Goal: Task Accomplishment & Management: Complete application form

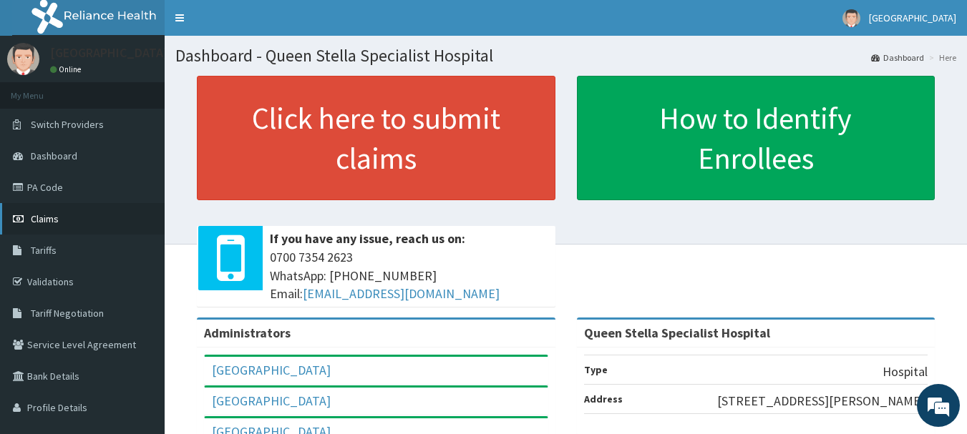
click at [47, 212] on span "Claims" at bounding box center [45, 218] width 28 height 13
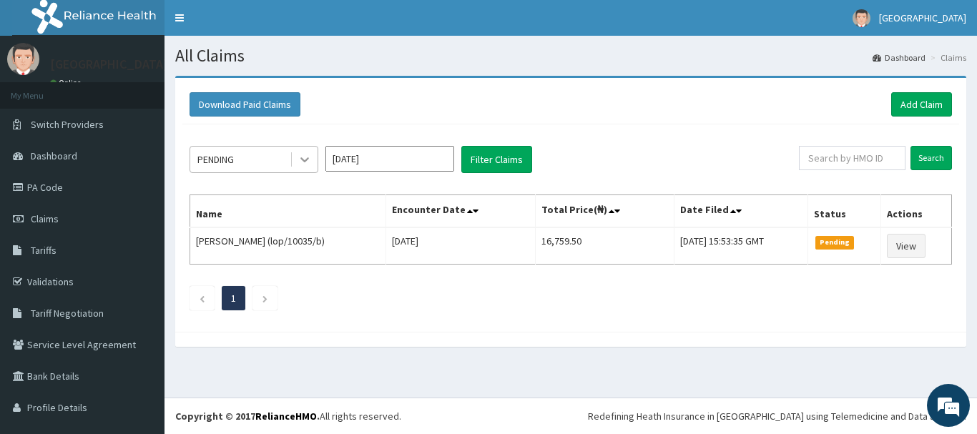
click at [311, 161] on icon at bounding box center [305, 159] width 14 height 14
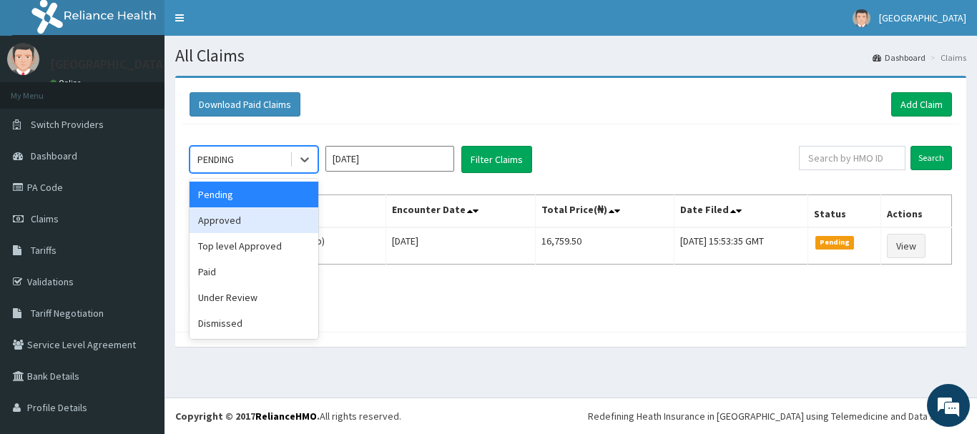
click at [265, 219] on div "Approved" at bounding box center [254, 220] width 129 height 26
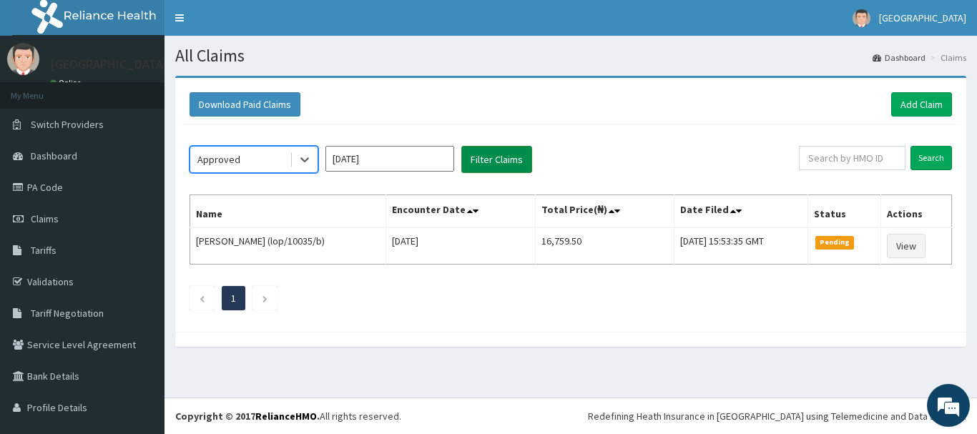
click at [487, 160] on button "Filter Claims" at bounding box center [496, 159] width 71 height 27
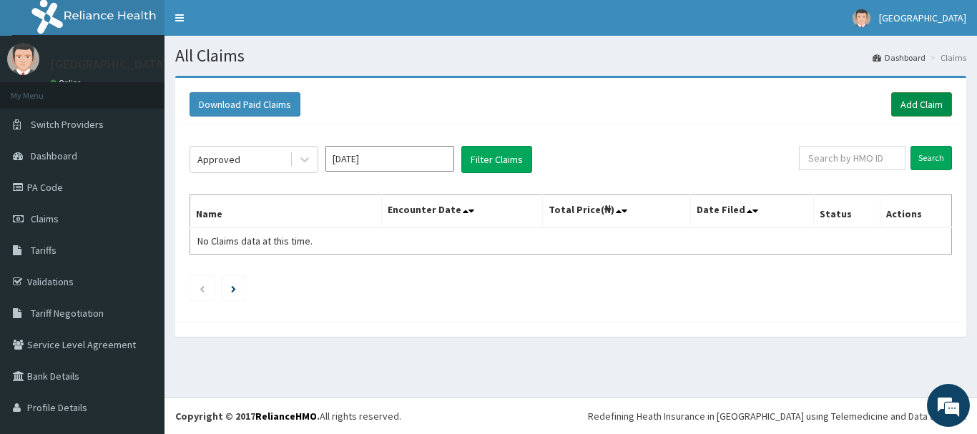
click at [893, 101] on link "Add Claim" at bounding box center [921, 104] width 61 height 24
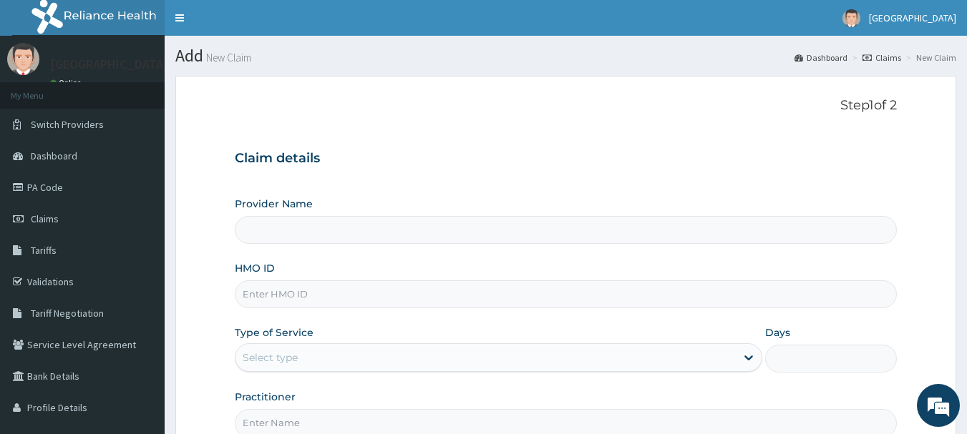
click at [303, 285] on input "HMO ID" at bounding box center [566, 294] width 663 height 28
type input "Queen Stella Specialist Hospital"
type input "GBZ/10204/A"
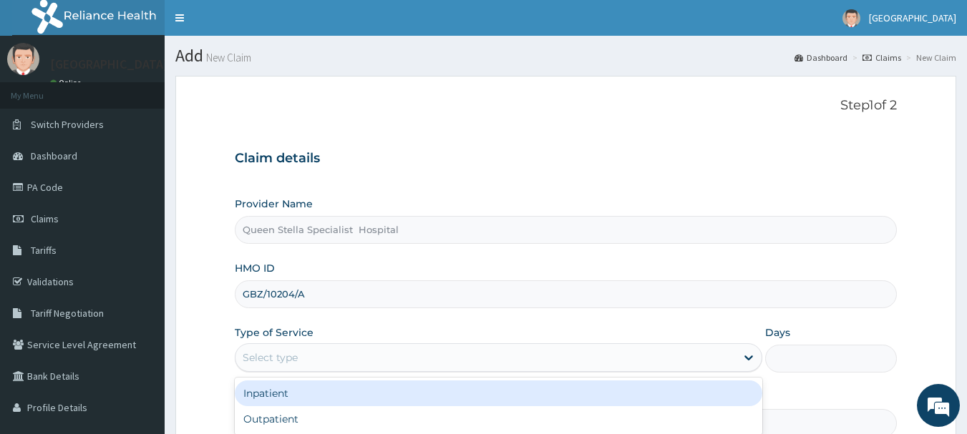
click at [332, 358] on div "Select type" at bounding box center [485, 357] width 500 height 23
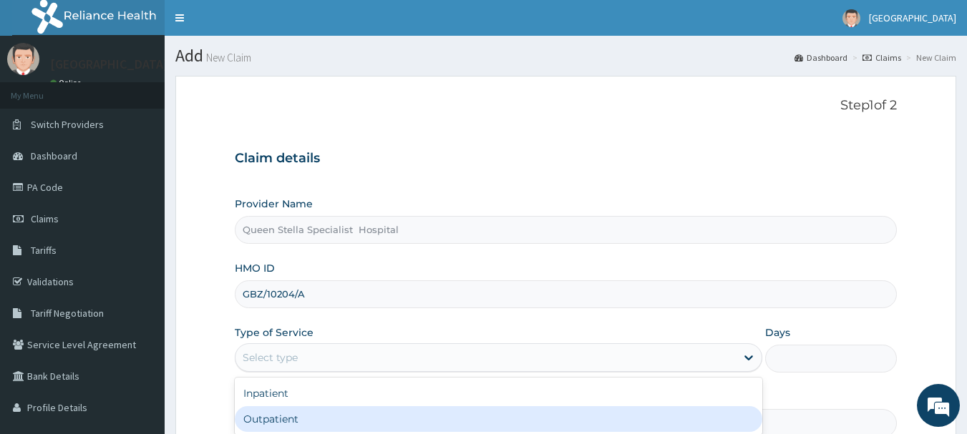
click at [329, 416] on div "Outpatient" at bounding box center [498, 419] width 527 height 26
type input "1"
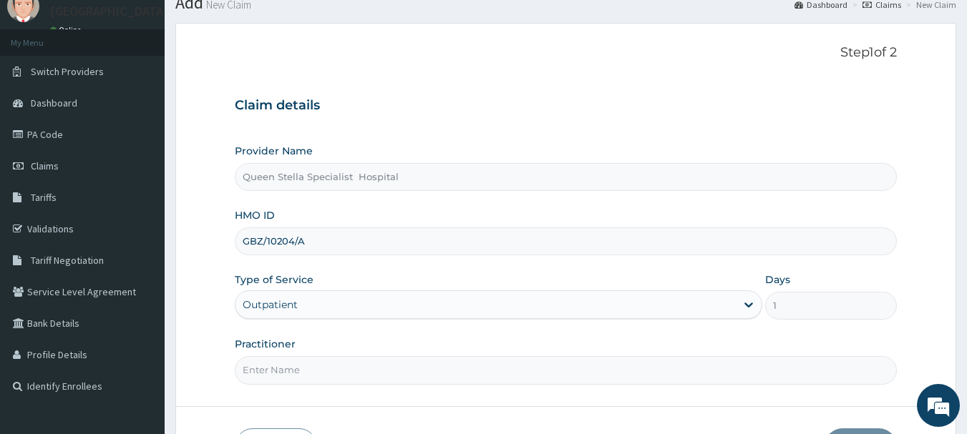
scroll to position [154, 0]
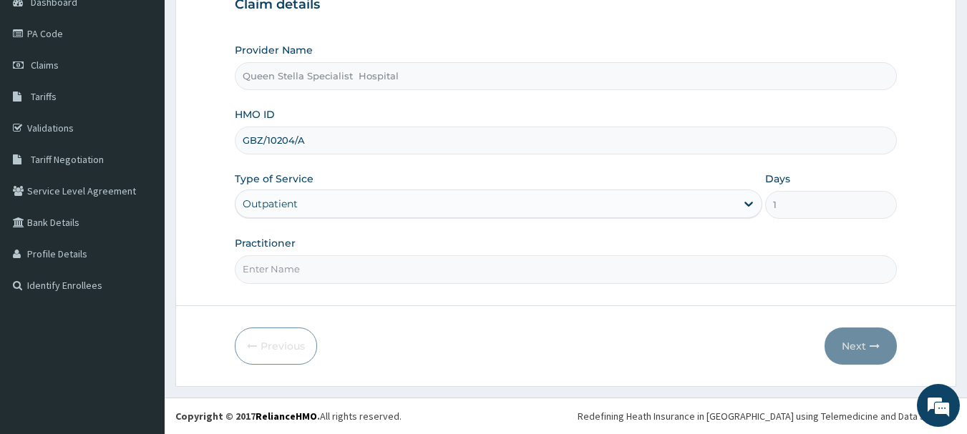
click at [341, 271] on input "Practitioner" at bounding box center [566, 269] width 663 height 28
type input "B"
type input "DR BASSSEY"
click at [842, 345] on button "Next" at bounding box center [860, 346] width 72 height 37
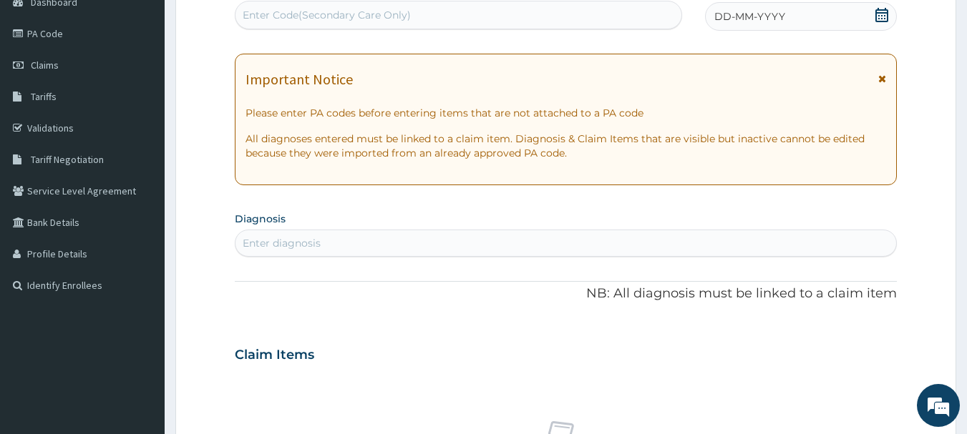
click at [883, 18] on icon at bounding box center [881, 15] width 14 height 14
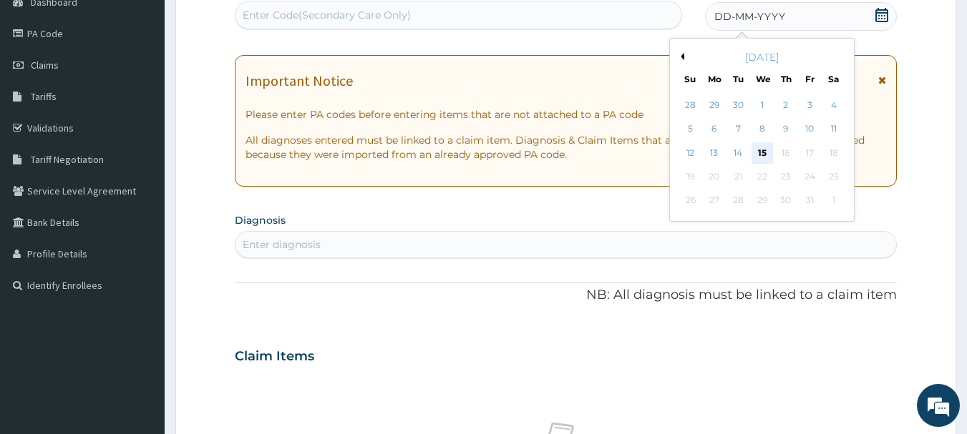
click at [756, 147] on div "15" at bounding box center [761, 152] width 21 height 21
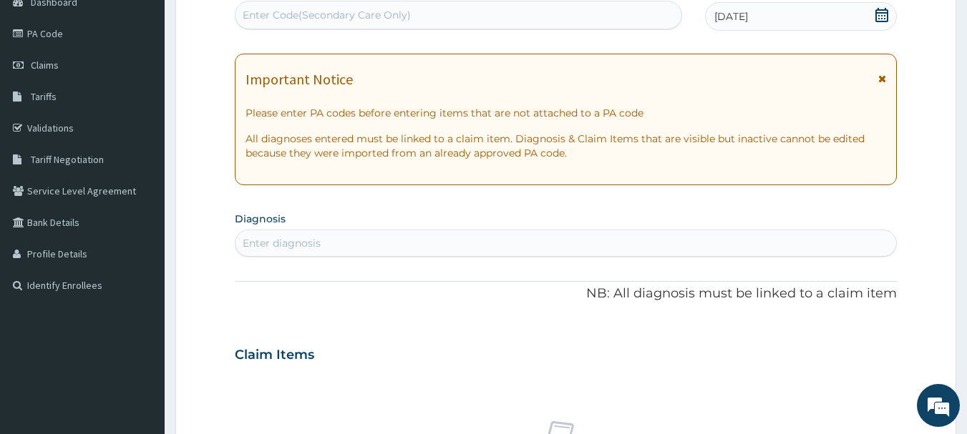
click at [264, 247] on div "Enter diagnosis" at bounding box center [282, 243] width 78 height 14
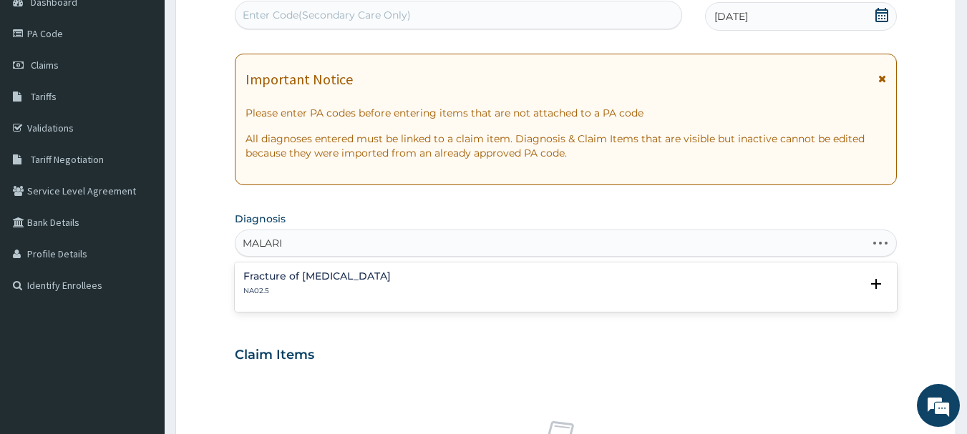
type input "[MEDICAL_DATA]"
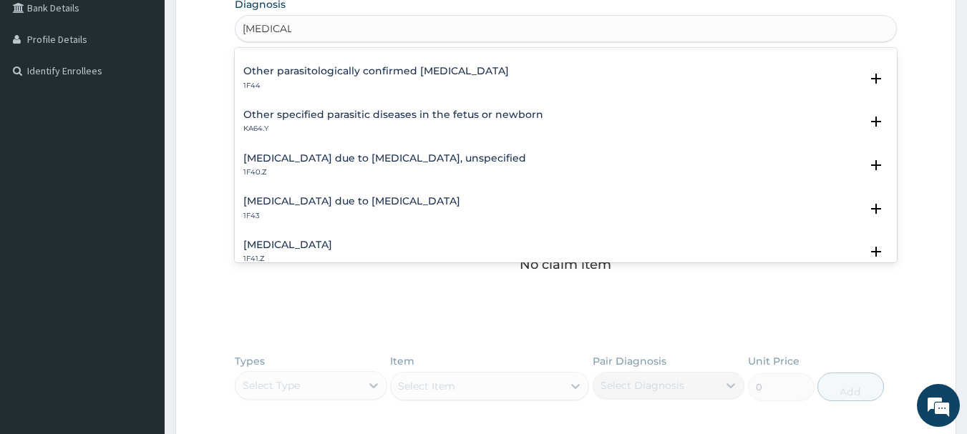
scroll to position [143, 0]
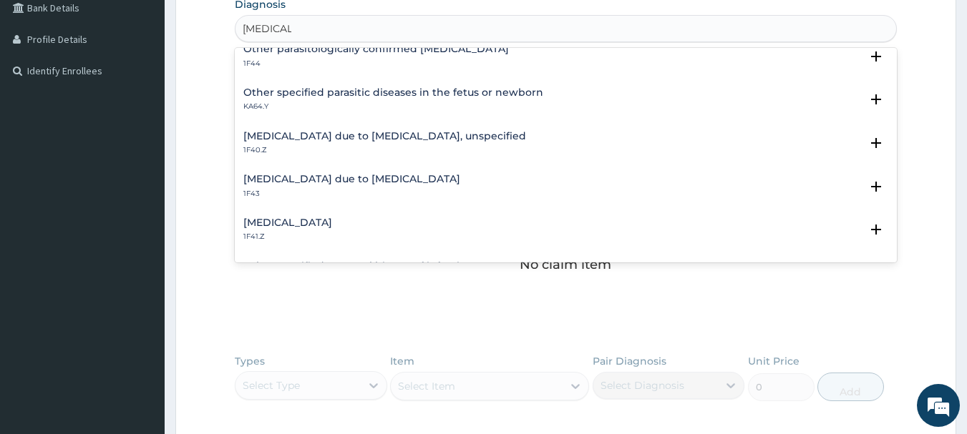
click at [292, 136] on h4 "Malaria due to Plasmodium falciparum, unspecified" at bounding box center [384, 136] width 283 height 11
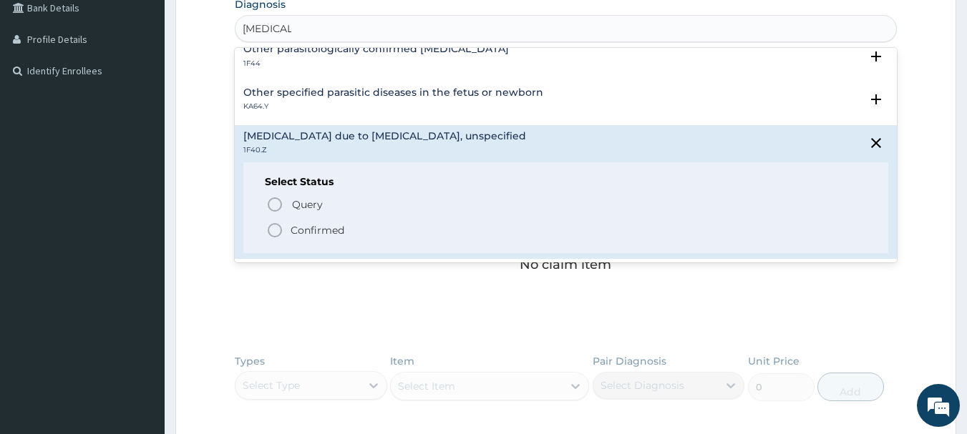
click at [270, 223] on icon "status option filled" at bounding box center [274, 230] width 17 height 17
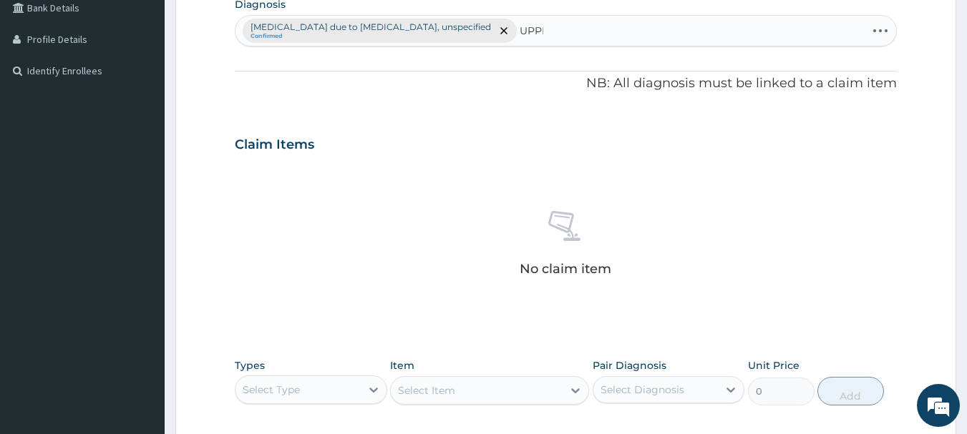
type input "UPPER"
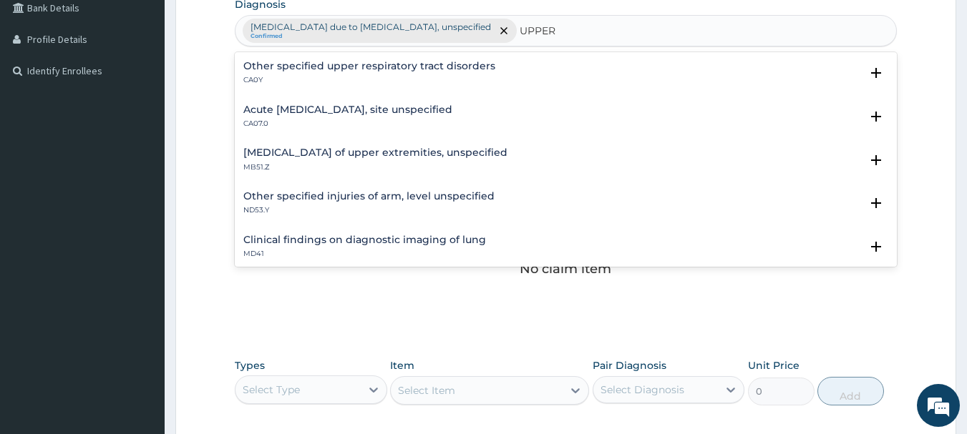
click at [287, 114] on h4 "Acute upper respiratory infection, site unspecified" at bounding box center [347, 109] width 209 height 11
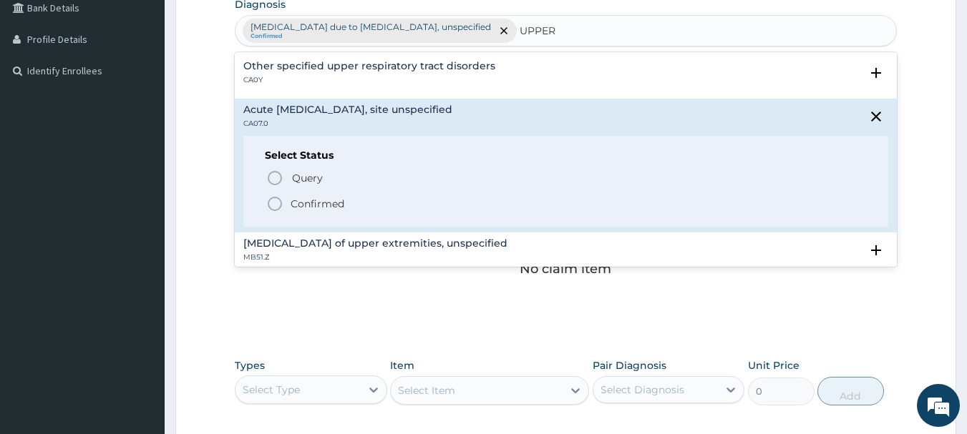
click at [274, 203] on icon "status option filled" at bounding box center [274, 203] width 17 height 17
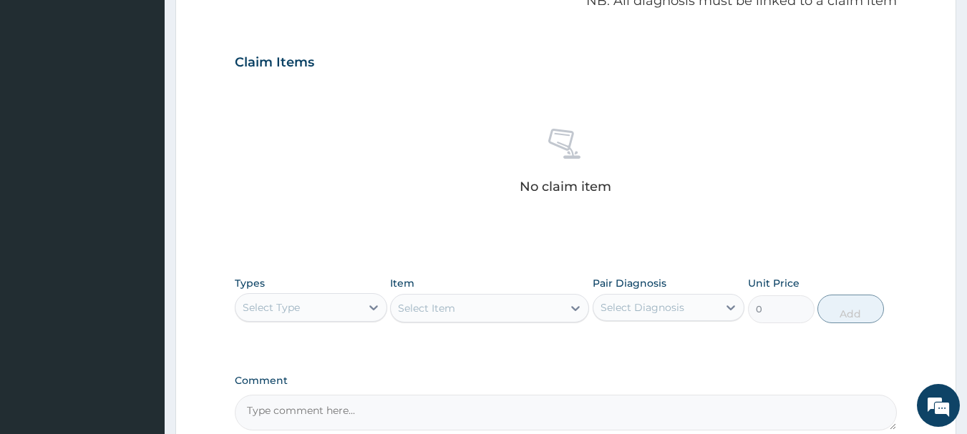
scroll to position [597, 0]
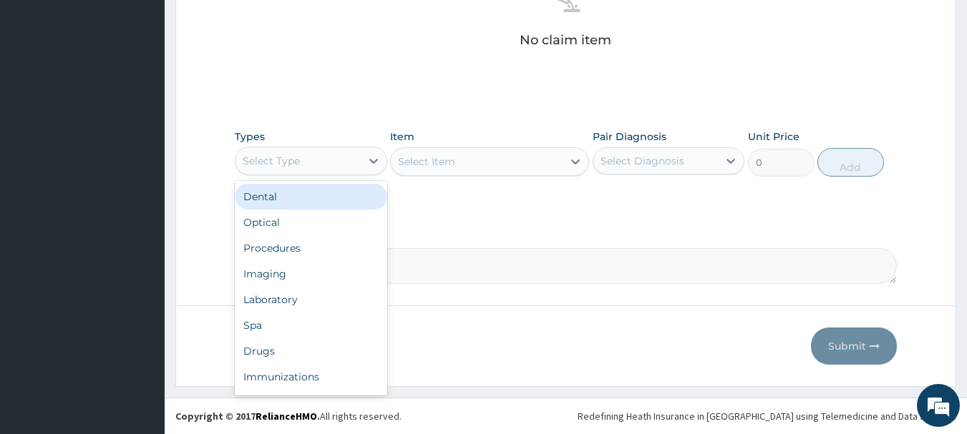
click at [285, 165] on div "Select Type" at bounding box center [271, 161] width 57 height 14
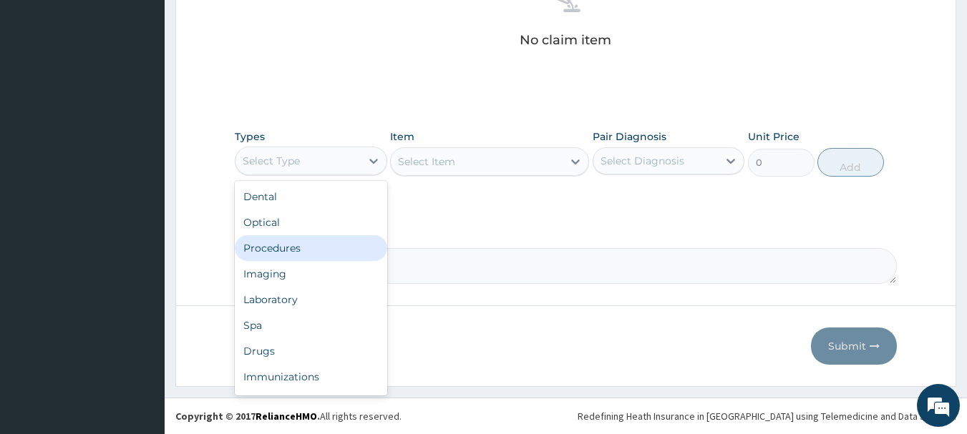
drag, startPoint x: 269, startPoint y: 249, endPoint x: 287, endPoint y: 232, distance: 24.8
click at [269, 249] on div "Procedures" at bounding box center [311, 248] width 152 height 26
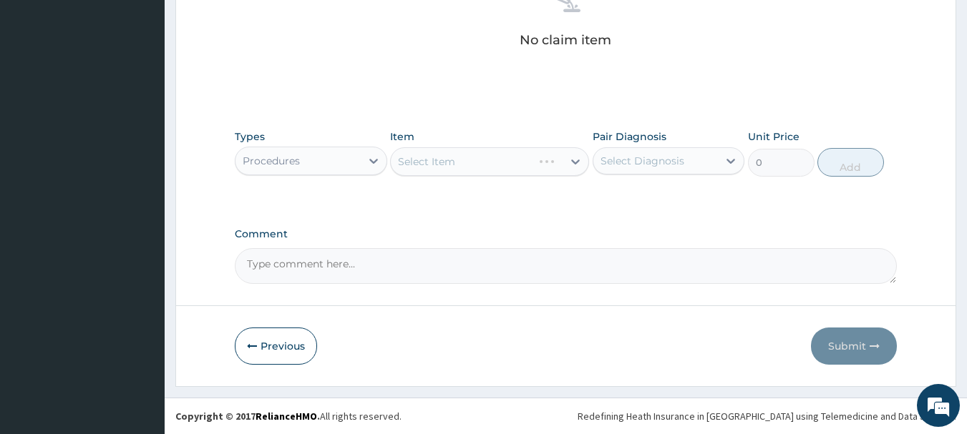
click at [424, 170] on div "Select Item" at bounding box center [489, 161] width 199 height 29
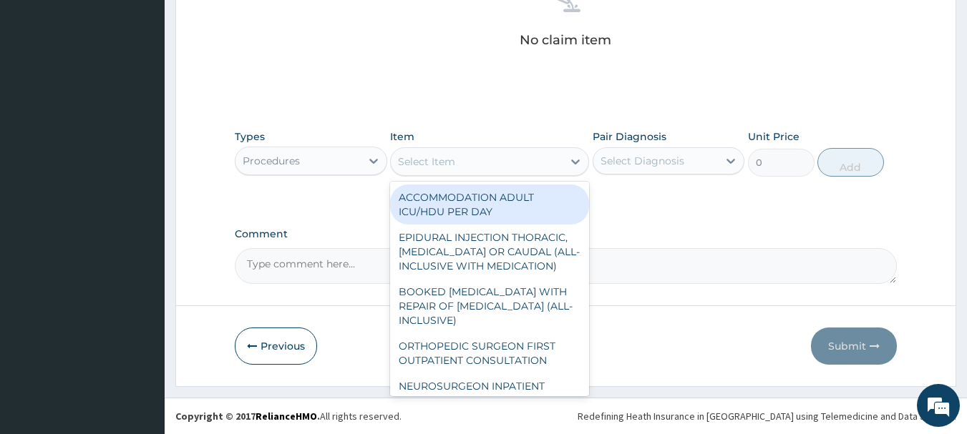
click at [425, 162] on div "Select Item" at bounding box center [426, 162] width 57 height 14
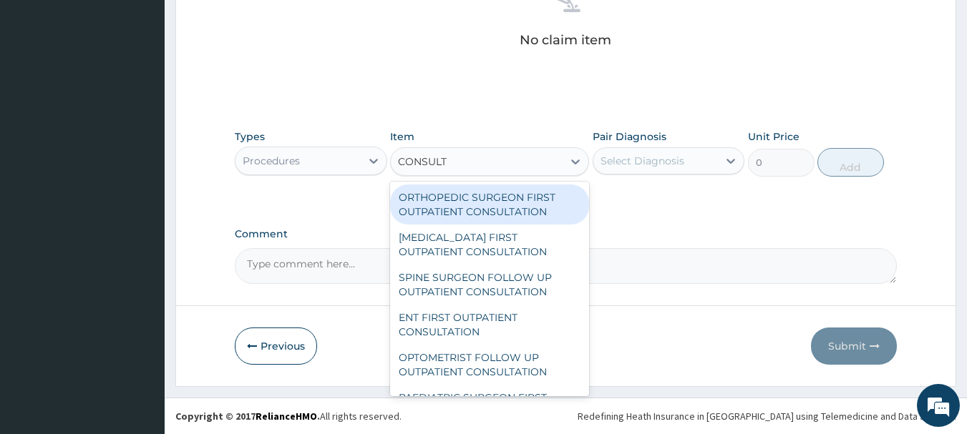
type input "CONSULTA"
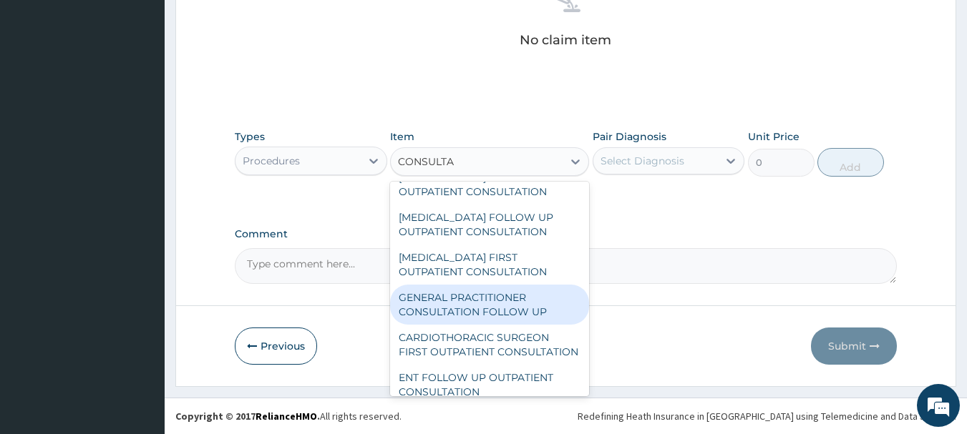
scroll to position [2215, 0]
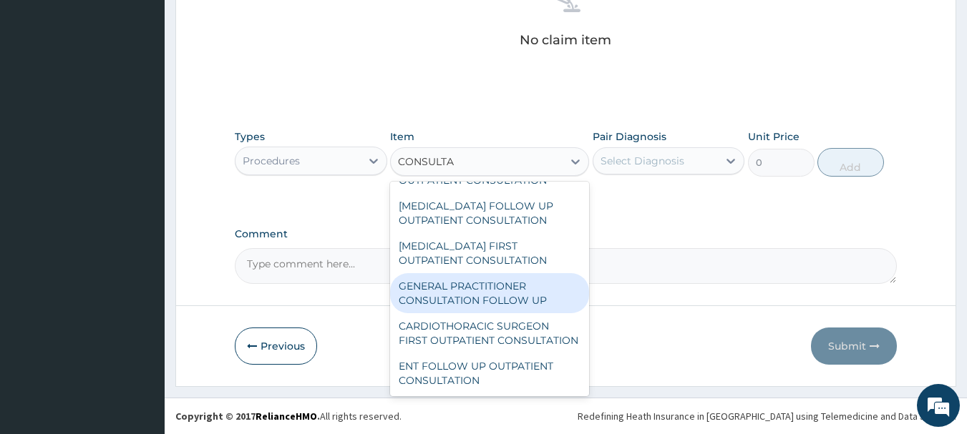
click at [487, 276] on div "GENERAL PRACTITIONER CONSULTATION FOLLOW UP" at bounding box center [489, 293] width 199 height 40
type input "1875"
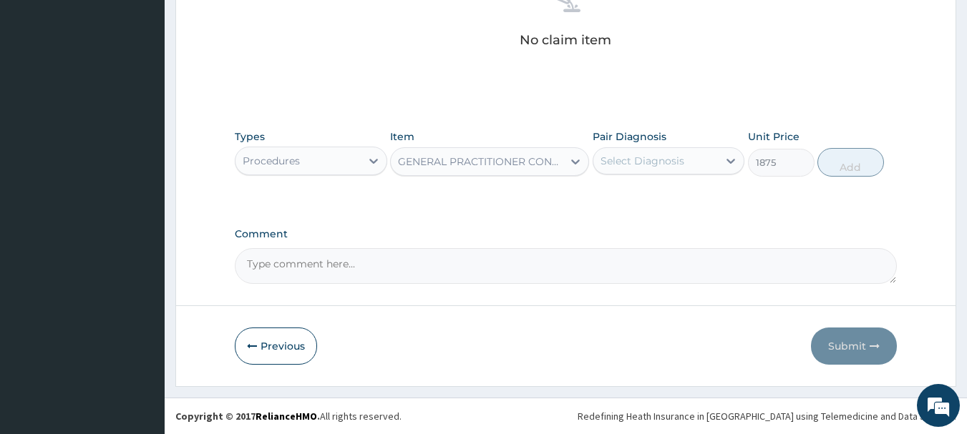
click at [488, 152] on div "GENERAL PRACTITIONER CONSULTATION FOLLOW UP" at bounding box center [477, 161] width 172 height 23
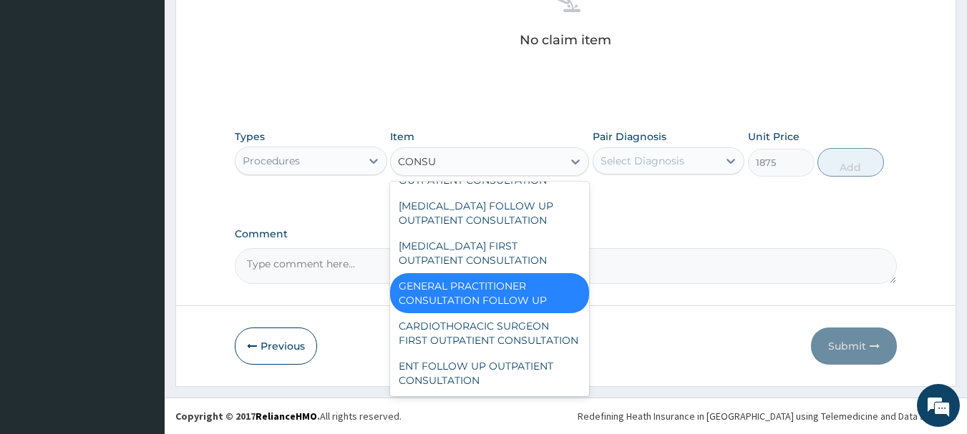
scroll to position [2284, 0]
type input "CONSULT"
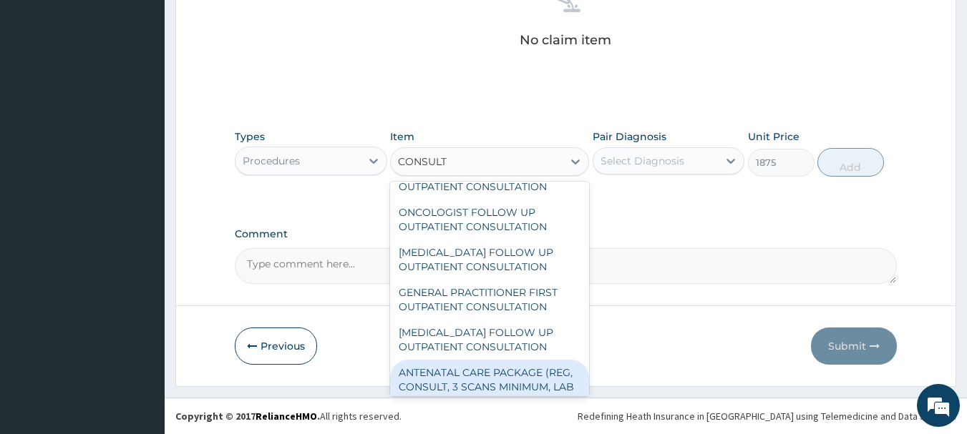
scroll to position [996, 0]
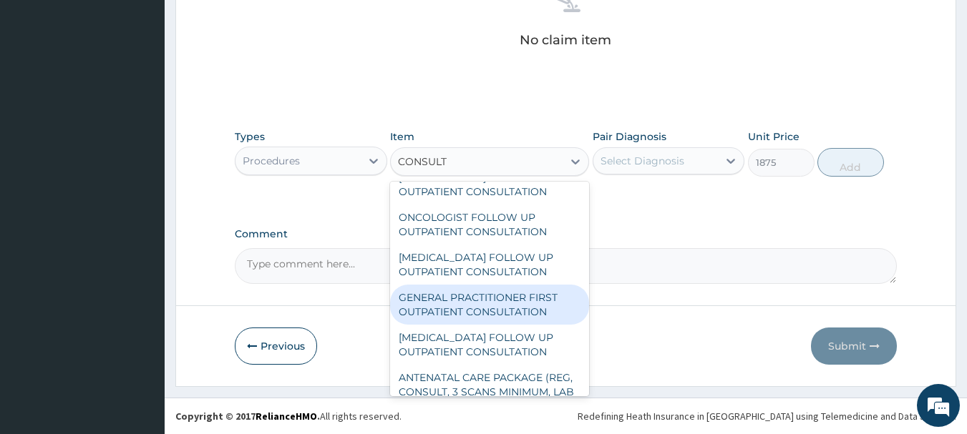
click at [496, 315] on div "GENERAL PRACTITIONER FIRST OUTPATIENT CONSULTATION" at bounding box center [489, 305] width 199 height 40
type input "3750"
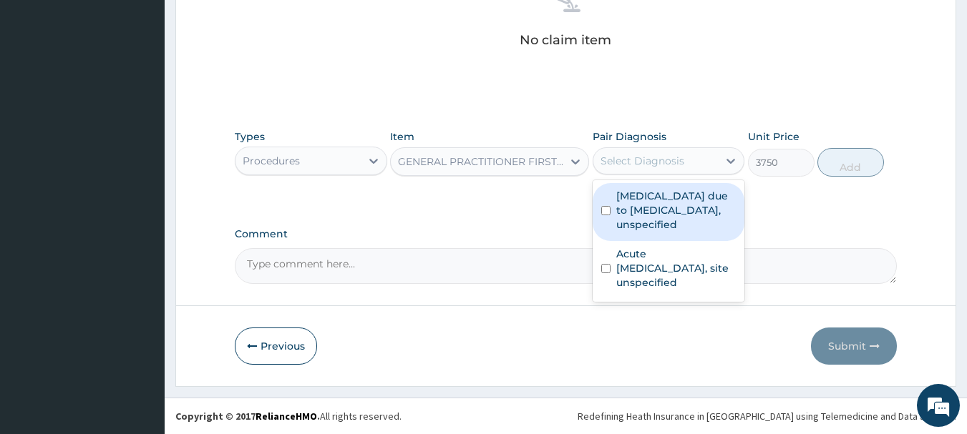
click at [680, 157] on div "Select Diagnosis" at bounding box center [642, 161] width 84 height 14
click at [675, 226] on label "Malaria due to Plasmodium falciparum, unspecified" at bounding box center [676, 210] width 120 height 43
checkbox input "true"
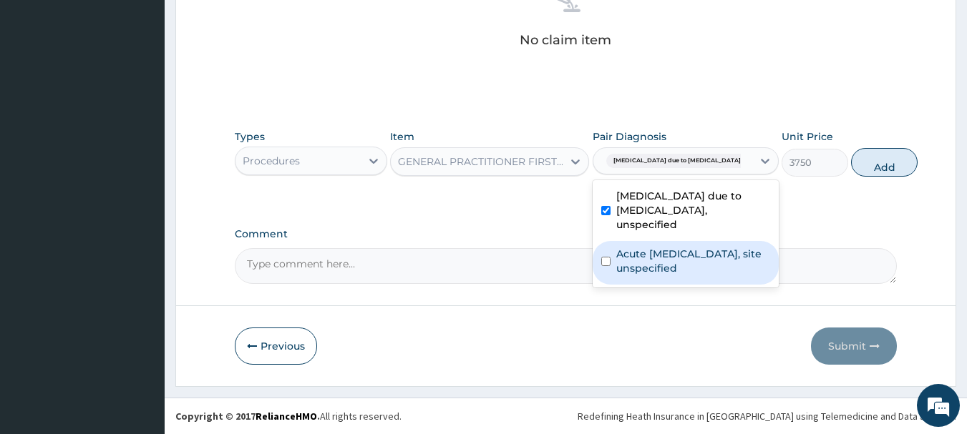
click at [670, 263] on label "Acute upper respiratory infection, site unspecified" at bounding box center [693, 261] width 154 height 29
checkbox input "true"
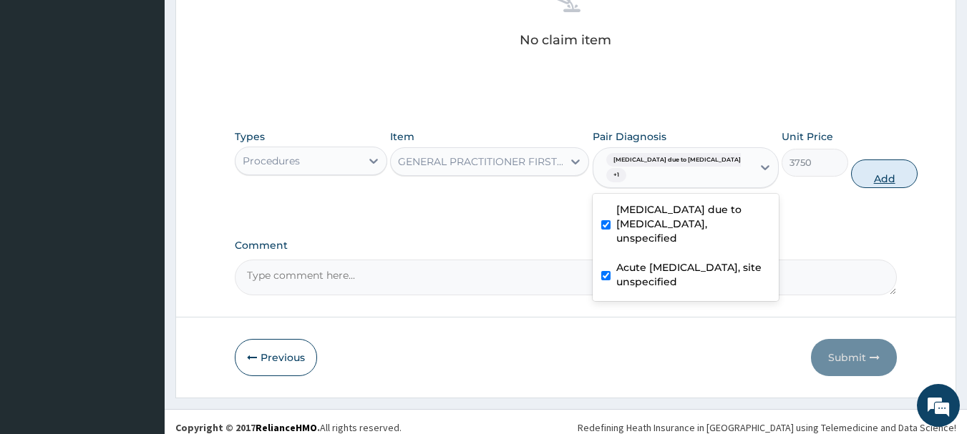
click at [851, 175] on button "Add" at bounding box center [884, 174] width 67 height 29
type input "0"
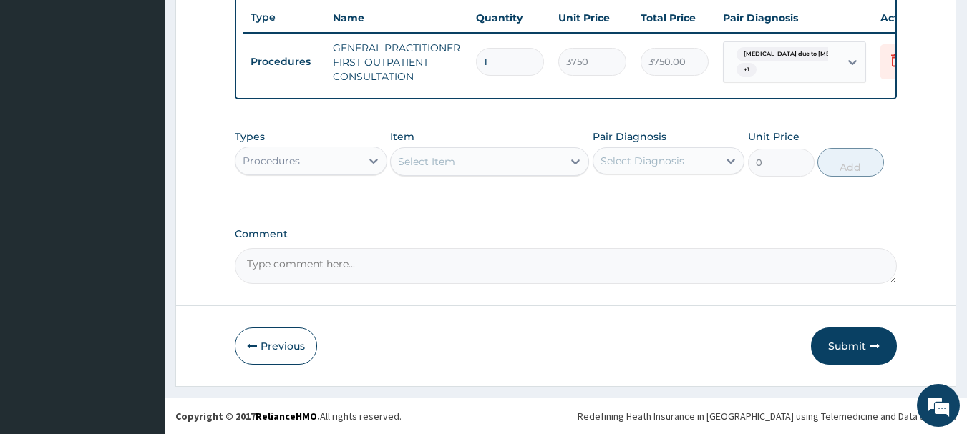
scroll to position [548, 0]
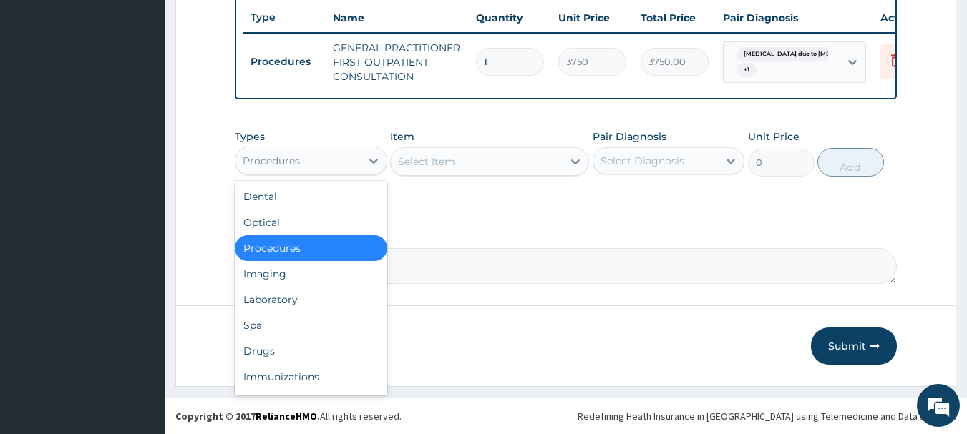
click at [331, 162] on div "Procedures" at bounding box center [297, 161] width 125 height 23
click at [312, 346] on div "Drugs" at bounding box center [311, 351] width 152 height 26
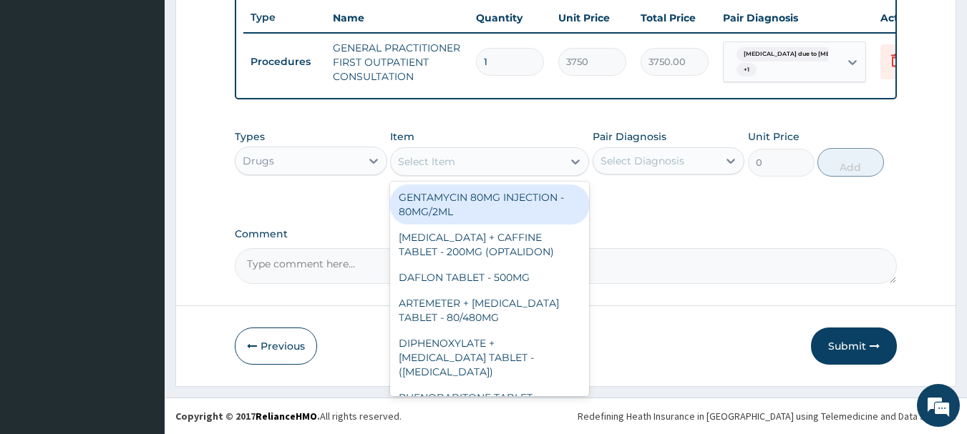
click at [449, 165] on div "Select Item" at bounding box center [426, 162] width 57 height 14
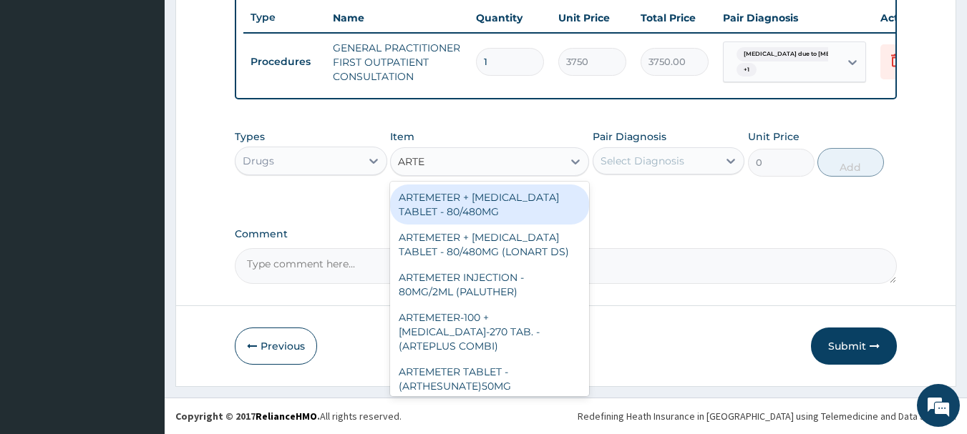
type input "ARTEM"
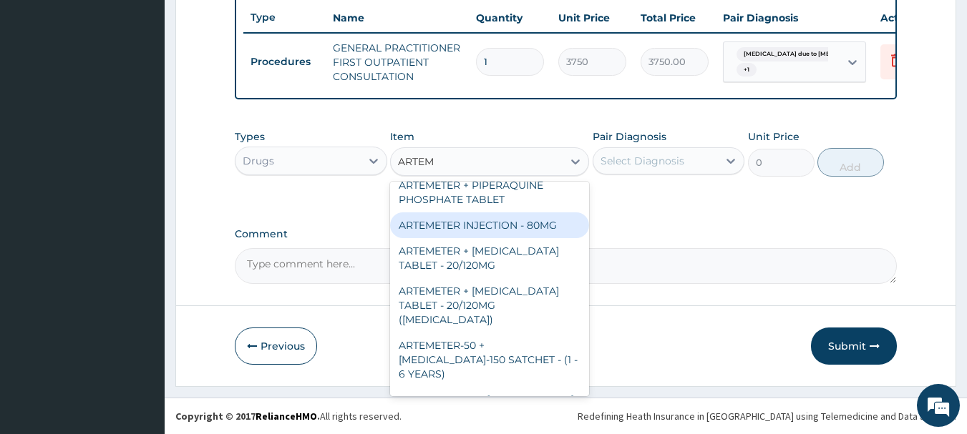
scroll to position [572, 0]
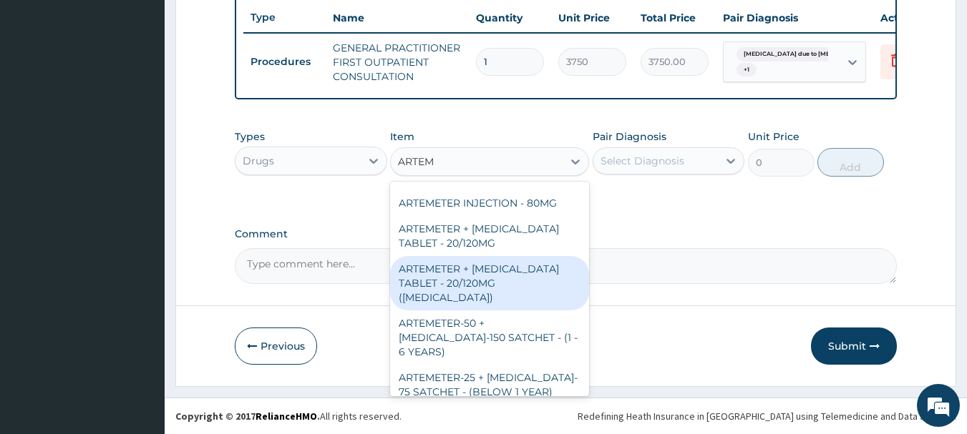
click at [497, 273] on div "ARTEMETER + [MEDICAL_DATA] TABLET - 20/120MG ([MEDICAL_DATA])" at bounding box center [489, 283] width 199 height 54
type input "210"
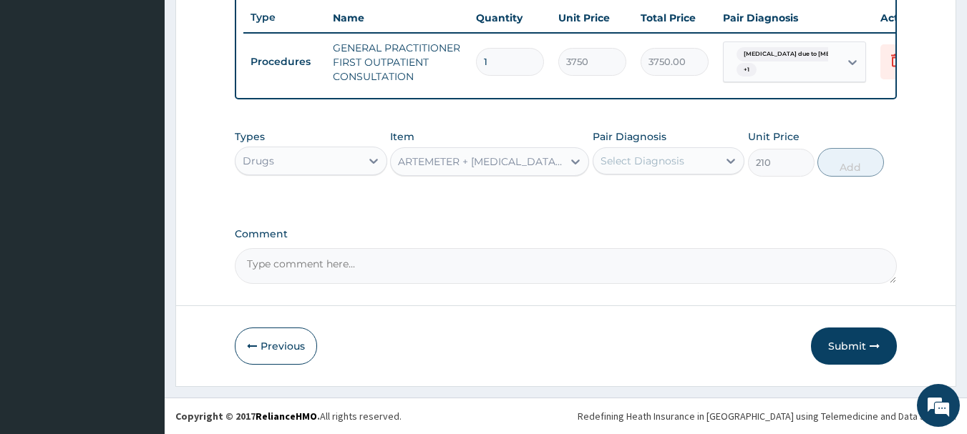
click at [675, 161] on div "Select Diagnosis" at bounding box center [642, 161] width 84 height 14
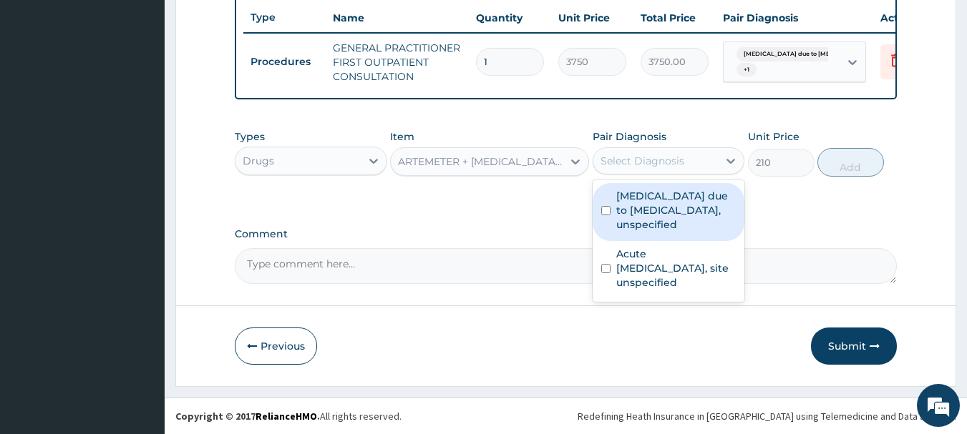
click at [663, 207] on label "[MEDICAL_DATA] due to [MEDICAL_DATA], unspecified" at bounding box center [676, 210] width 120 height 43
checkbox input "true"
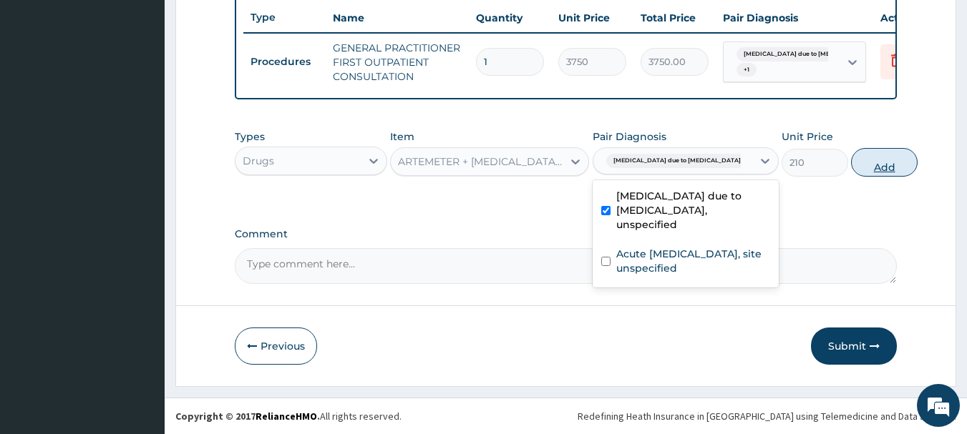
click at [862, 165] on button "Add" at bounding box center [884, 162] width 67 height 29
type input "0"
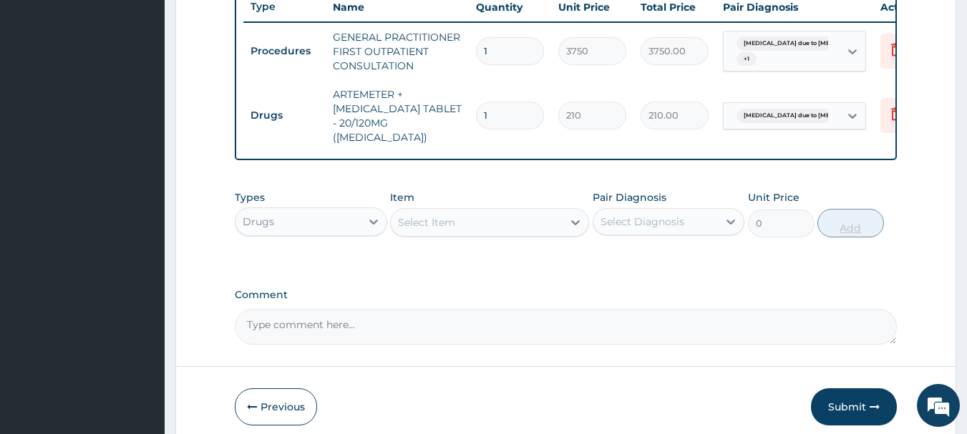
type input "0.00"
type input "2"
type input "420.00"
type input "24"
type input "5040.00"
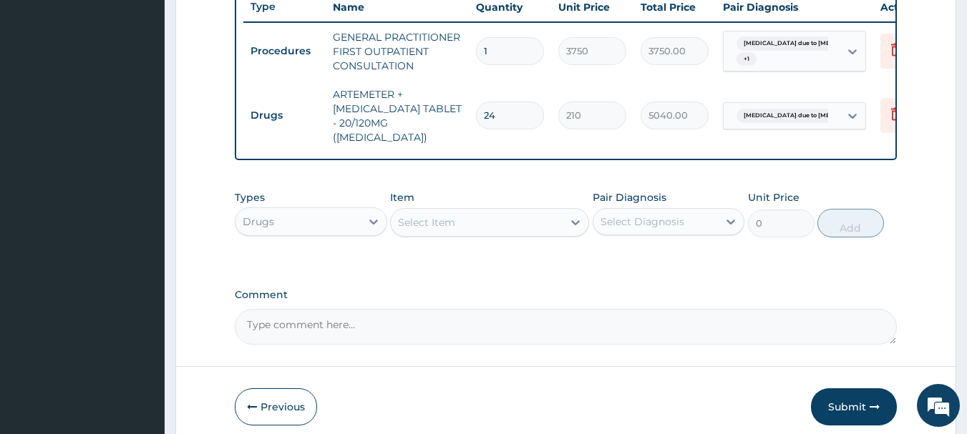
type input "24"
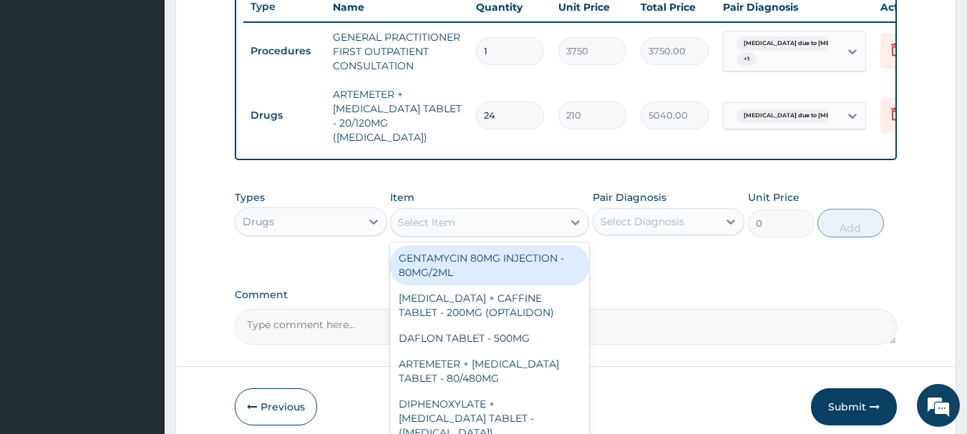
click at [472, 219] on div "Select Item" at bounding box center [477, 222] width 172 height 23
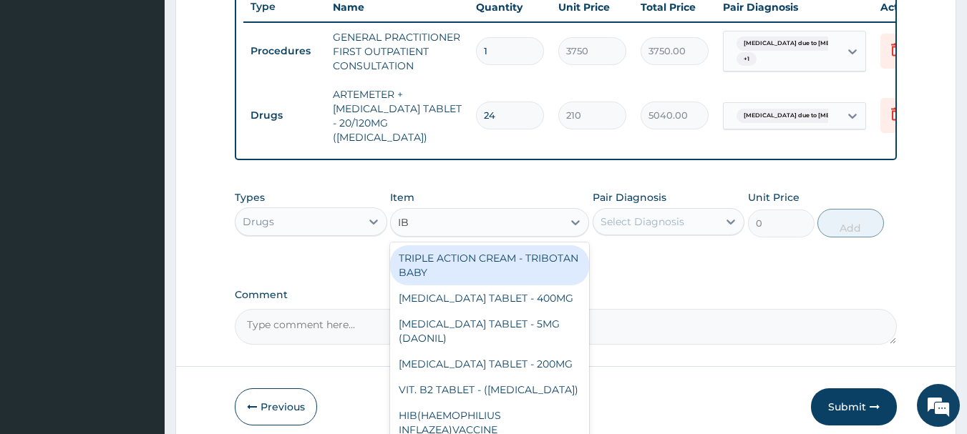
type input "IBU"
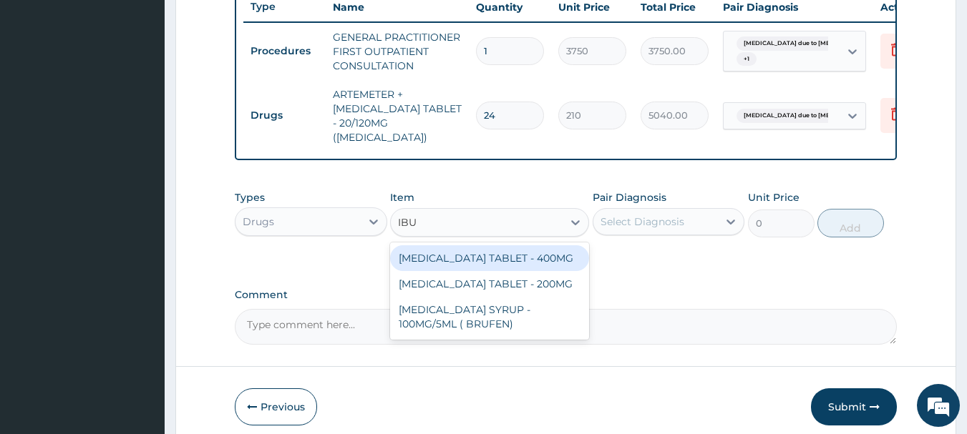
click at [477, 255] on div "[MEDICAL_DATA] TABLET - 400MG" at bounding box center [489, 258] width 199 height 26
type input "560"
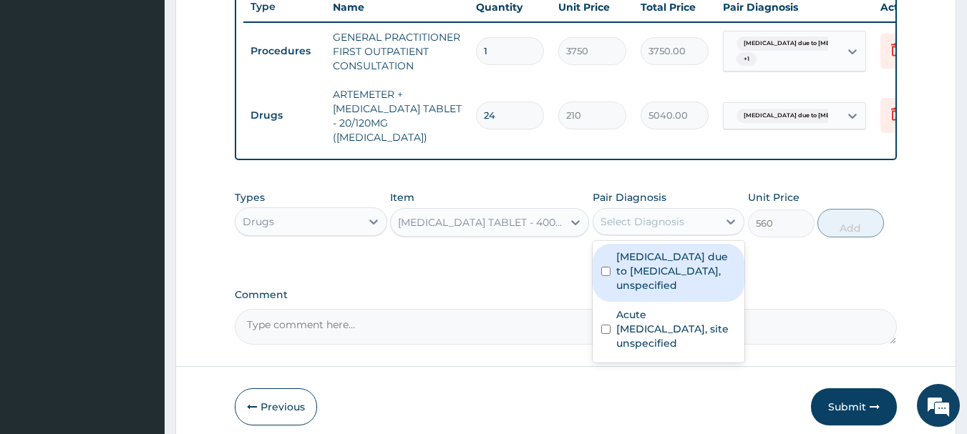
click at [615, 224] on div "Select Diagnosis" at bounding box center [642, 222] width 84 height 14
click at [637, 281] on label "[MEDICAL_DATA] due to [MEDICAL_DATA], unspecified" at bounding box center [676, 271] width 120 height 43
checkbox input "true"
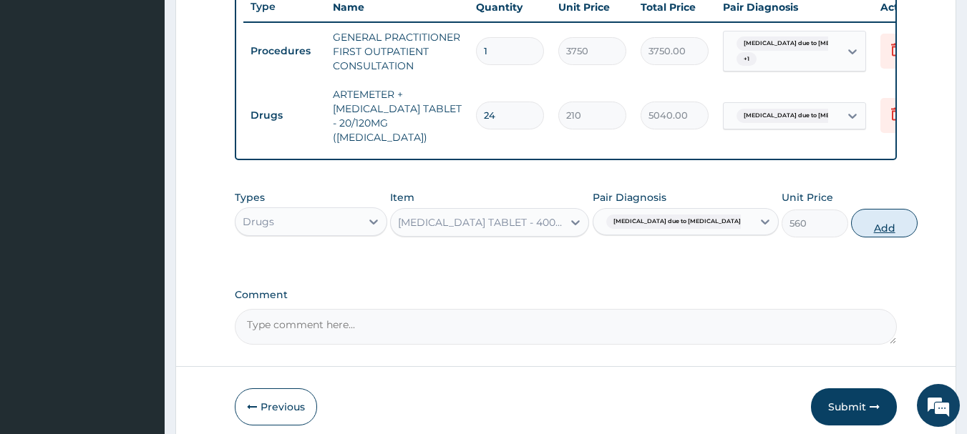
click at [873, 225] on button "Add" at bounding box center [884, 223] width 67 height 29
type input "0"
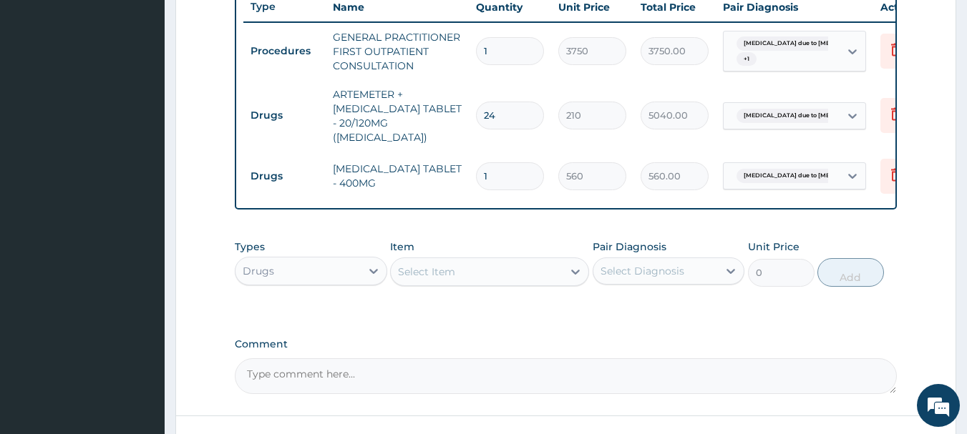
type input "10"
type input "5600.00"
type input "10"
click at [452, 265] on div "Select Item" at bounding box center [426, 272] width 57 height 14
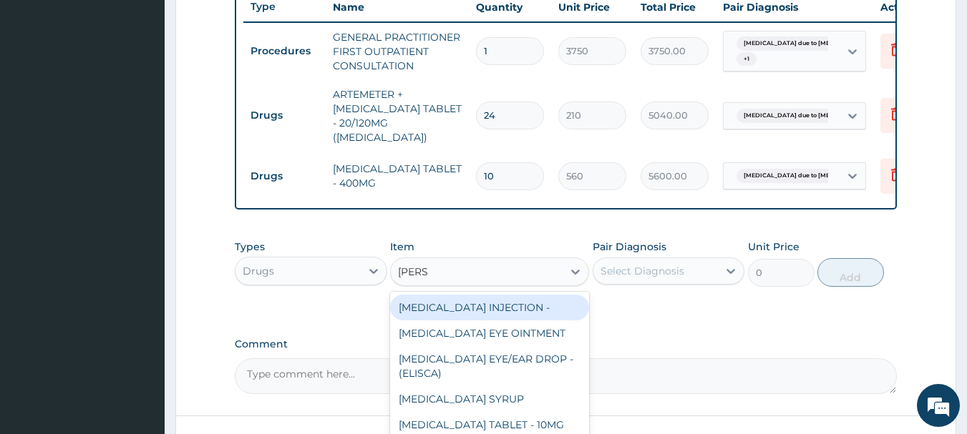
type input "LORAT"
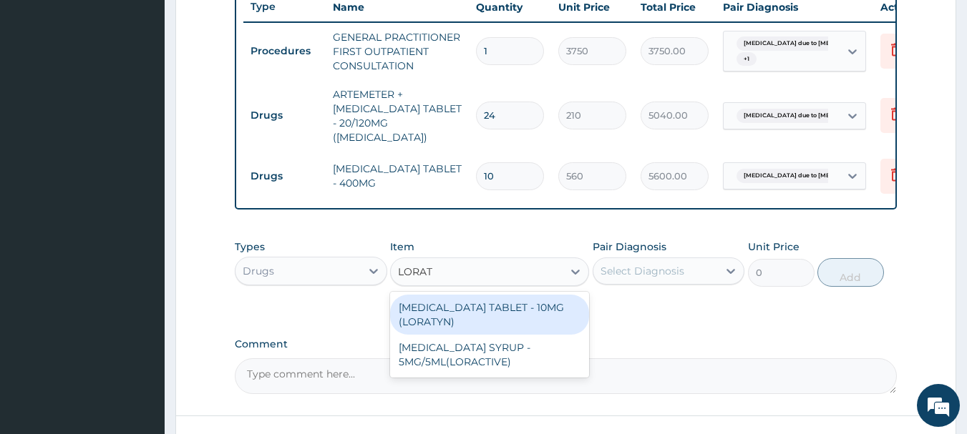
click at [532, 322] on div "[MEDICAL_DATA] TABLET - 10MG (LORATYN)" at bounding box center [489, 315] width 199 height 40
type input "98"
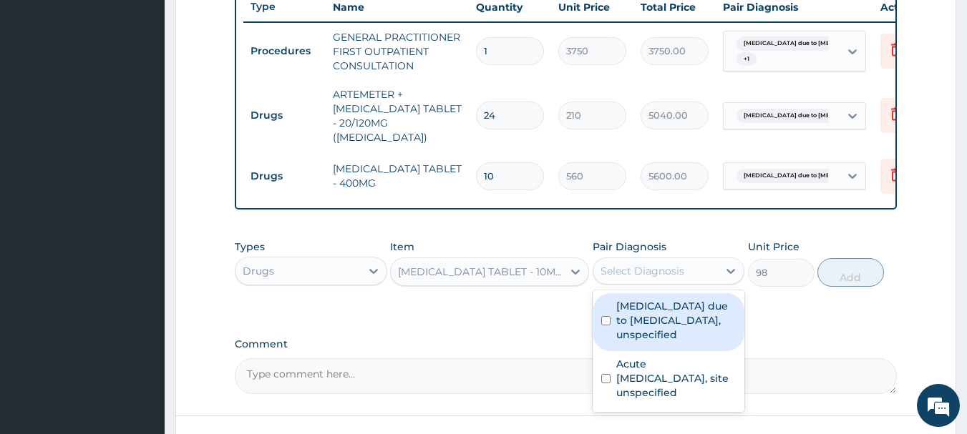
click at [645, 269] on div "Select Diagnosis" at bounding box center [642, 271] width 84 height 14
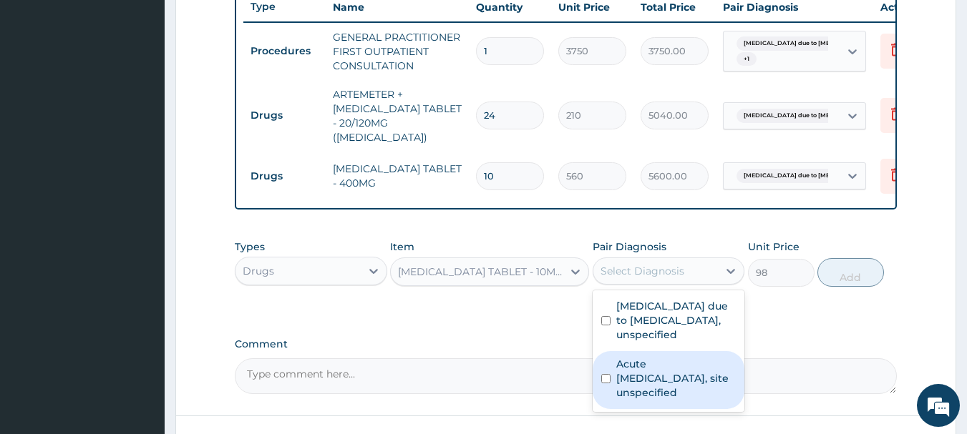
click at [650, 371] on label "Acute upper respiratory infection, site unspecified" at bounding box center [676, 378] width 120 height 43
checkbox input "true"
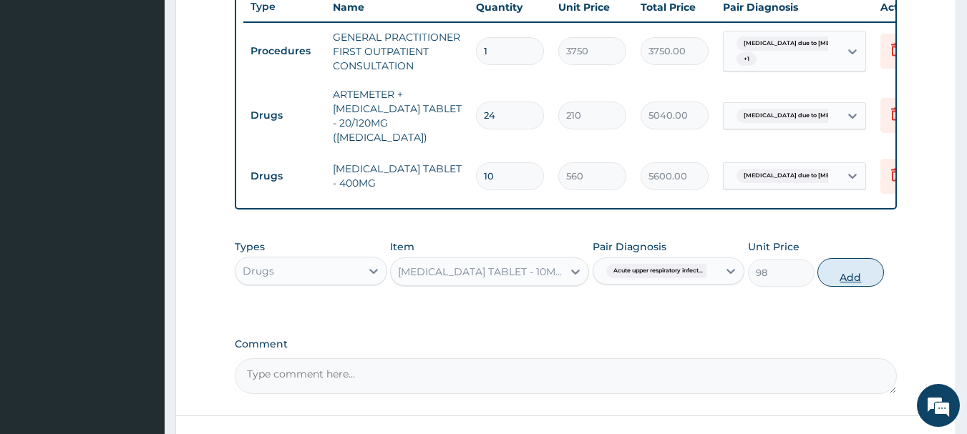
click at [854, 260] on button "Add" at bounding box center [850, 272] width 67 height 29
type input "0"
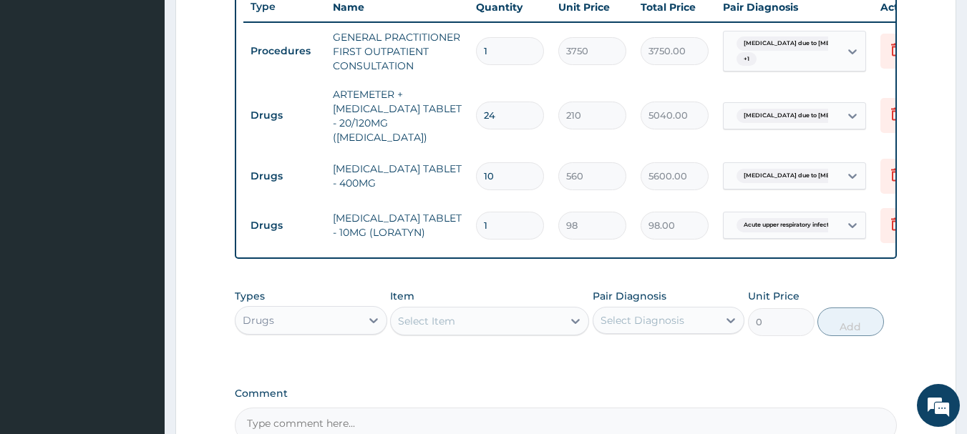
type input "10"
type input "980.00"
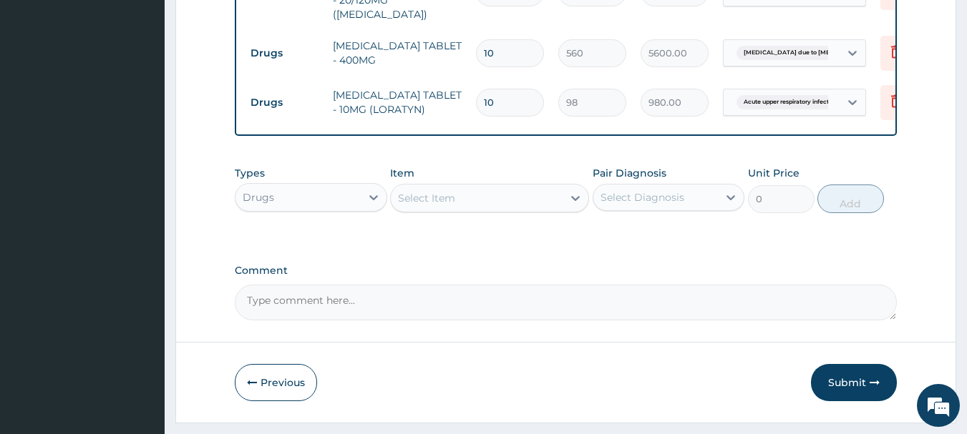
scroll to position [704, 0]
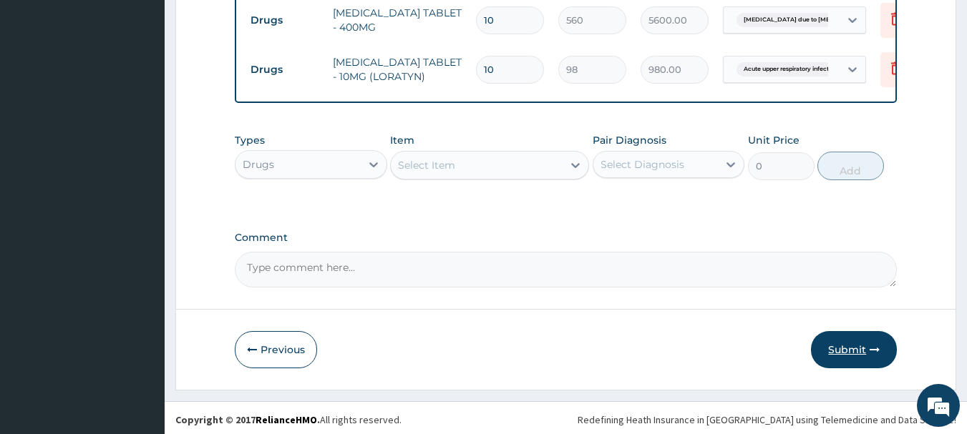
type input "10"
click at [863, 353] on button "Submit" at bounding box center [854, 349] width 86 height 37
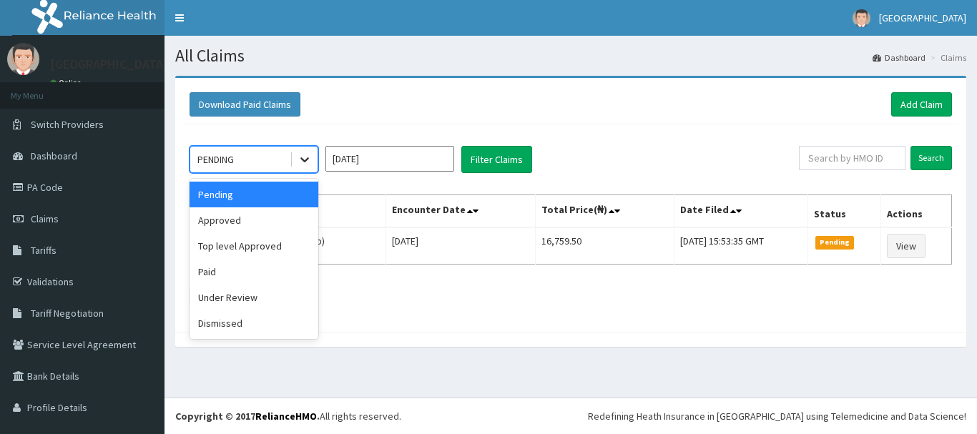
click at [298, 157] on icon at bounding box center [305, 159] width 14 height 14
click at [272, 228] on div "Approved" at bounding box center [254, 220] width 129 height 26
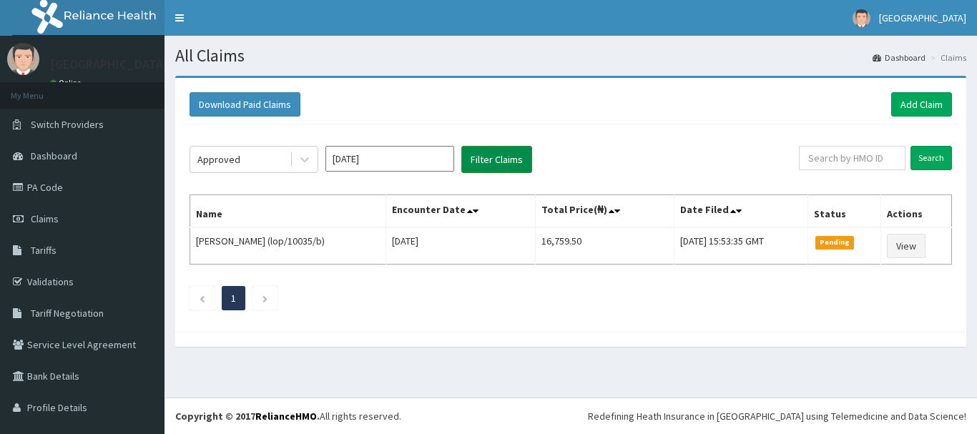
click at [490, 162] on button "Filter Claims" at bounding box center [496, 159] width 71 height 27
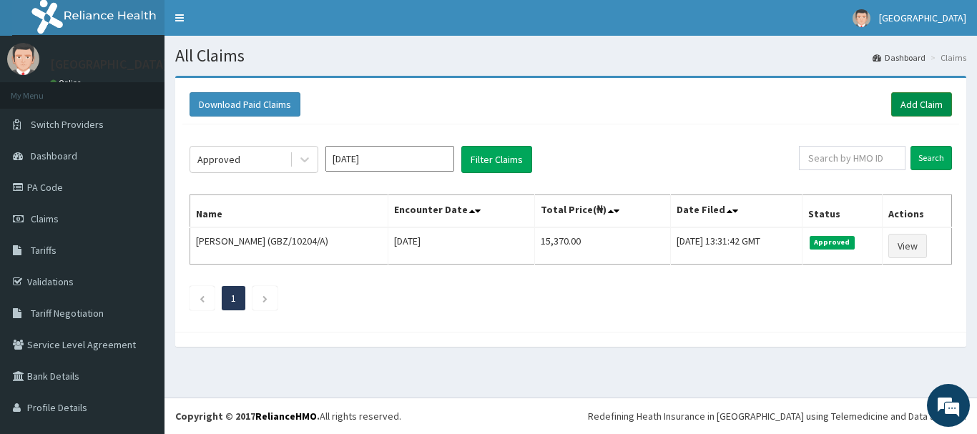
click at [925, 101] on link "Add Claim" at bounding box center [921, 104] width 61 height 24
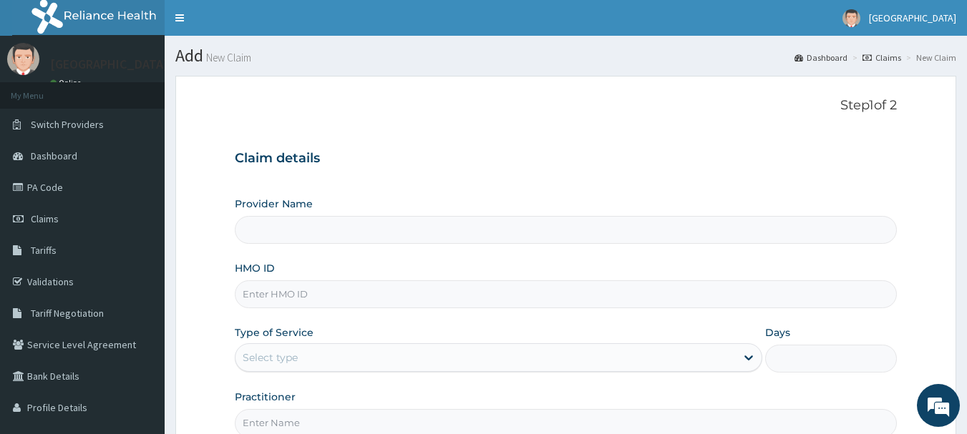
click at [429, 304] on input "HMO ID" at bounding box center [566, 294] width 663 height 28
type input "Queen Stella Specialist Hospital"
type input "MBS/10031/A"
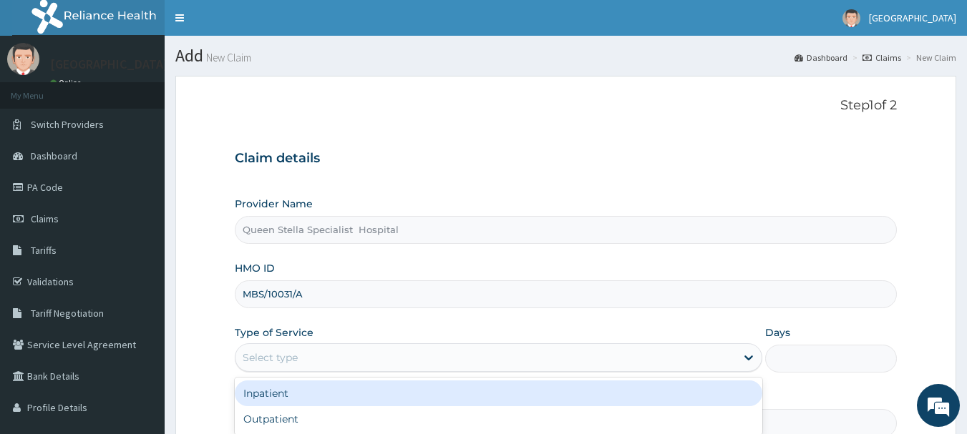
click at [357, 351] on div "Select type" at bounding box center [485, 357] width 500 height 23
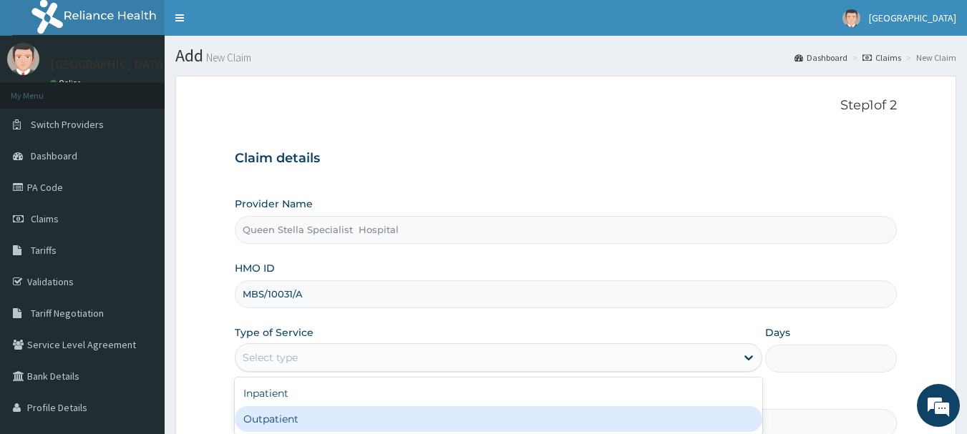
click at [356, 414] on div "Outpatient" at bounding box center [498, 419] width 527 height 26
type input "1"
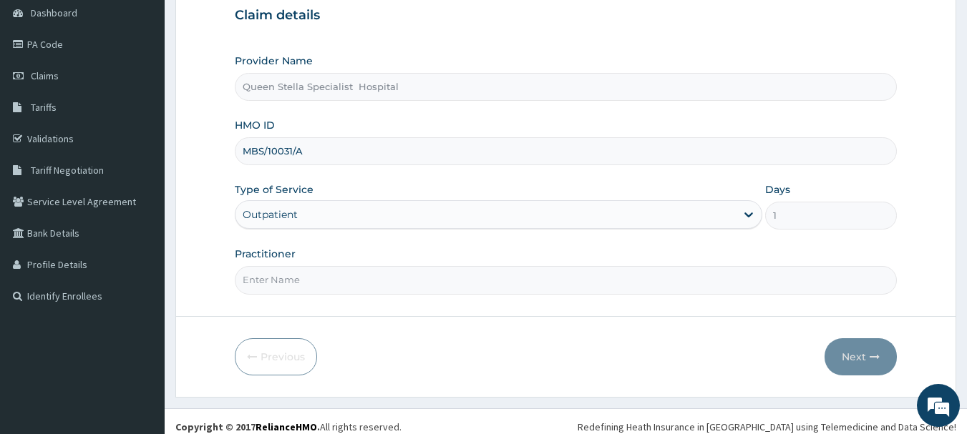
click at [310, 273] on input "Practitioner" at bounding box center [566, 280] width 663 height 28
type input "DR ONI"
click at [872, 354] on icon "button" at bounding box center [874, 357] width 10 height 10
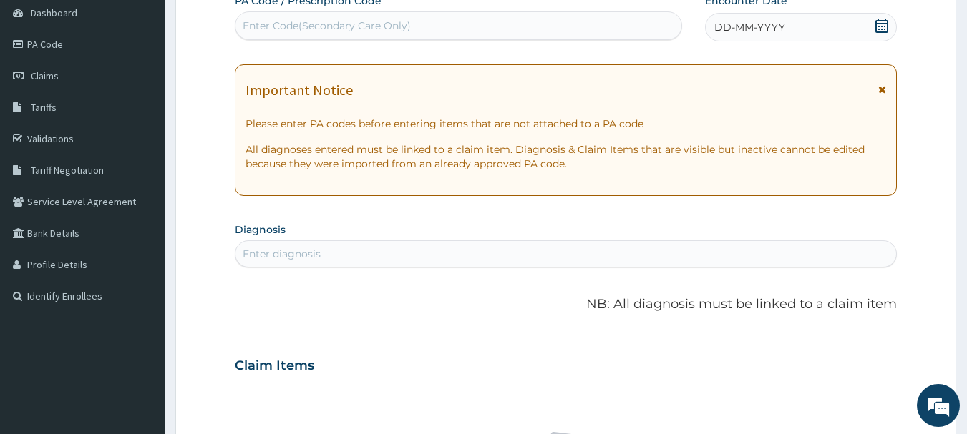
click at [878, 25] on icon at bounding box center [881, 26] width 14 height 14
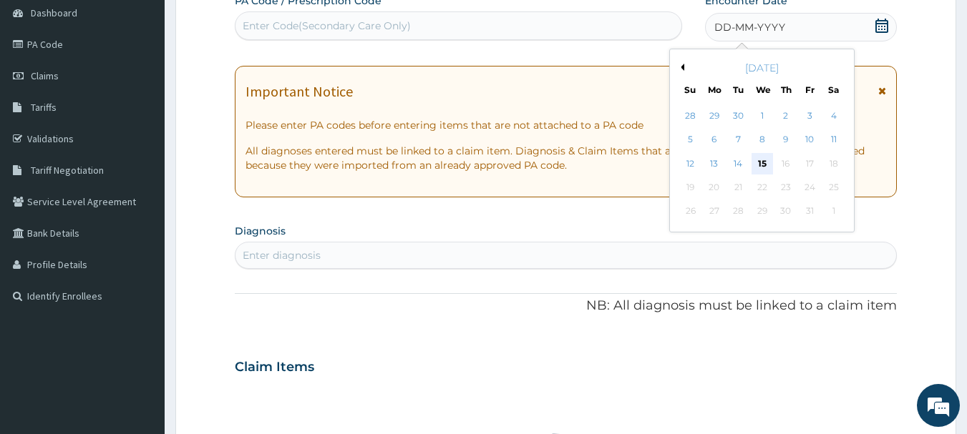
click at [761, 159] on div "15" at bounding box center [761, 163] width 21 height 21
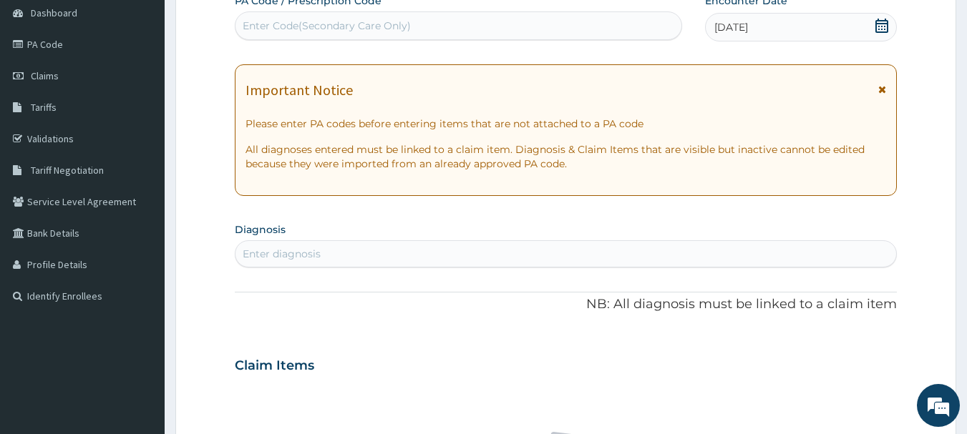
click at [415, 244] on div "Enter diagnosis" at bounding box center [565, 254] width 661 height 23
type input "MALARIA"
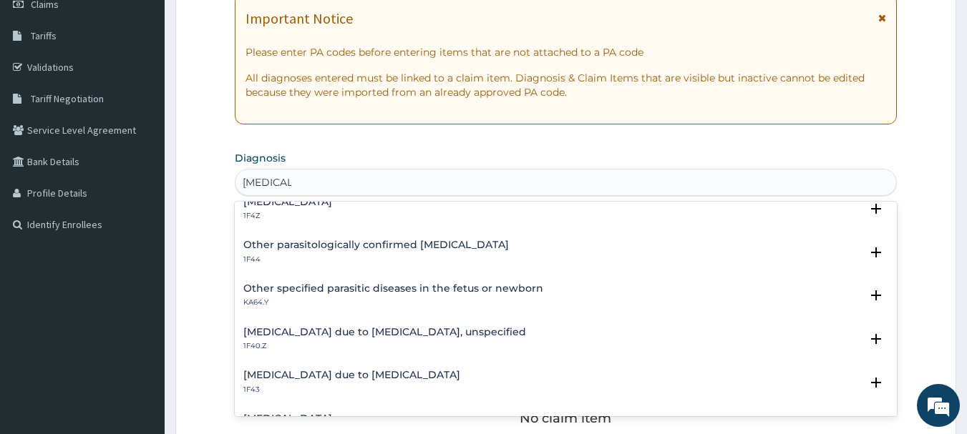
scroll to position [143, 0]
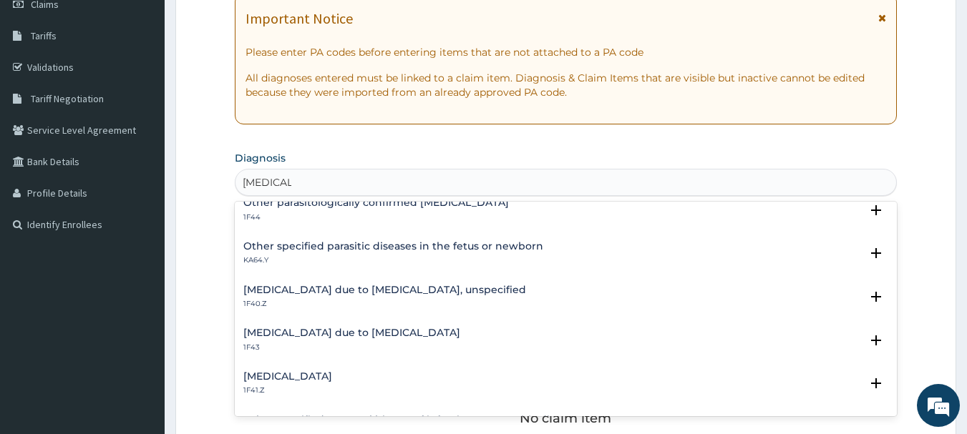
click at [399, 285] on h4 "Malaria due to Plasmodium falciparum, unspecified" at bounding box center [384, 290] width 283 height 11
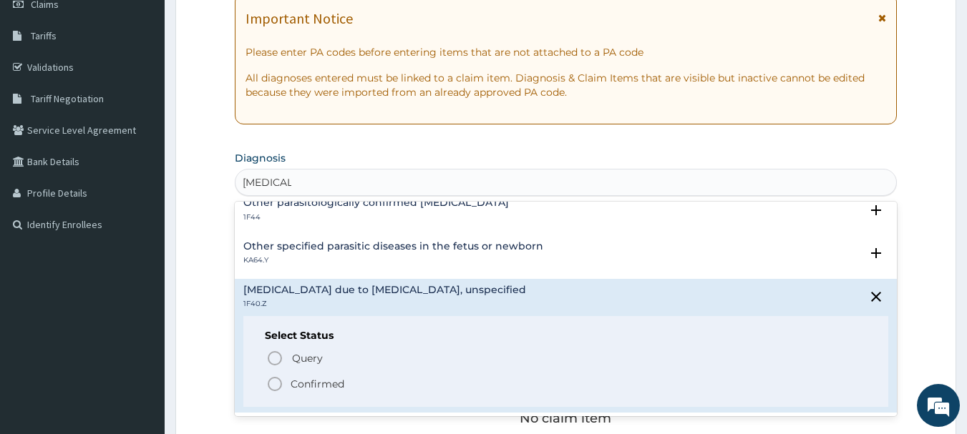
click at [279, 380] on circle "status option filled" at bounding box center [274, 384] width 13 height 13
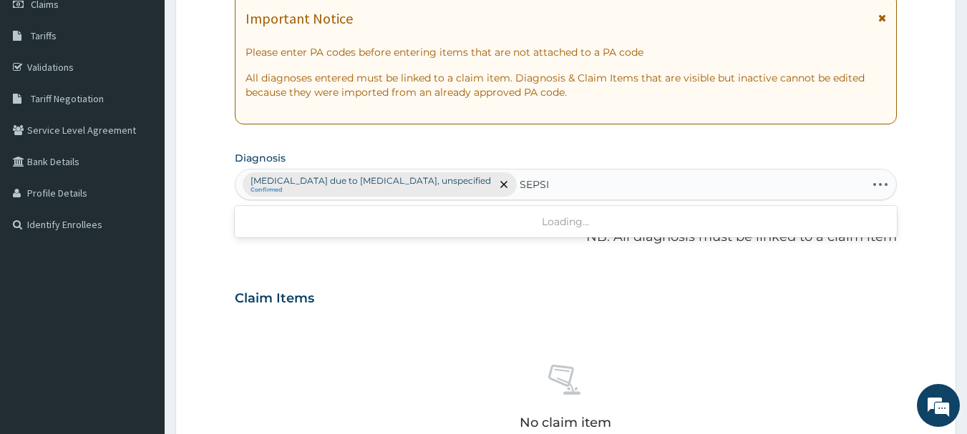
type input "SEPSIS"
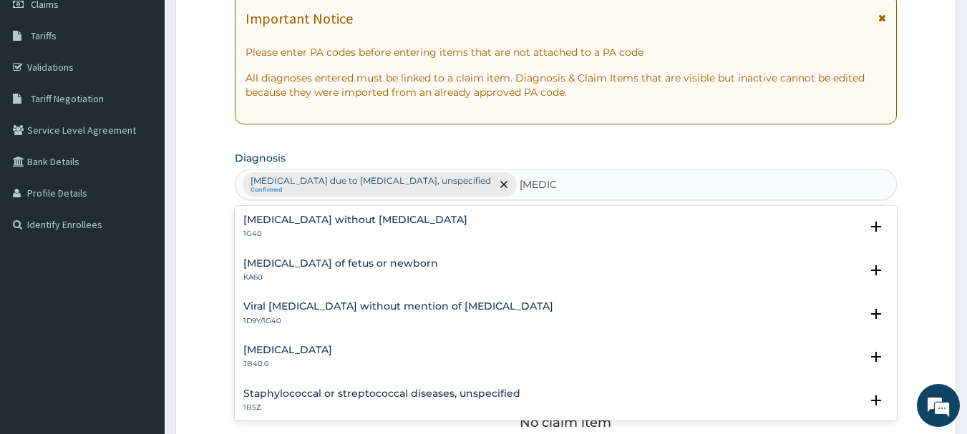
click at [321, 219] on h4 "[MEDICAL_DATA] without [MEDICAL_DATA]" at bounding box center [355, 220] width 224 height 11
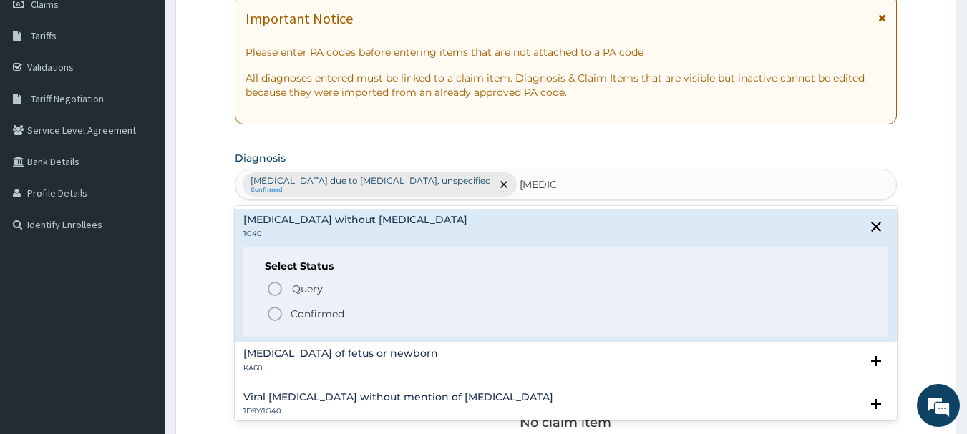
click at [276, 313] on icon "status option filled" at bounding box center [274, 314] width 17 height 17
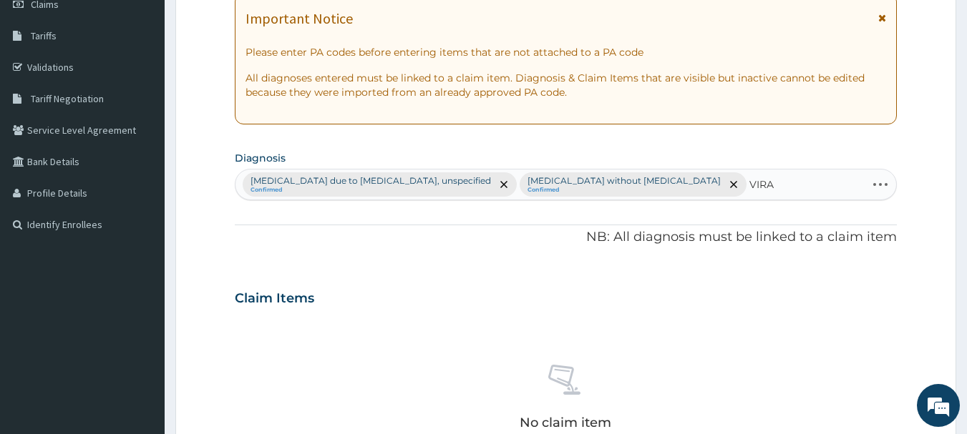
type input "VIRAL"
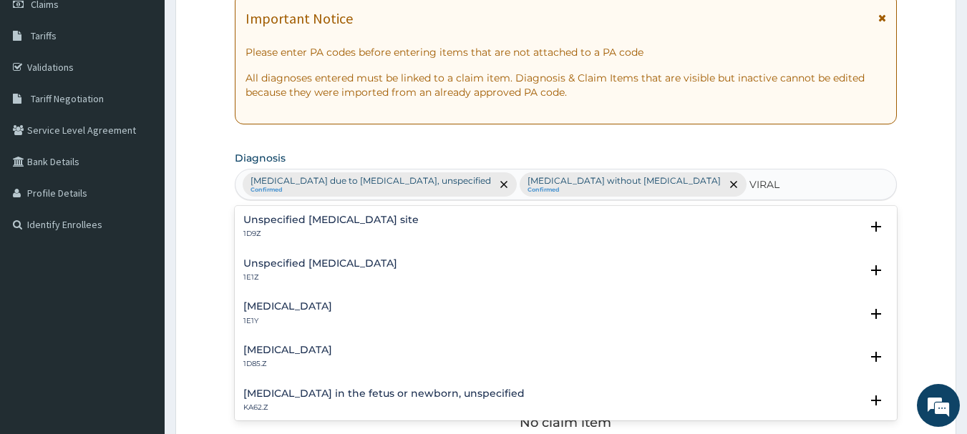
click at [362, 220] on h4 "Unspecified [MEDICAL_DATA] site" at bounding box center [330, 220] width 175 height 11
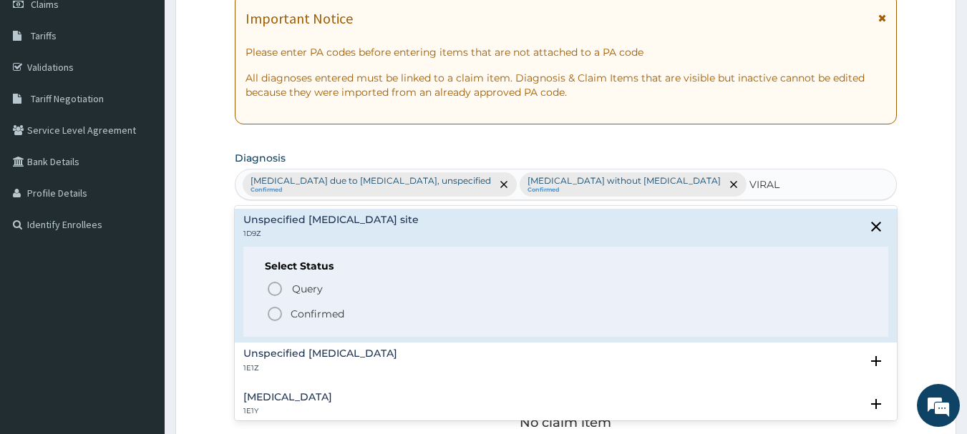
click at [274, 313] on icon "status option filled" at bounding box center [274, 314] width 17 height 17
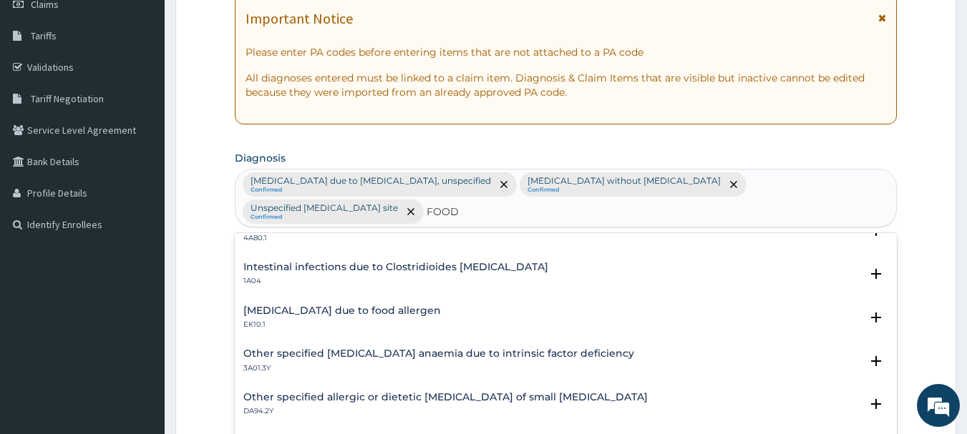
scroll to position [1574, 0]
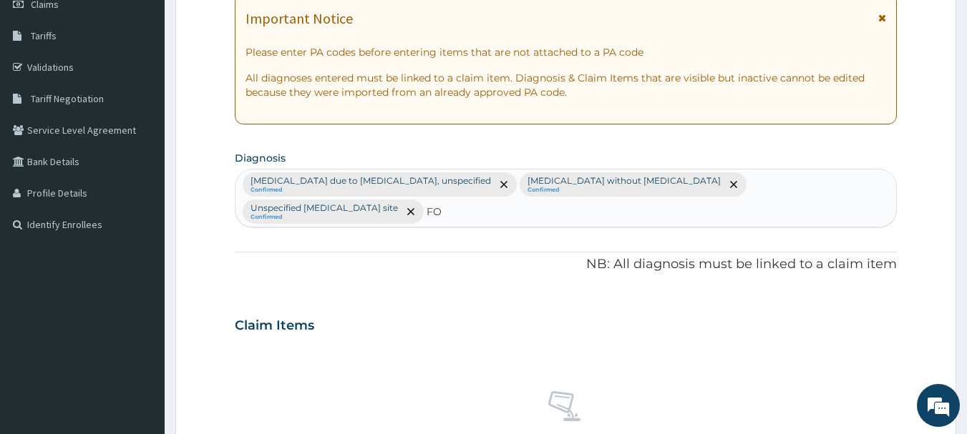
type input "F"
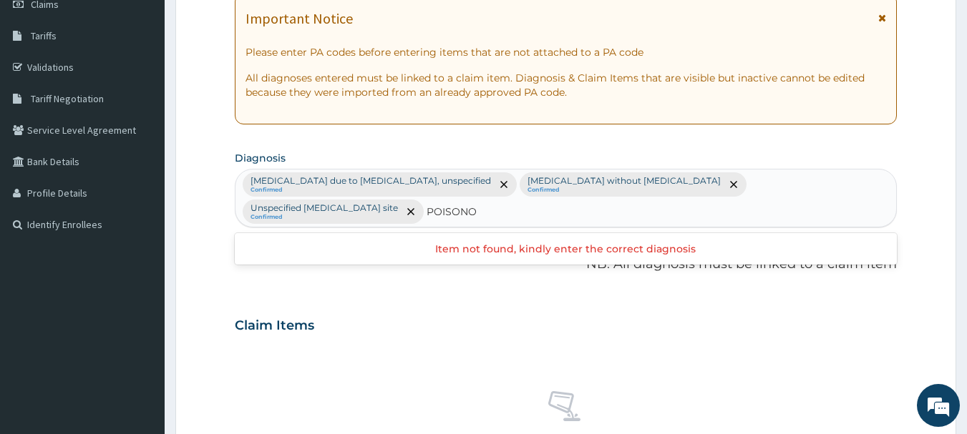
type input "POISON"
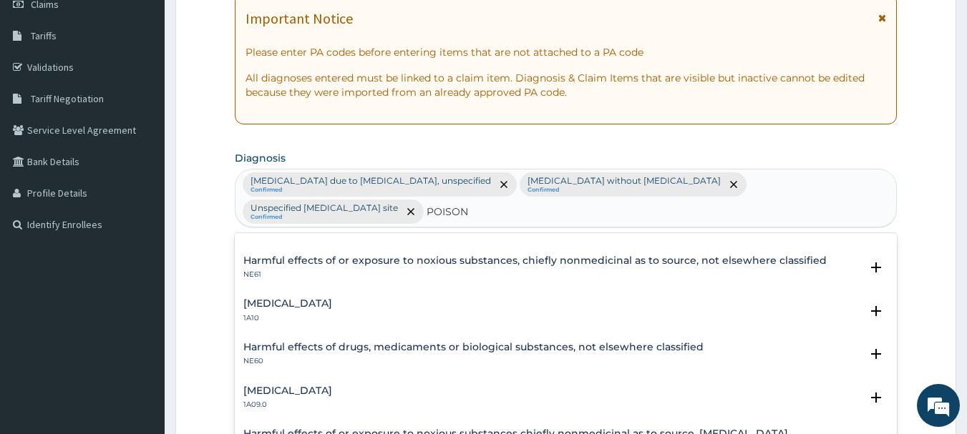
scroll to position [0, 0]
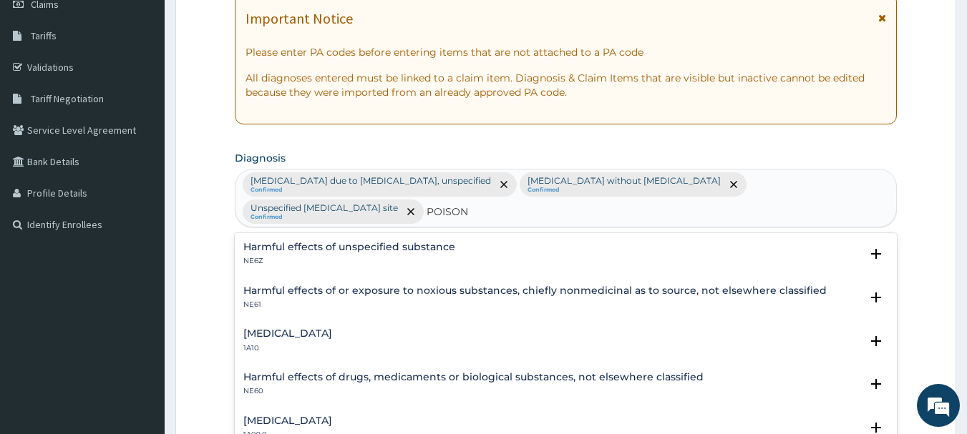
click at [404, 245] on h4 "Harmful effects of unspecified substance" at bounding box center [349, 247] width 212 height 11
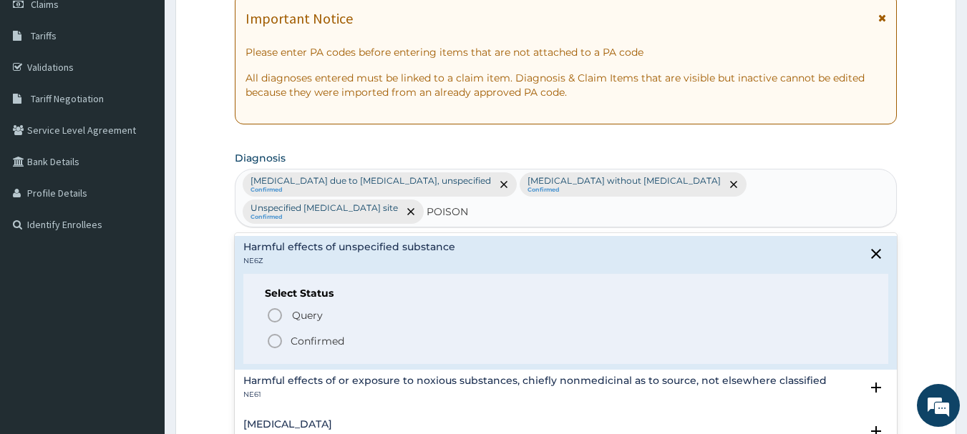
click at [276, 334] on icon "status option filled" at bounding box center [274, 341] width 17 height 17
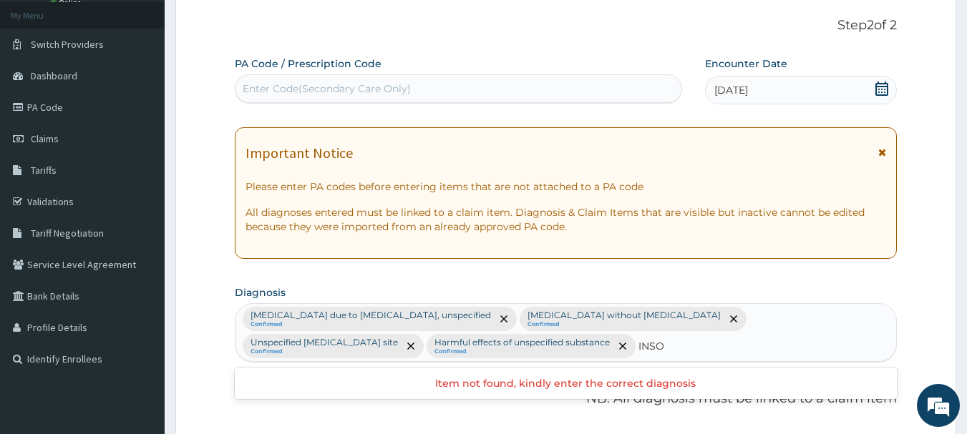
scroll to position [72, 0]
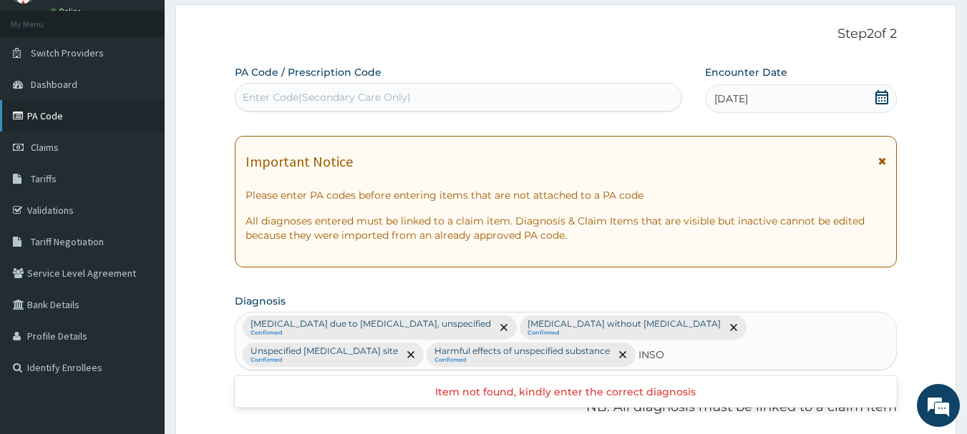
type input "INSO"
click at [69, 119] on link "PA Code" at bounding box center [82, 115] width 165 height 31
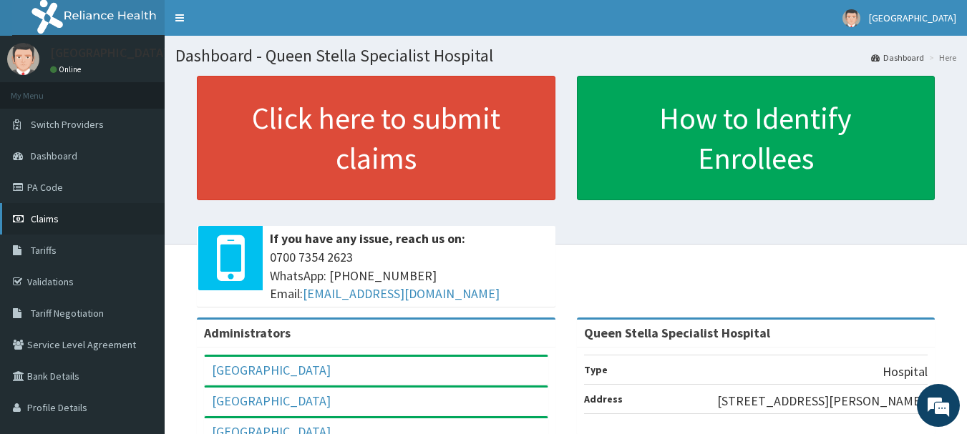
click at [26, 226] on link "Claims" at bounding box center [82, 218] width 165 height 31
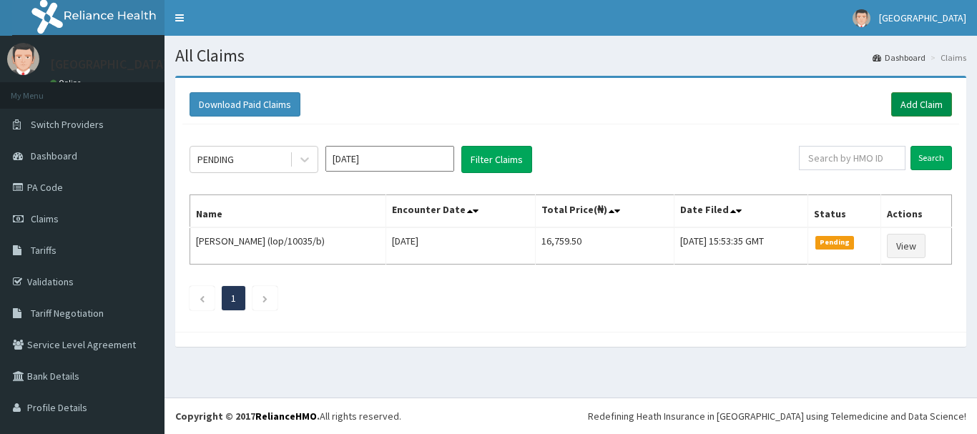
click at [918, 94] on link "Add Claim" at bounding box center [921, 104] width 61 height 24
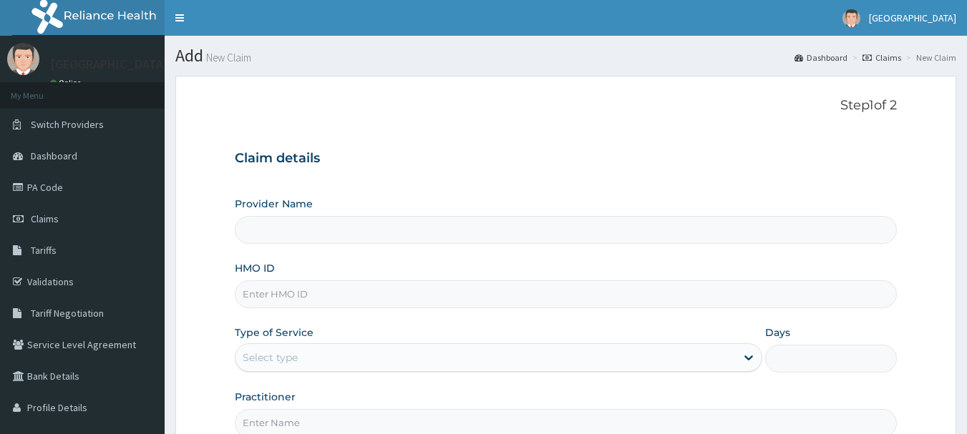
type input "Queen Stella Specialist Hospital"
click at [331, 290] on input "HMO ID" at bounding box center [566, 294] width 663 height 28
type input "MBS/10031/A"
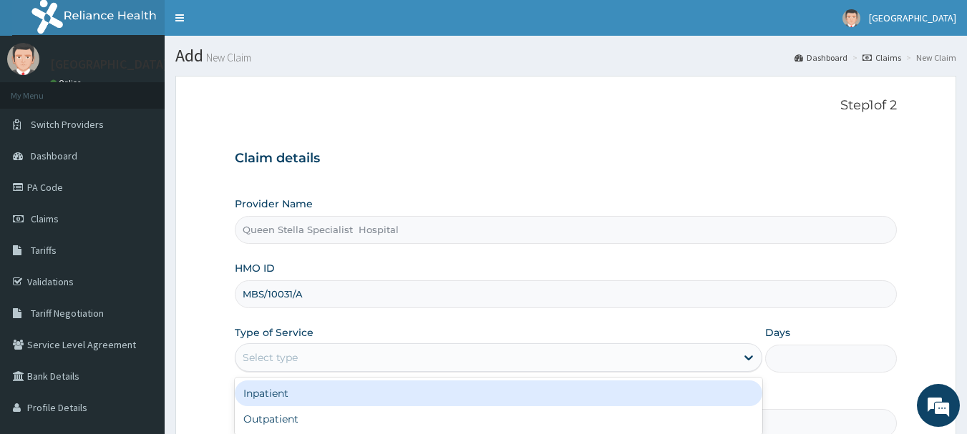
click at [351, 356] on div "Select type" at bounding box center [485, 357] width 500 height 23
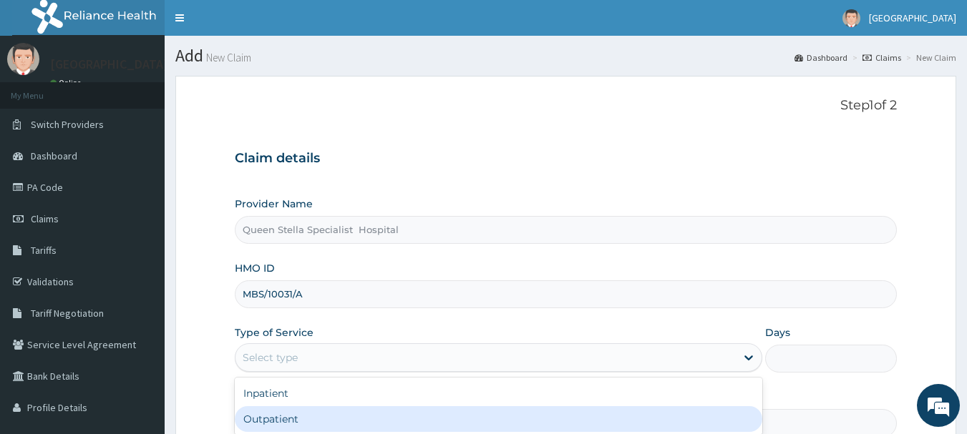
click at [354, 416] on div "Outpatient" at bounding box center [498, 419] width 527 height 26
type input "1"
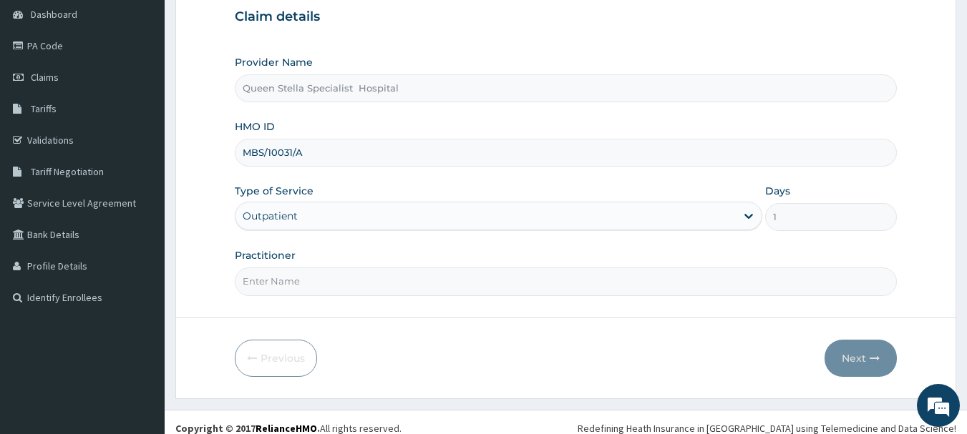
scroll to position [154, 0]
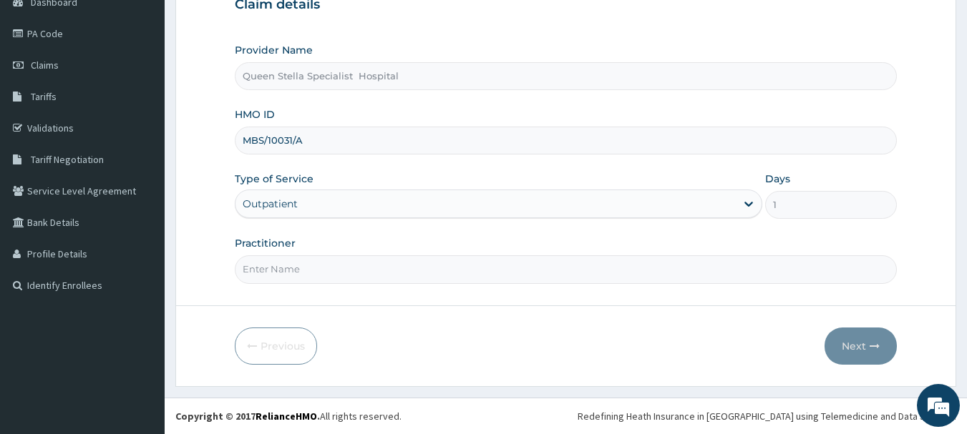
click at [327, 270] on input "Practitioner" at bounding box center [566, 269] width 663 height 28
type input "[PERSON_NAME]"
click at [849, 343] on button "Next" at bounding box center [860, 346] width 72 height 37
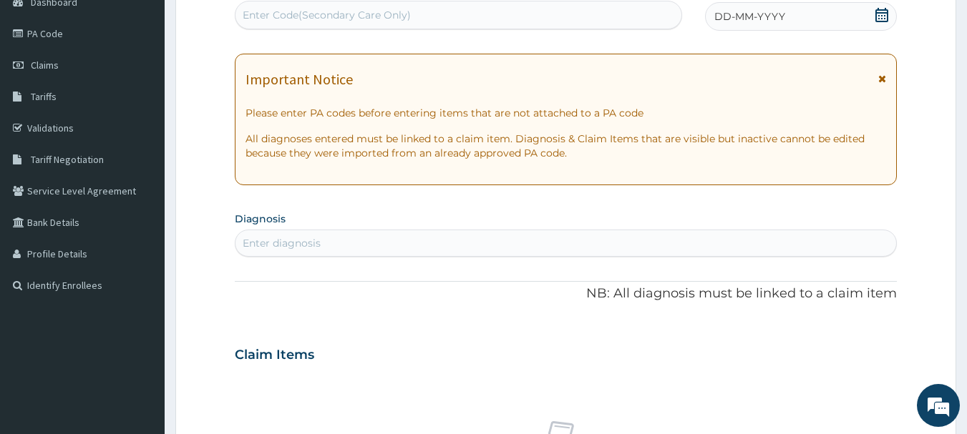
click at [883, 12] on icon at bounding box center [881, 15] width 13 height 14
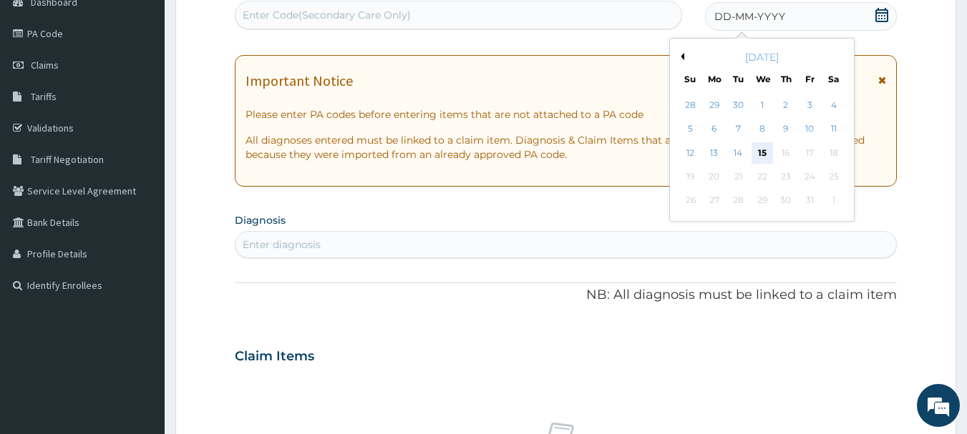
click at [756, 151] on div "15" at bounding box center [761, 152] width 21 height 21
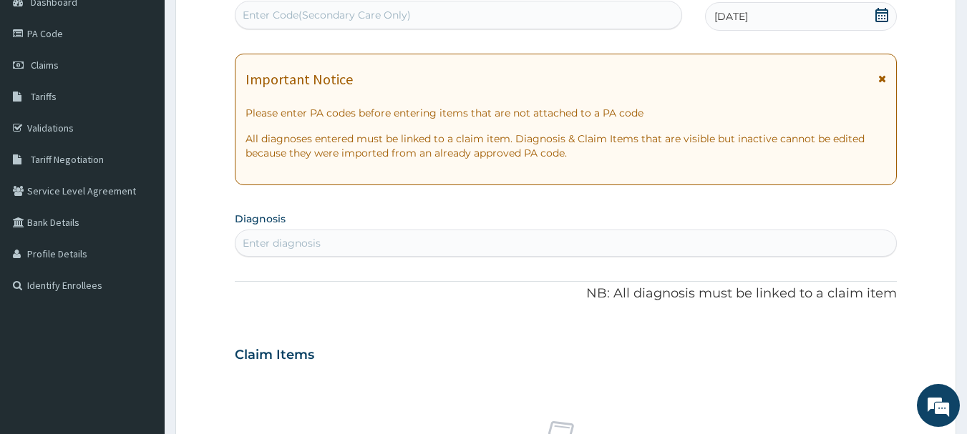
click at [319, 245] on div "Enter diagnosis" at bounding box center [282, 243] width 78 height 14
click at [335, 15] on div "Enter Code(Secondary Care Only)" at bounding box center [327, 15] width 168 height 14
paste input "PA/7E981C"
type input "PA/7E981C"
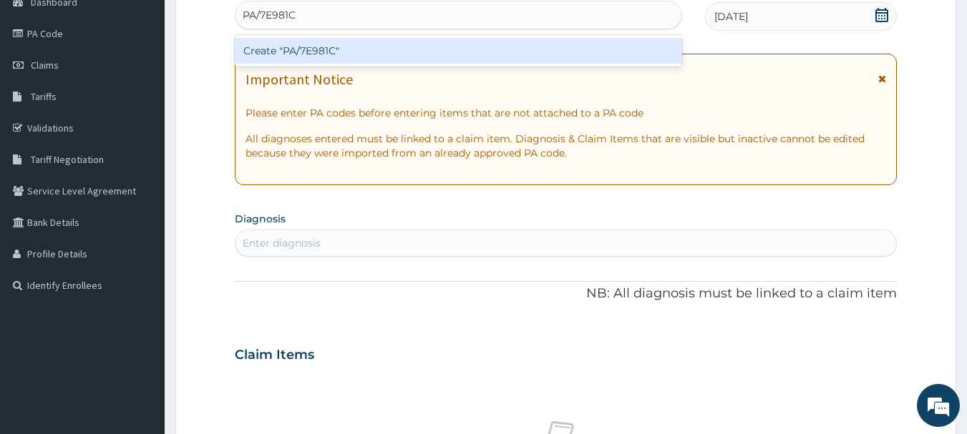
click at [328, 49] on div "Create "PA/7E981C"" at bounding box center [459, 51] width 448 height 26
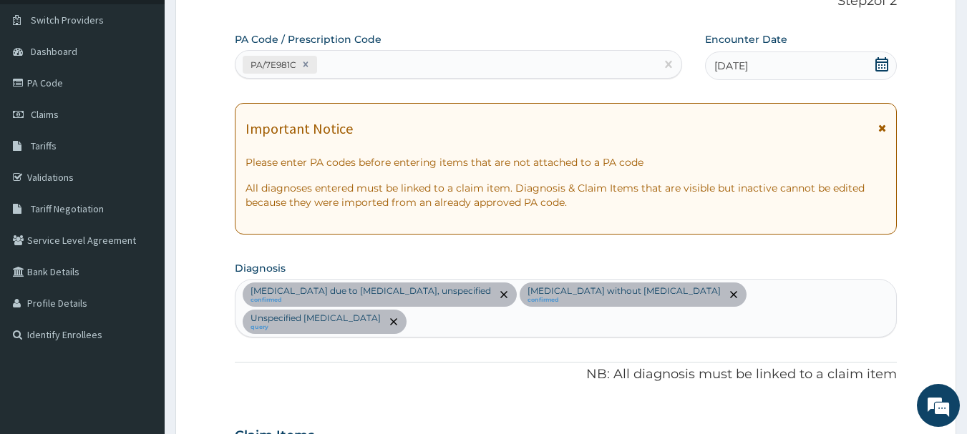
scroll to position [25, 0]
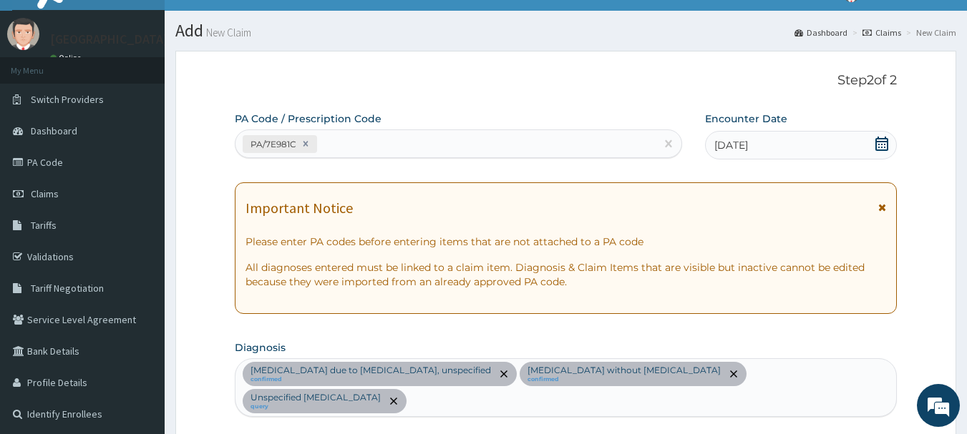
click at [358, 137] on div "PA/7E981C" at bounding box center [445, 144] width 421 height 24
paste input "PA/05F41D"
type input "PA/05F41D"
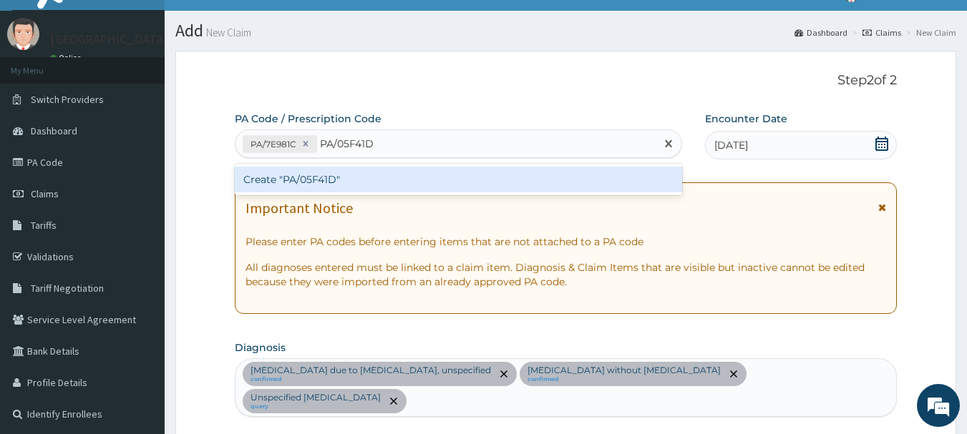
click at [358, 176] on div "Create "PA/05F41D"" at bounding box center [459, 180] width 448 height 26
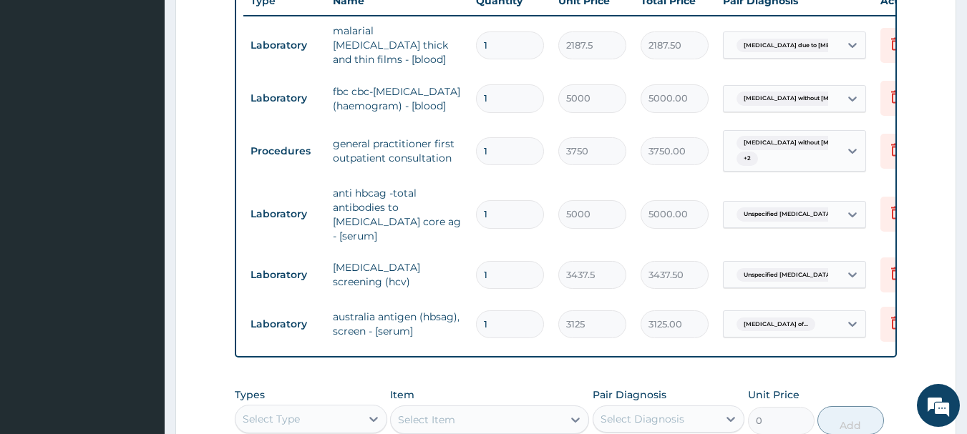
scroll to position [602, 0]
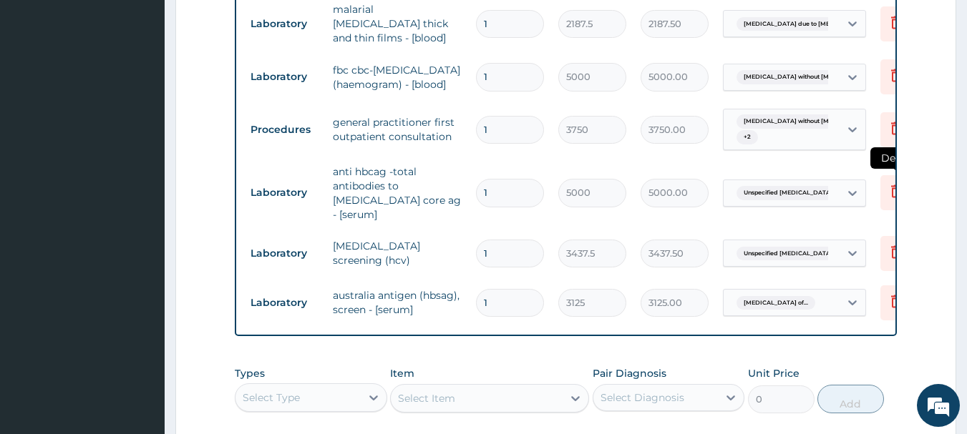
click at [889, 192] on icon at bounding box center [895, 190] width 17 height 17
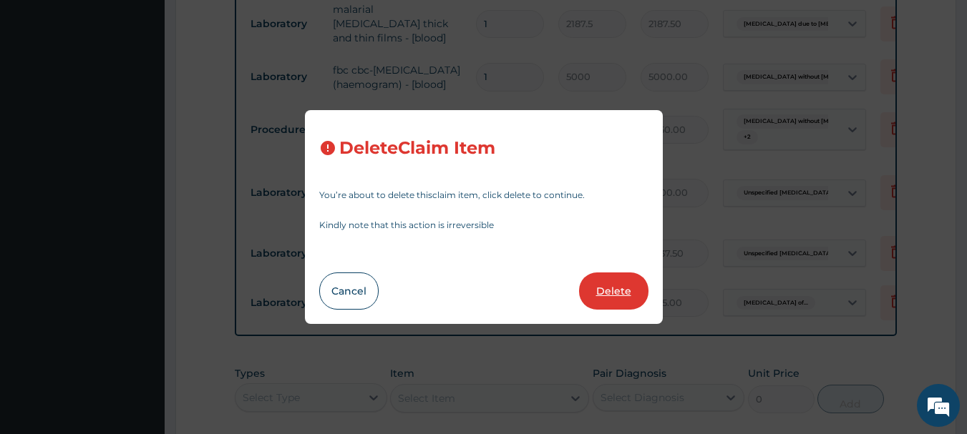
click at [625, 285] on button "Delete" at bounding box center [613, 291] width 69 height 37
type input "3437.5"
type input "3437.50"
type input "3125"
type input "3125.00"
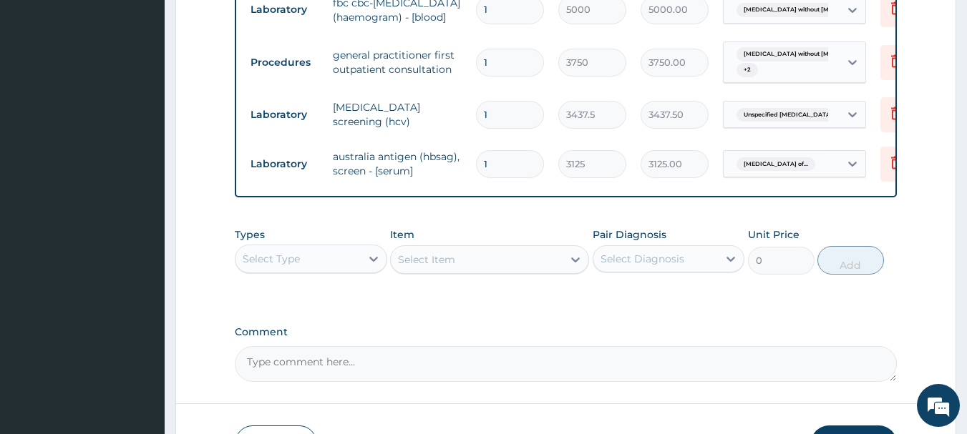
scroll to position [674, 0]
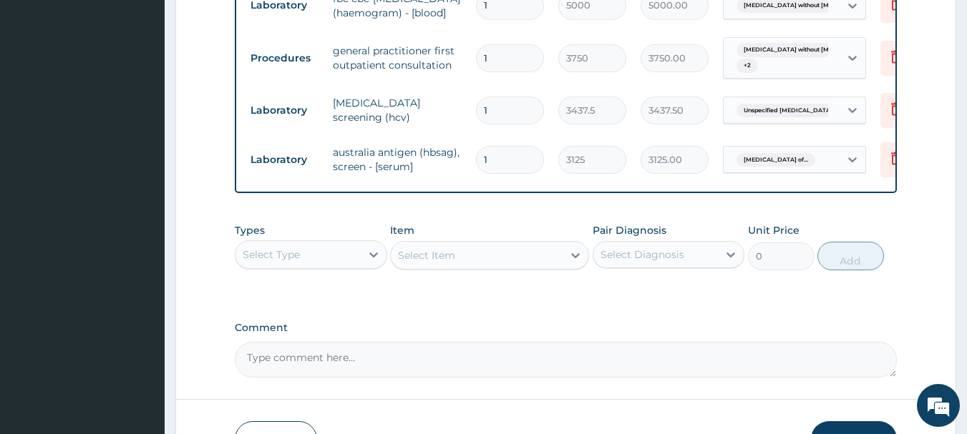
click at [355, 266] on div "Select Type" at bounding box center [297, 254] width 125 height 23
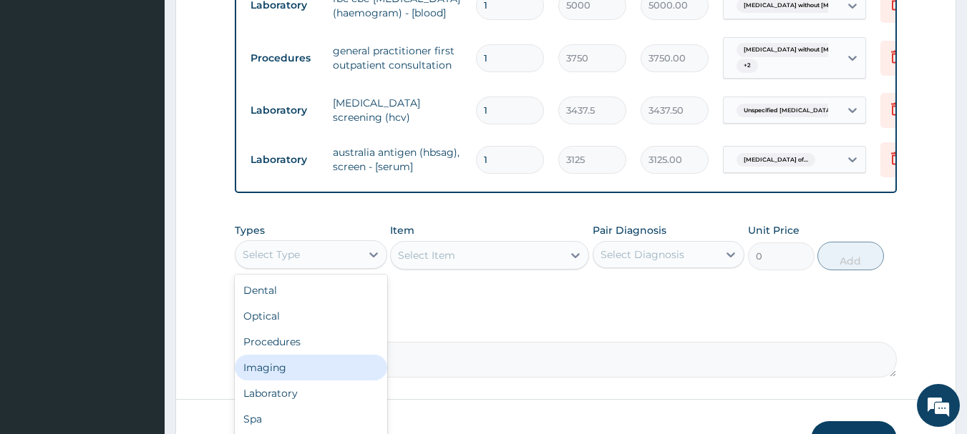
scroll to position [49, 0]
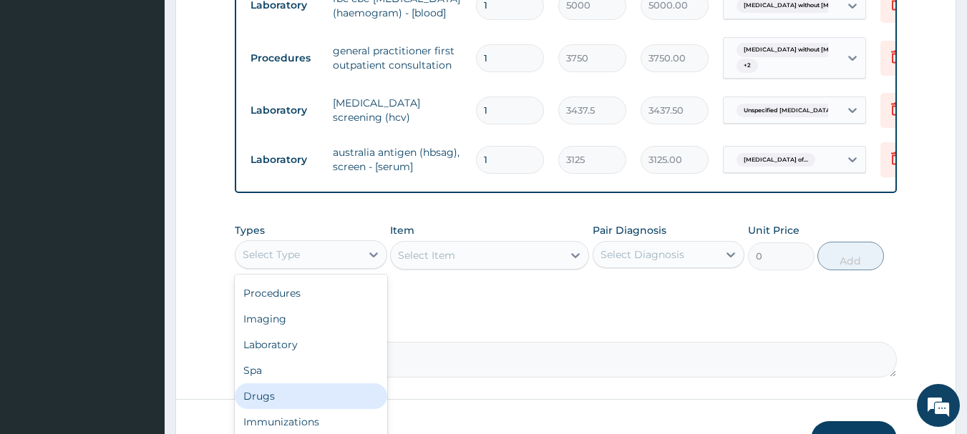
click at [326, 401] on div "Drugs" at bounding box center [311, 397] width 152 height 26
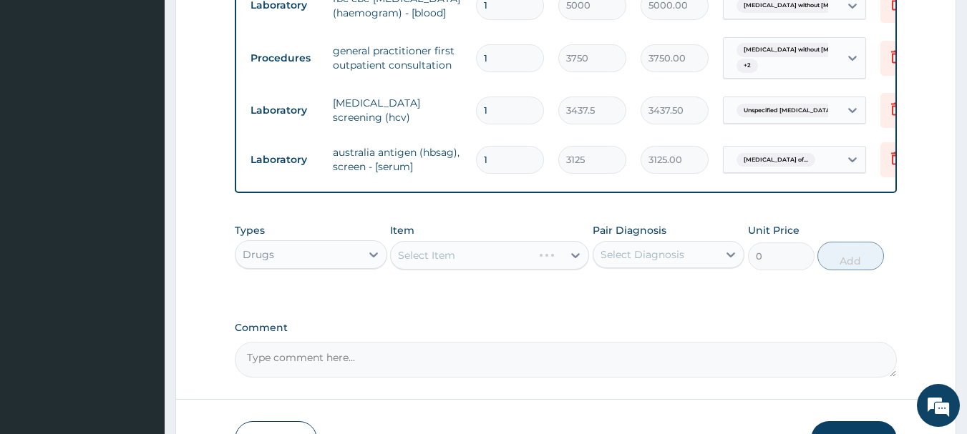
click at [488, 265] on div "Select Item" at bounding box center [489, 255] width 199 height 29
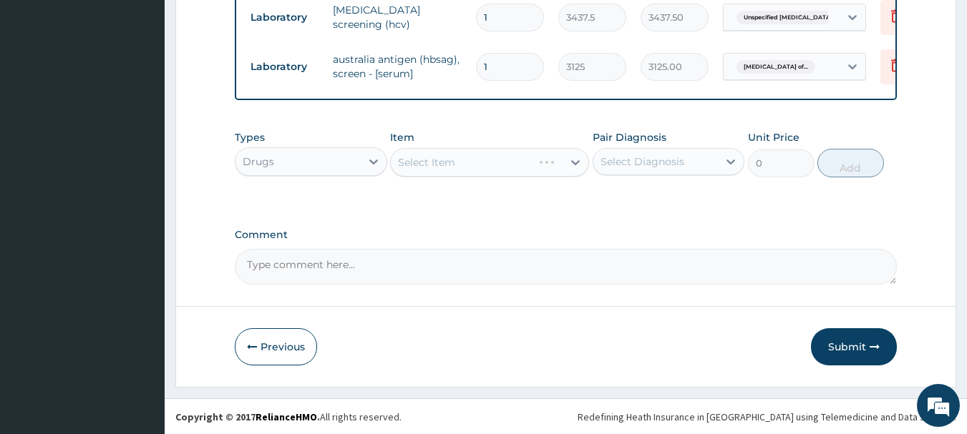
scroll to position [778, 0]
click at [440, 165] on div "Select Item" at bounding box center [489, 161] width 199 height 29
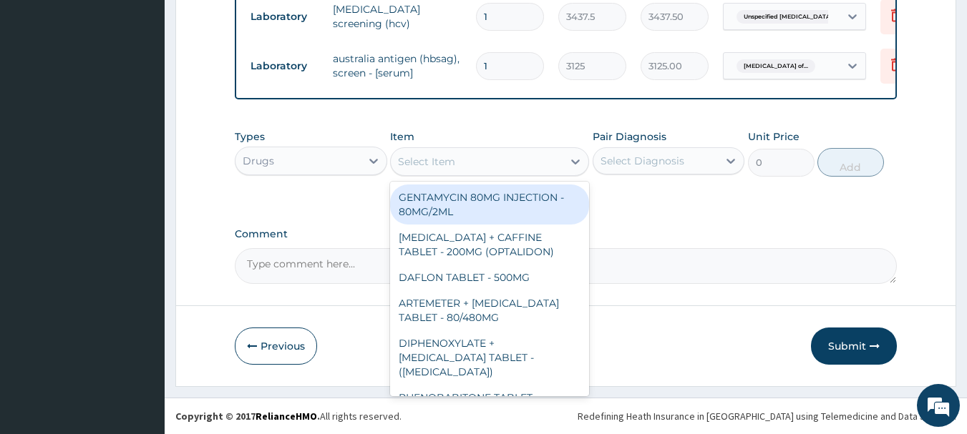
click at [440, 165] on div "Select Item" at bounding box center [426, 162] width 57 height 14
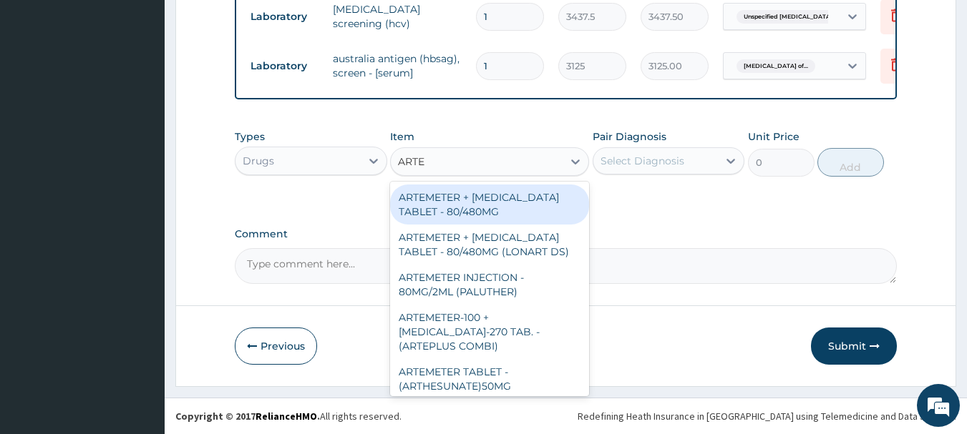
type input "ARTEM"
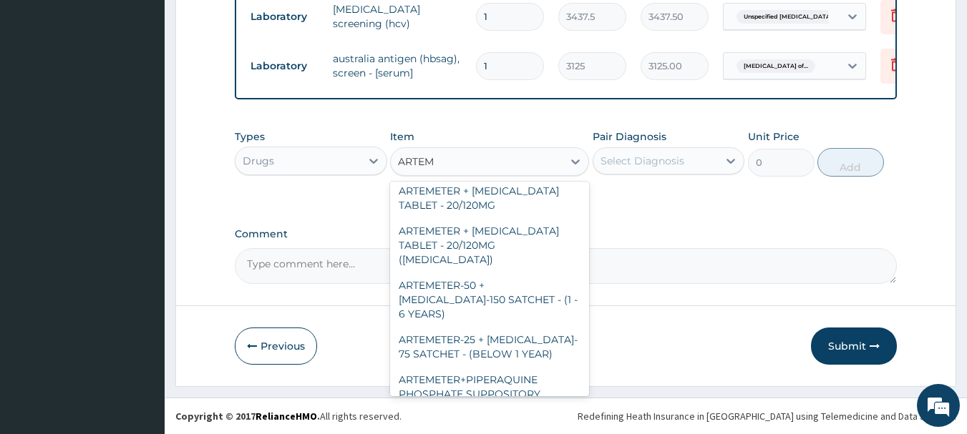
scroll to position [624, 0]
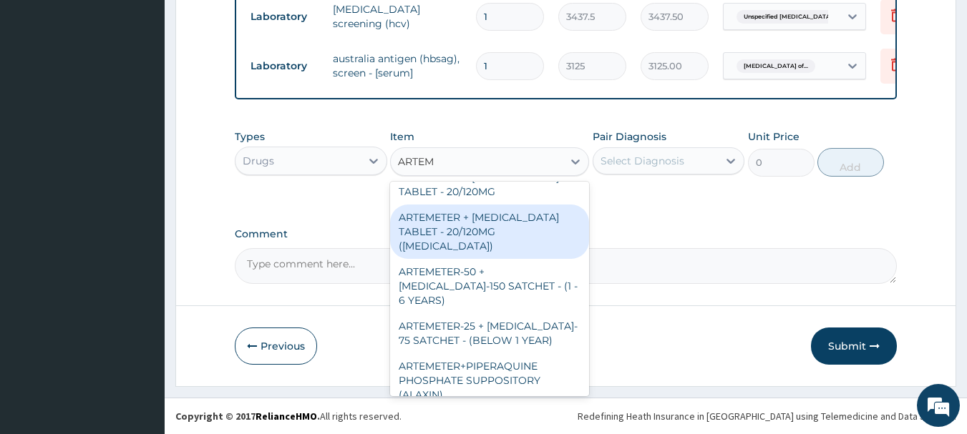
click at [471, 223] on div "ARTEMETER + [MEDICAL_DATA] TABLET - 20/120MG ([MEDICAL_DATA])" at bounding box center [489, 232] width 199 height 54
type input "210"
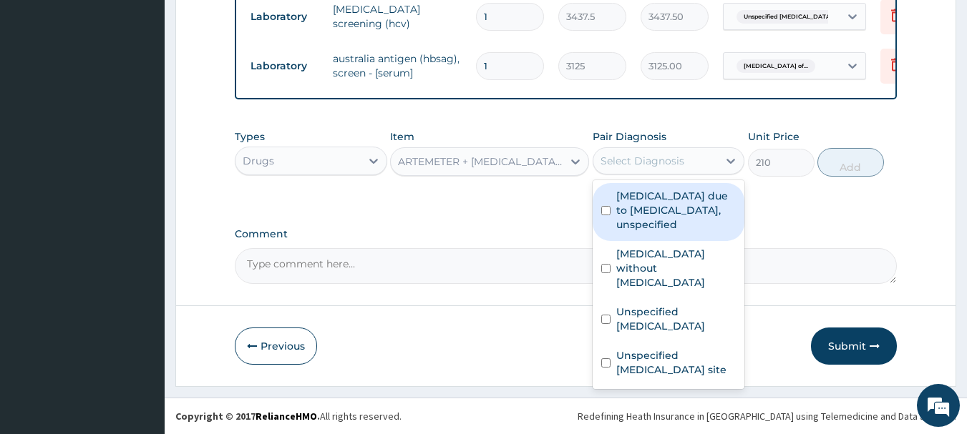
click at [632, 165] on div "Select Diagnosis" at bounding box center [642, 161] width 84 height 14
click at [629, 218] on label "Malaria due to Plasmodium falciparum, unspecified" at bounding box center [676, 210] width 120 height 43
checkbox input "true"
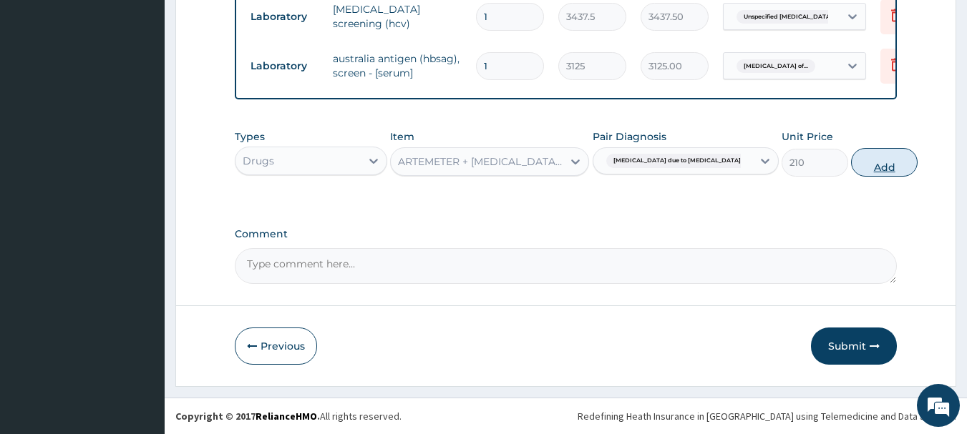
click at [851, 162] on button "Add" at bounding box center [884, 162] width 67 height 29
type input "0"
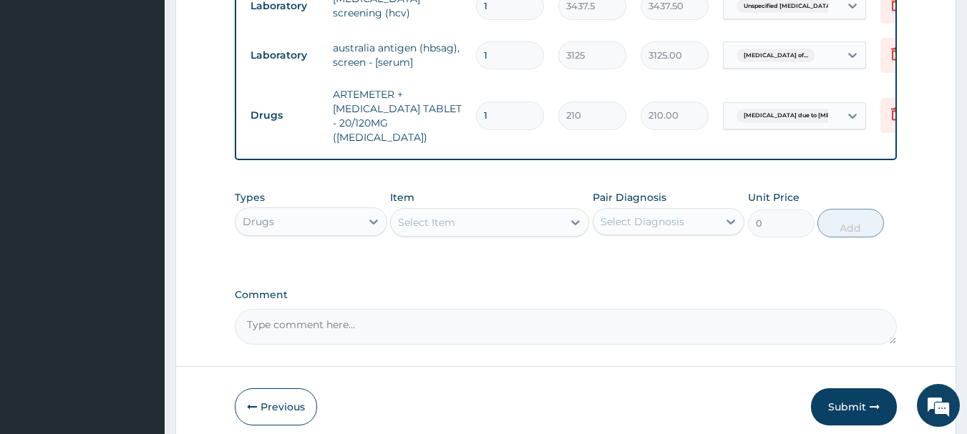
type input "0.00"
type input "2"
type input "420.00"
type input "25"
type input "5250.00"
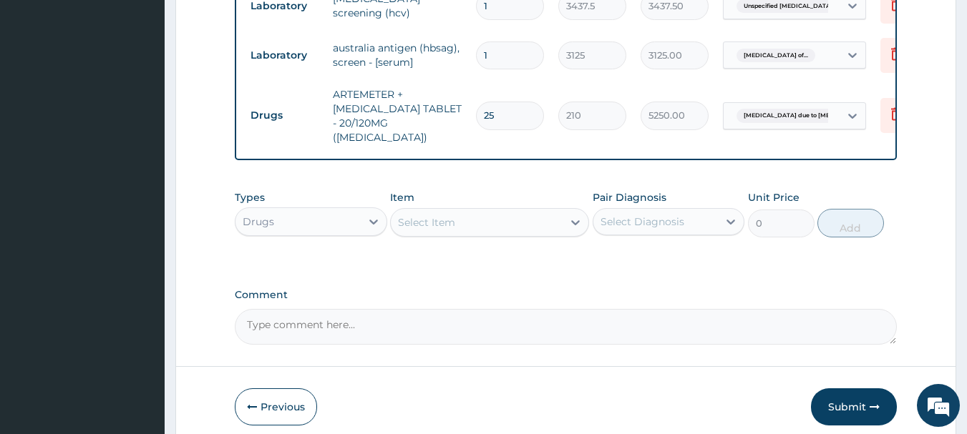
type input "2"
type input "420.00"
type input "24"
type input "5040.00"
type input "24"
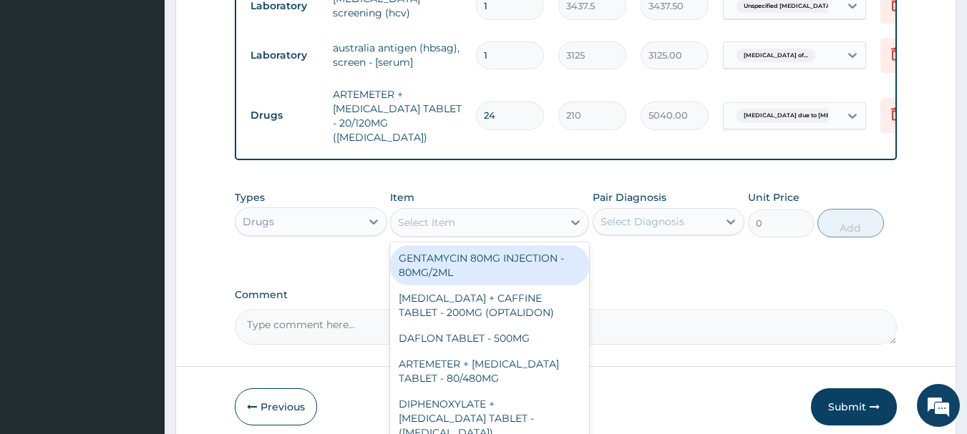
click at [530, 211] on div "Select Item" at bounding box center [477, 222] width 172 height 23
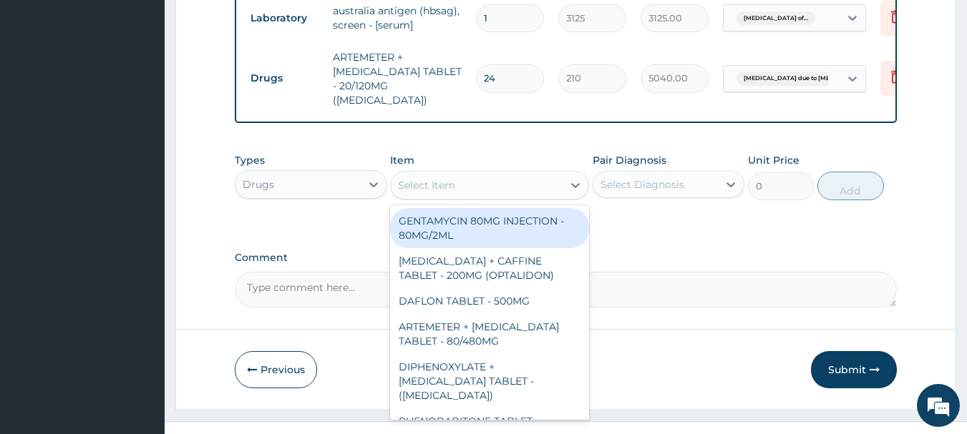
scroll to position [836, 0]
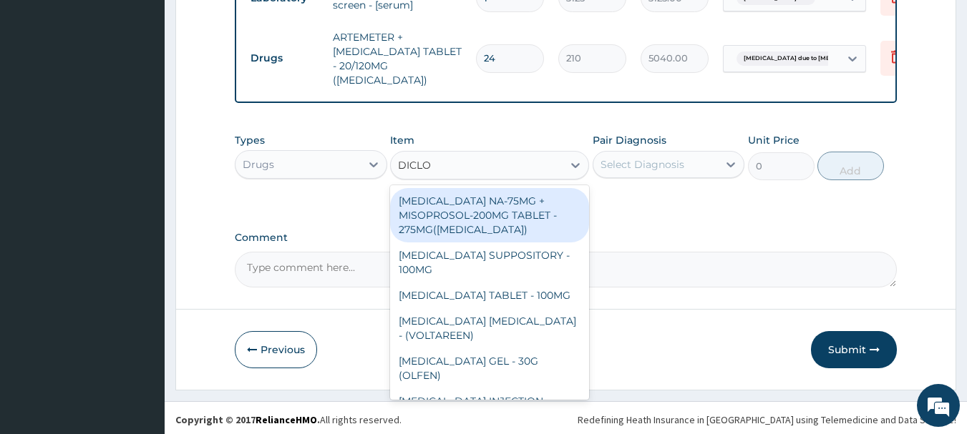
type input "DICLOF"
click at [504, 210] on div "DICLOFENAC NA-75MG + MISOPROSOL-200MG TABLET - 275MG(ARTHROTEC)" at bounding box center [489, 215] width 199 height 54
type input "280"
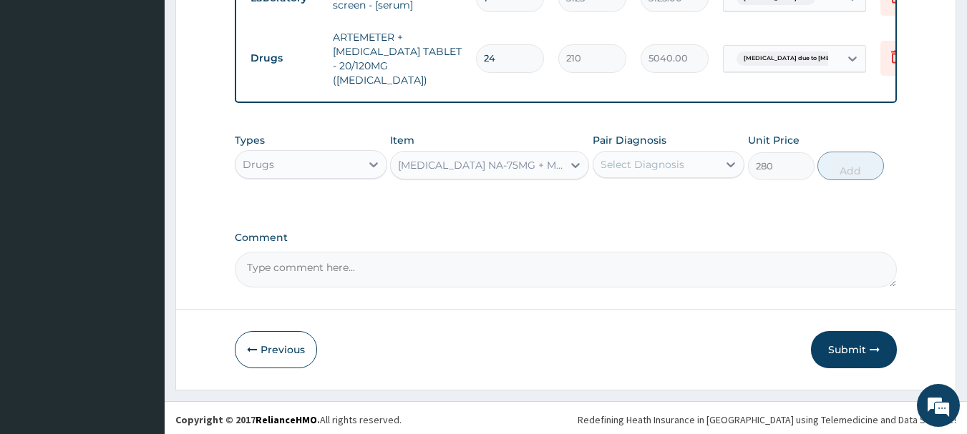
click at [533, 164] on div "DICLOFENAC NA-75MG + MISOPROSOL-200MG TABLET - 275MG(ARTHROTEC)" at bounding box center [481, 165] width 166 height 14
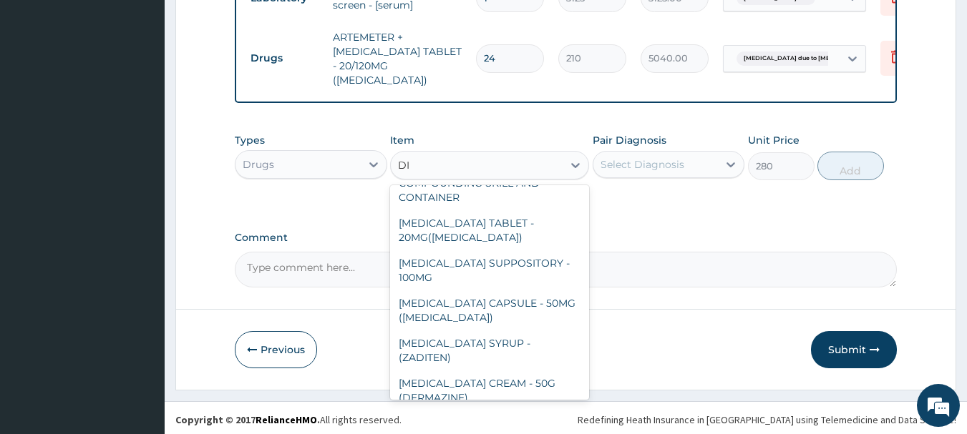
scroll to position [0, 0]
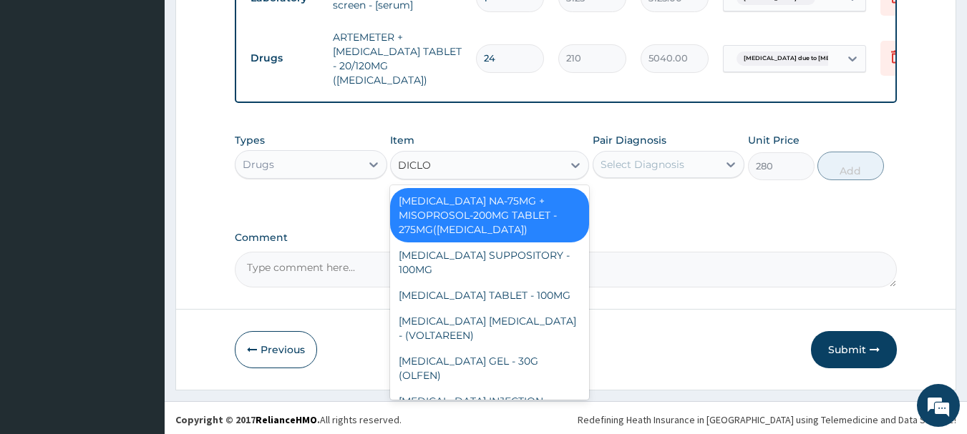
type input "DICLOF"
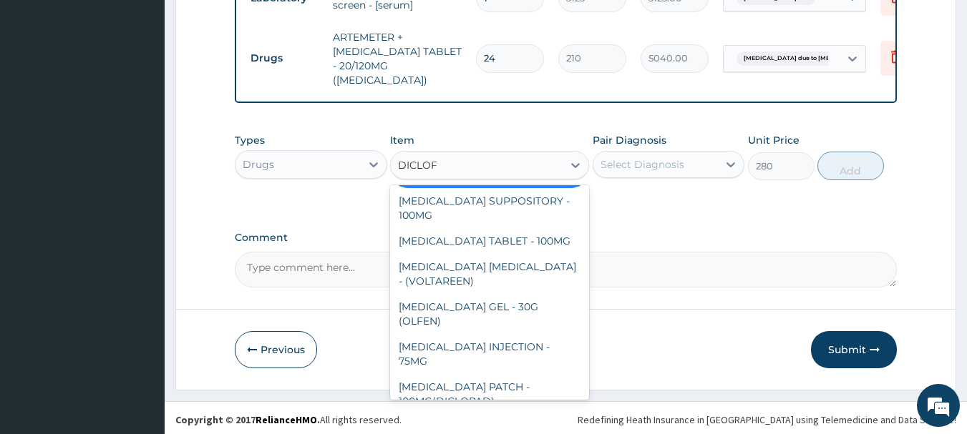
scroll to position [40, 0]
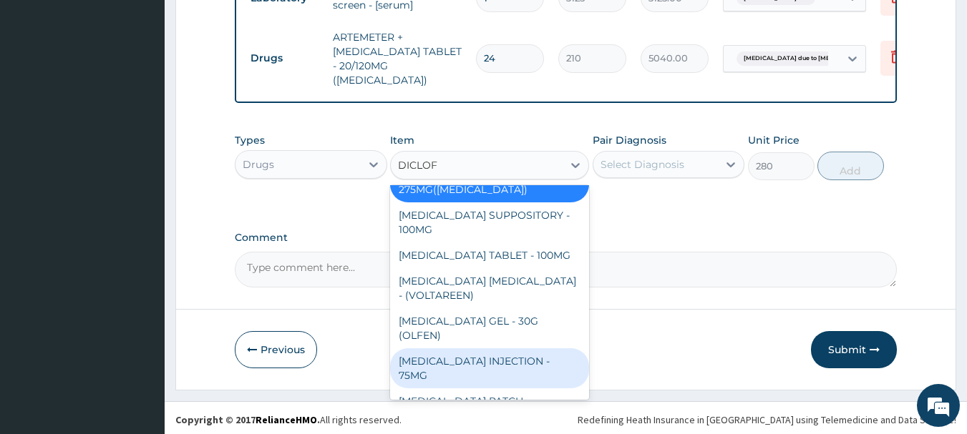
click at [513, 348] on div "DICLOFENAC INJECTION - 75MG" at bounding box center [489, 368] width 199 height 40
type input "420"
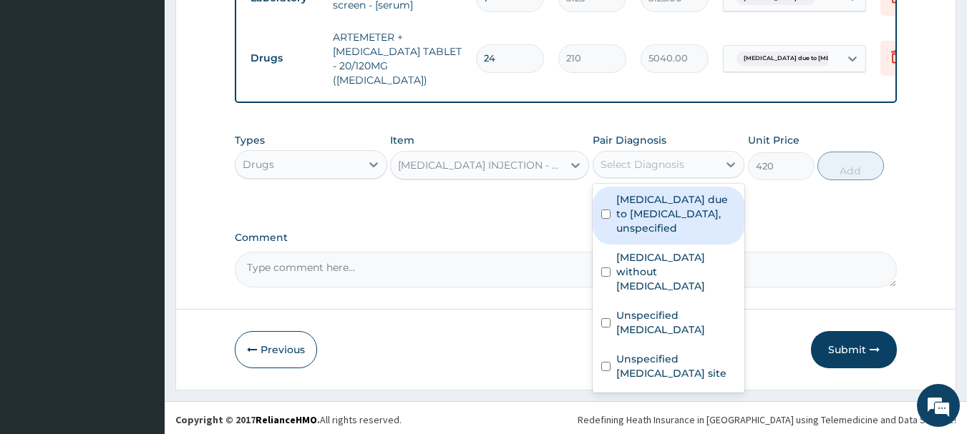
click at [656, 165] on div "Select Diagnosis" at bounding box center [642, 164] width 84 height 14
click at [686, 217] on label "Malaria due to Plasmodium falciparum, unspecified" at bounding box center [676, 213] width 120 height 43
checkbox input "true"
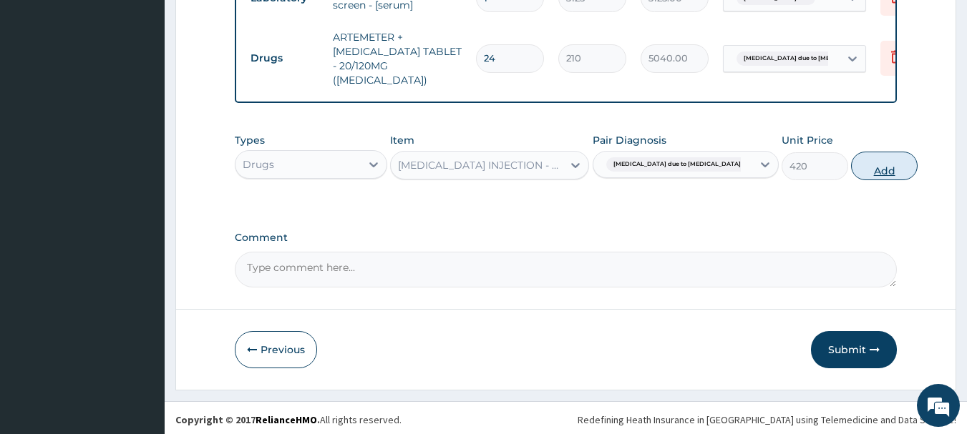
click at [851, 165] on button "Add" at bounding box center [884, 166] width 67 height 29
type input "0"
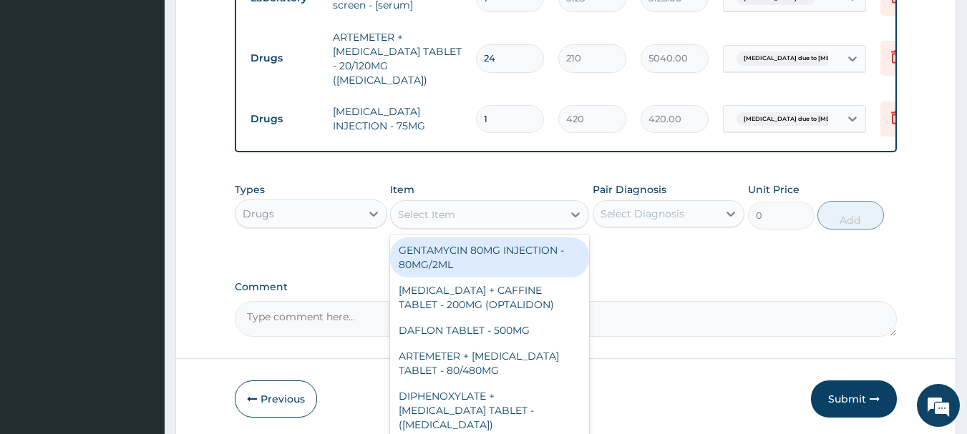
click at [477, 203] on div "Select Item" at bounding box center [477, 214] width 172 height 23
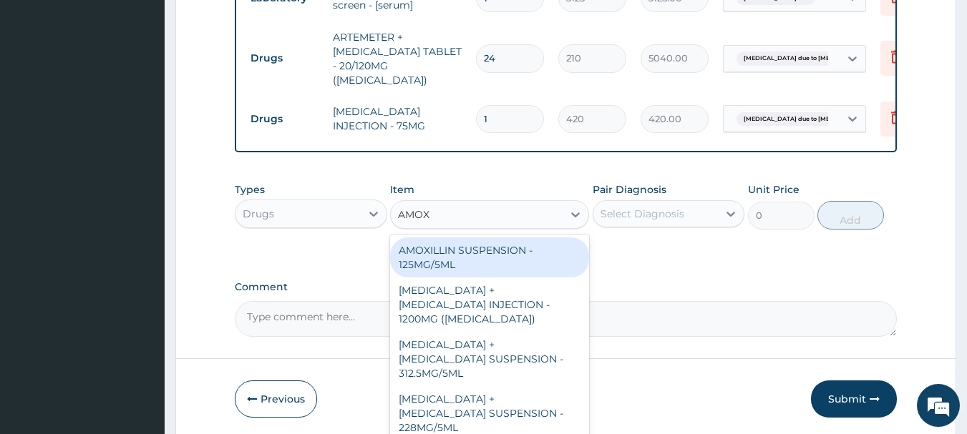
type input "AMOXI"
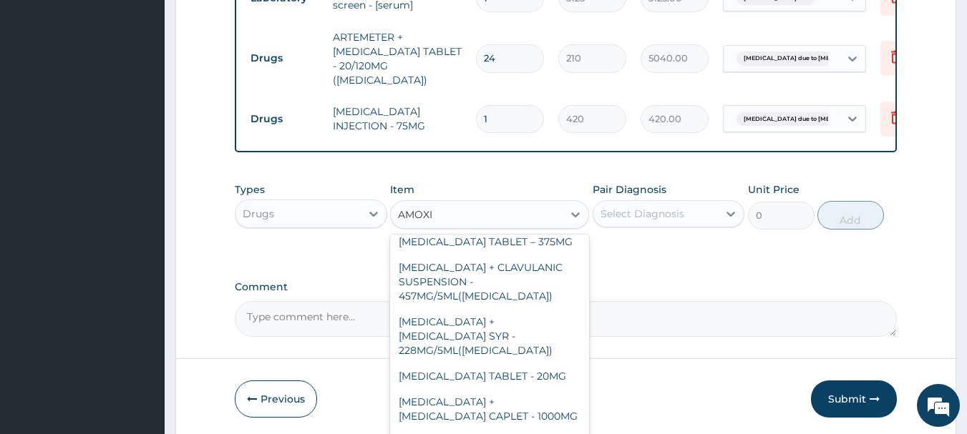
scroll to position [487, 0]
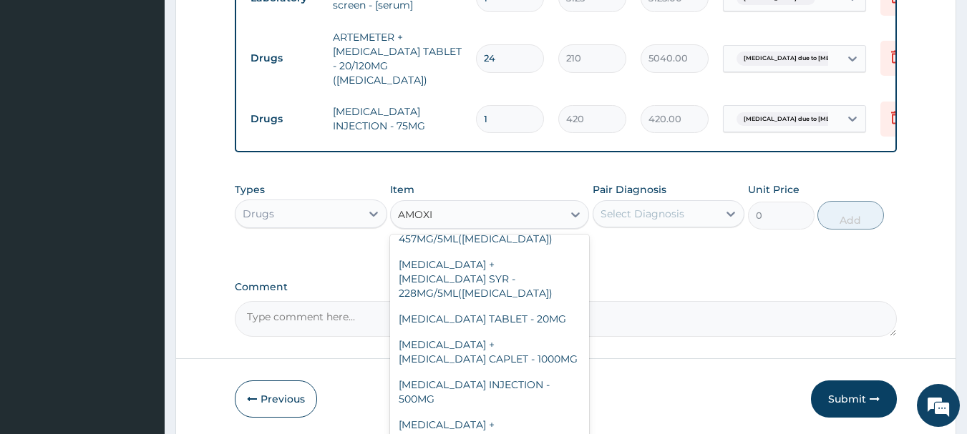
type input "112"
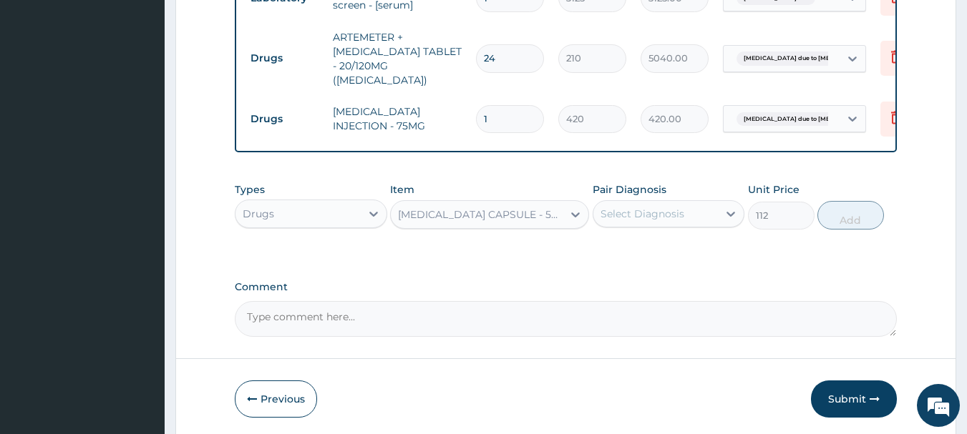
click at [667, 210] on div "Select Diagnosis" at bounding box center [642, 214] width 84 height 14
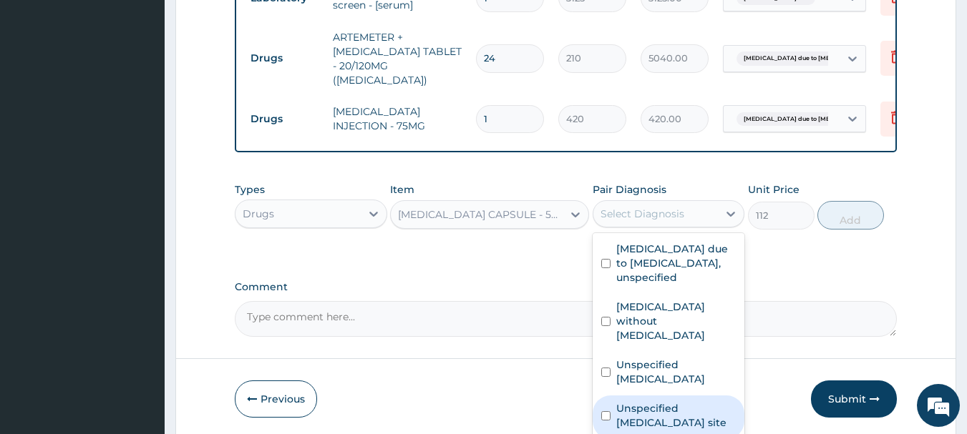
click at [702, 404] on label "Unspecified viral infection of unspecified site" at bounding box center [676, 415] width 120 height 29
checkbox input "true"
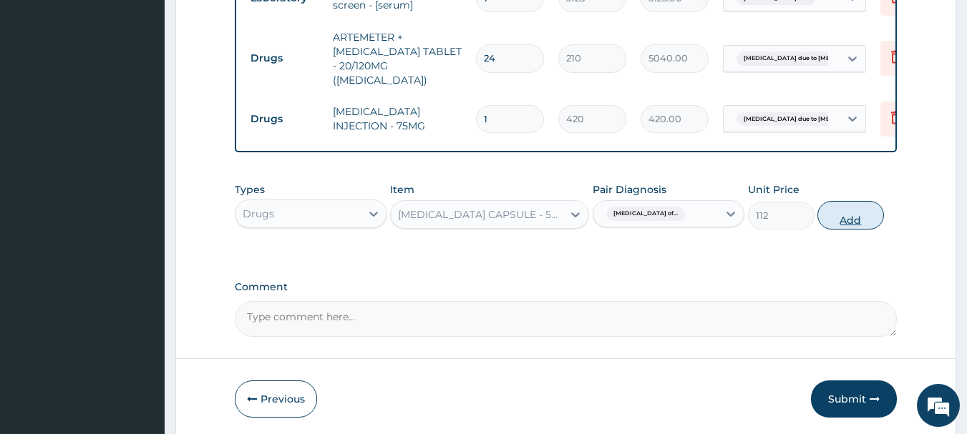
click at [834, 215] on button "Add" at bounding box center [850, 215] width 67 height 29
type input "0"
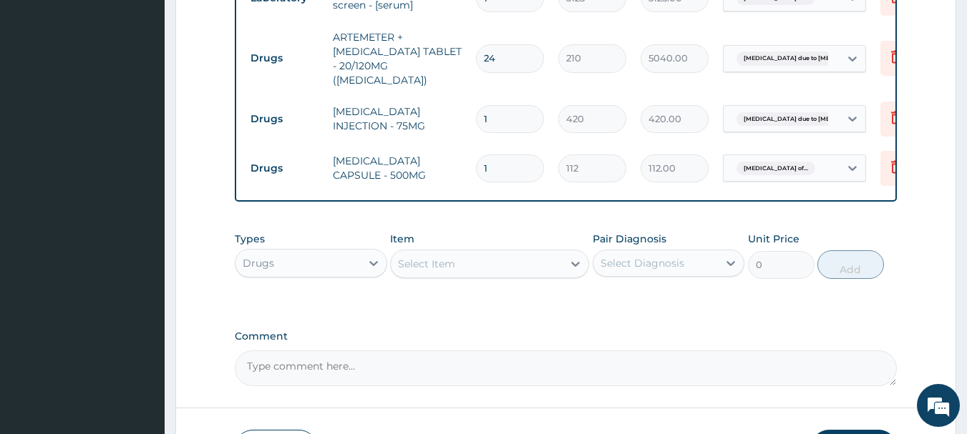
type input "10"
type input "1120.00"
type input "10"
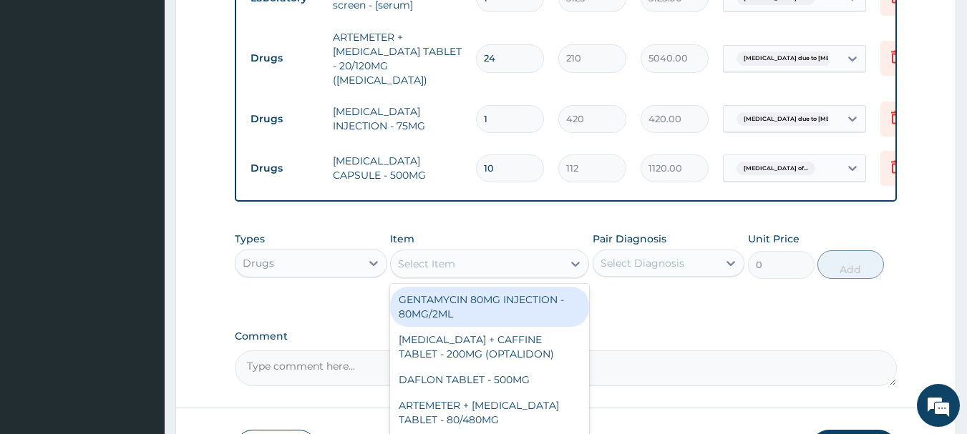
click at [433, 257] on div "Select Item" at bounding box center [426, 264] width 57 height 14
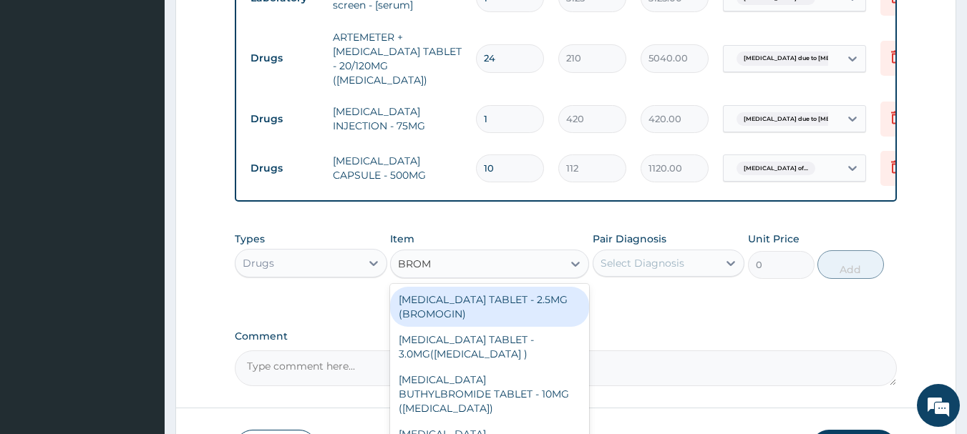
type input "BROMA"
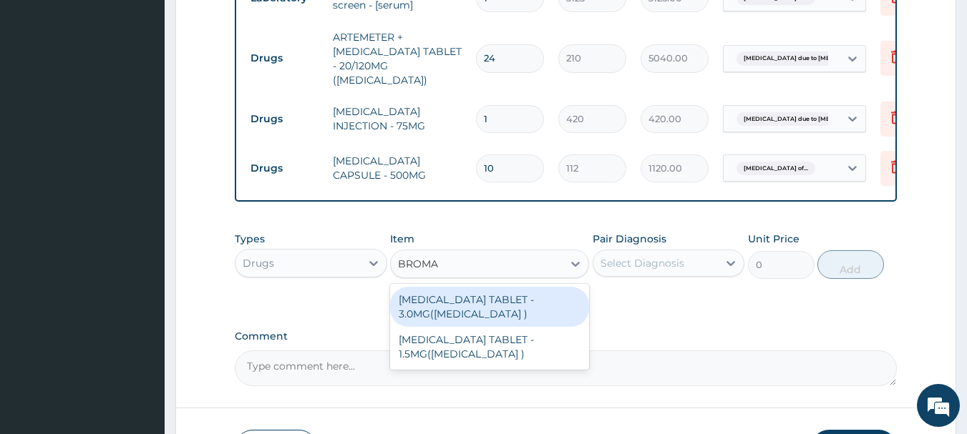
click at [431, 294] on div "BROMAZEPAM TABLET - 3.0MG(LEXOTAN )" at bounding box center [489, 307] width 199 height 40
type input "42"
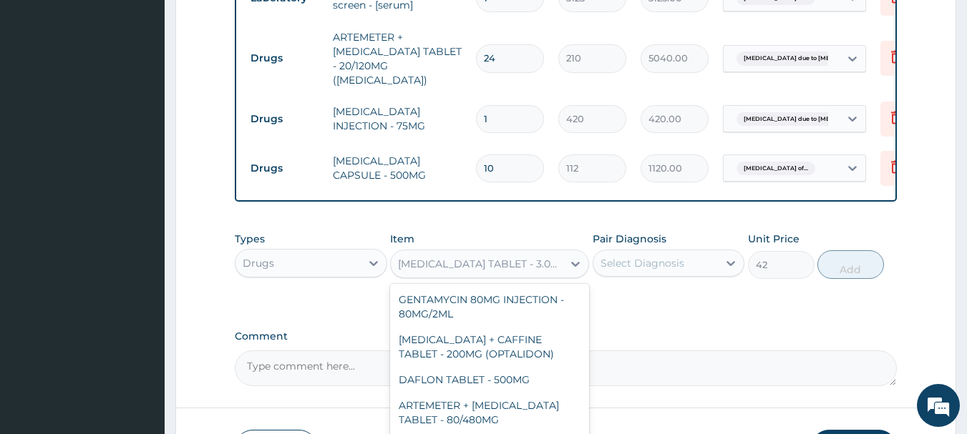
click at [510, 260] on div "BROMAZEPAM TABLET - 3.0MG(LEXOTAN )" at bounding box center [481, 264] width 166 height 14
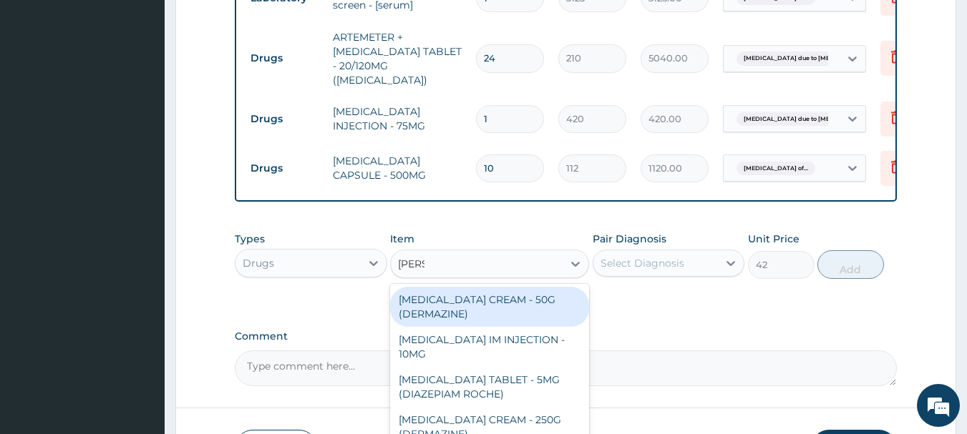
scroll to position [0, 0]
type input "DIAZE"
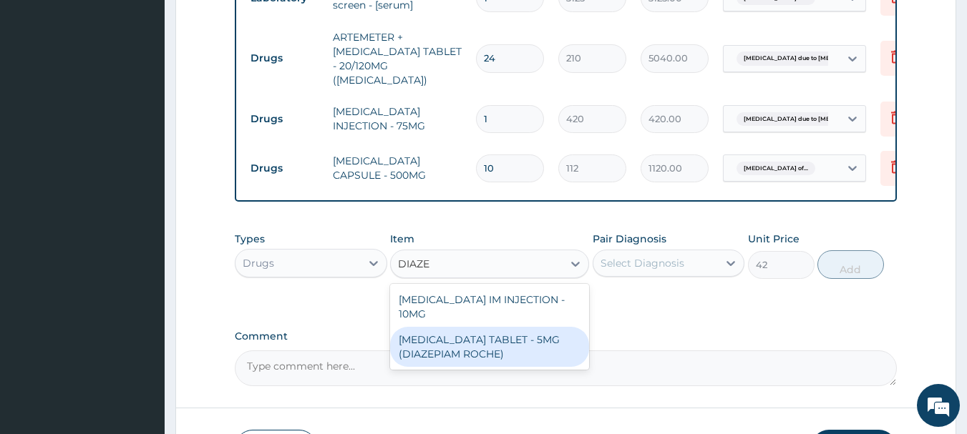
click at [492, 332] on div "DIAZEPAM TABLET - 5MG (DIAZEPIAM ROCHE)" at bounding box center [489, 347] width 199 height 40
type input "280"
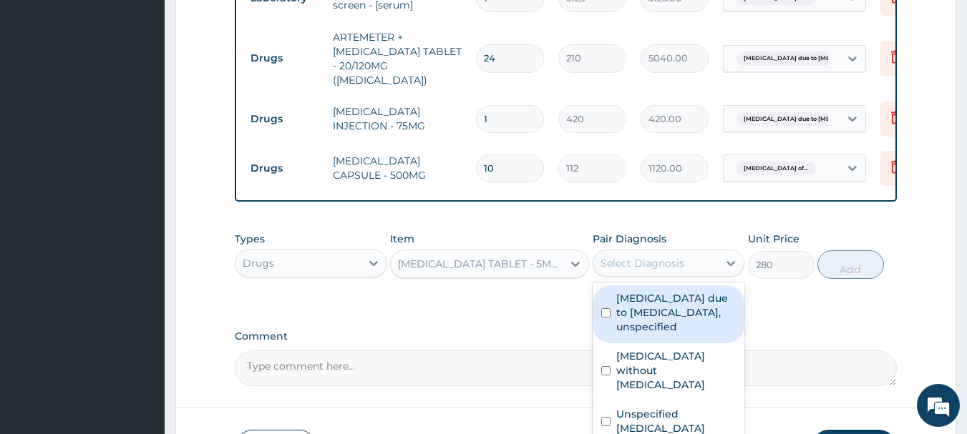
click at [640, 263] on div "Select Diagnosis" at bounding box center [642, 263] width 84 height 14
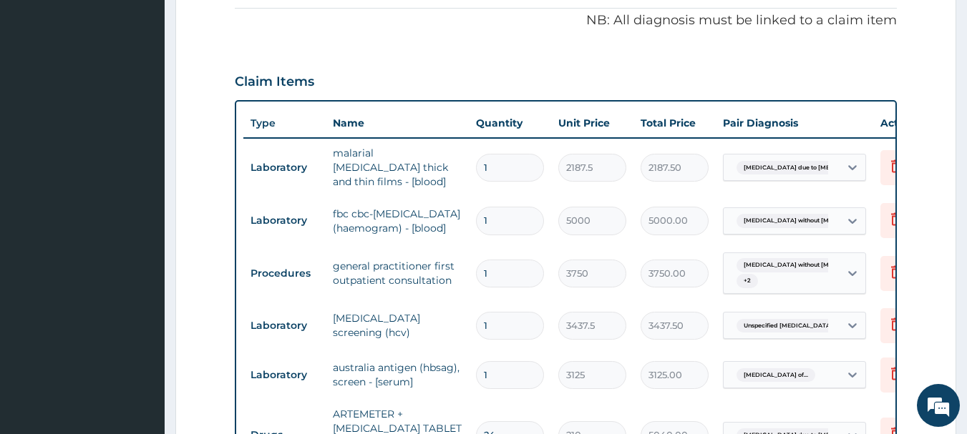
scroll to position [290, 0]
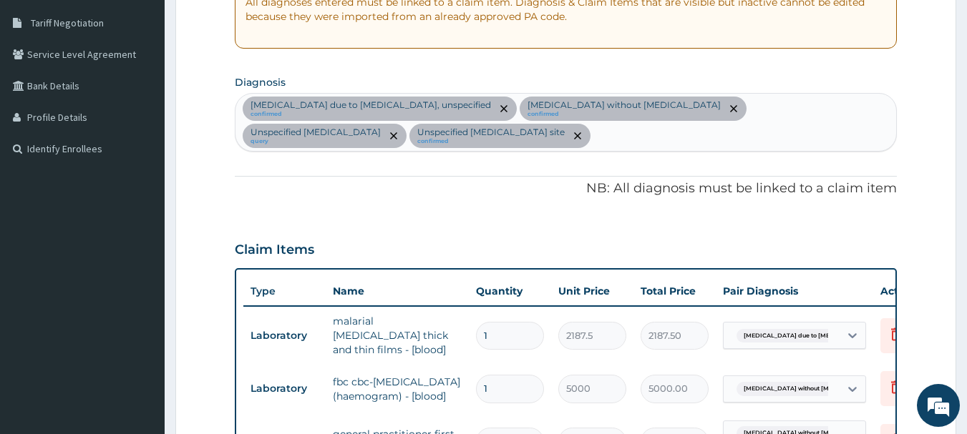
click at [509, 132] on div "Malaria due to Plasmodium falciparum, unspecified confirmed Sepsis without sept…" at bounding box center [565, 122] width 661 height 57
type input "I"
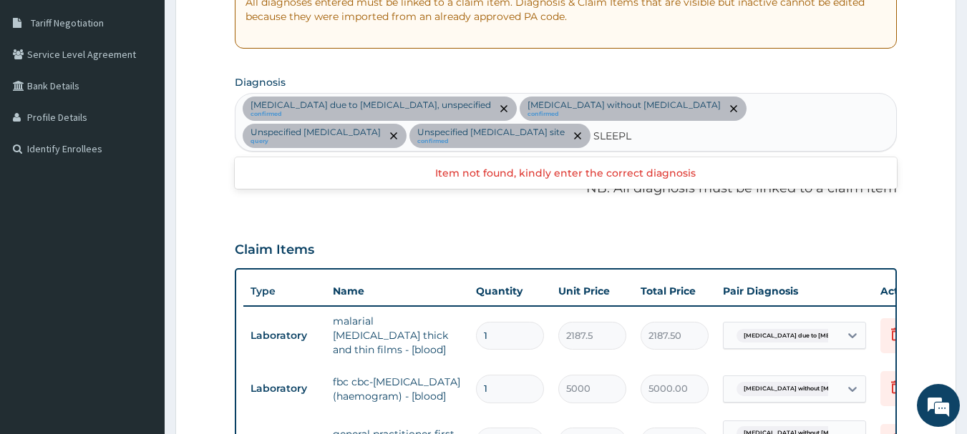
type input "SLEEP"
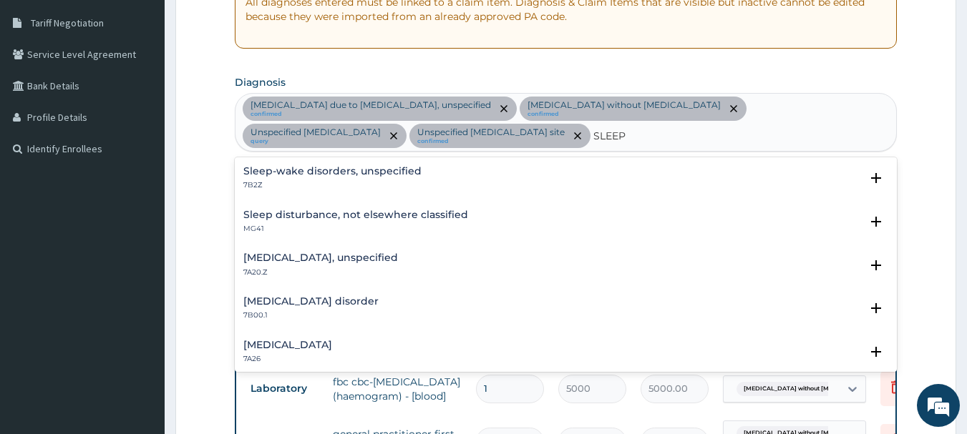
click at [321, 171] on h4 "Sleep-wake disorders, unspecified" at bounding box center [332, 171] width 178 height 11
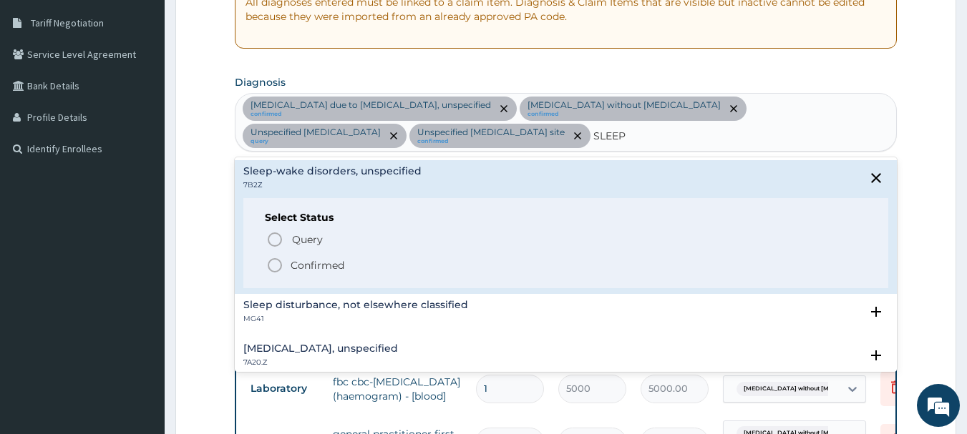
click at [273, 264] on icon "status option filled" at bounding box center [274, 265] width 17 height 17
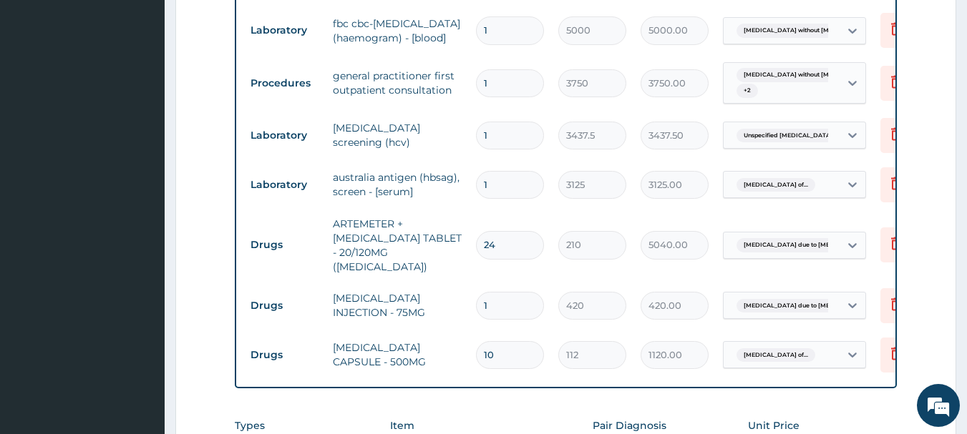
scroll to position [934, 0]
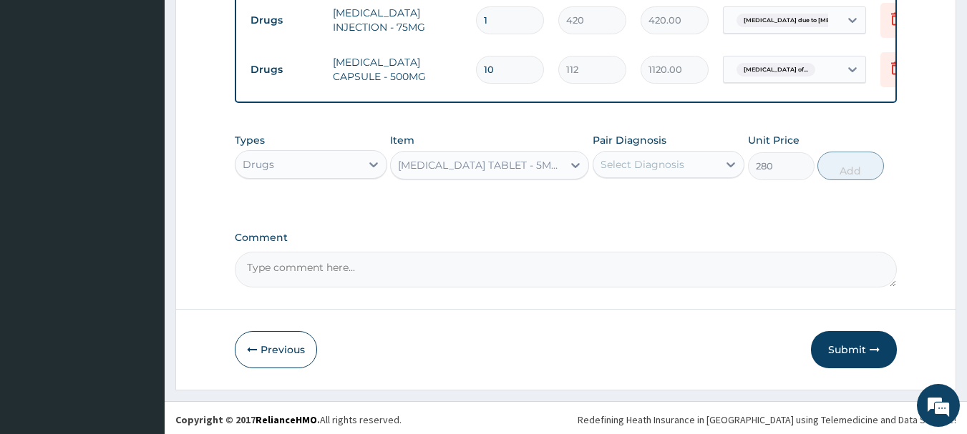
click at [624, 157] on div "Select Diagnosis" at bounding box center [642, 164] width 84 height 14
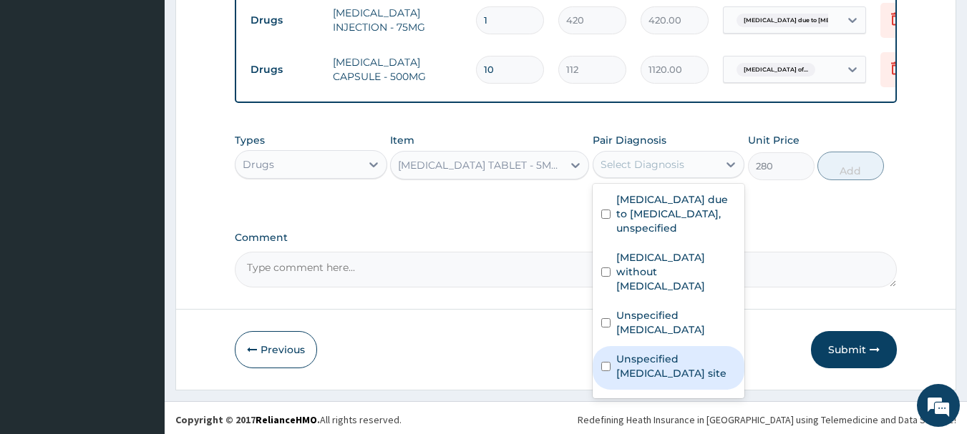
scroll to position [67, 0]
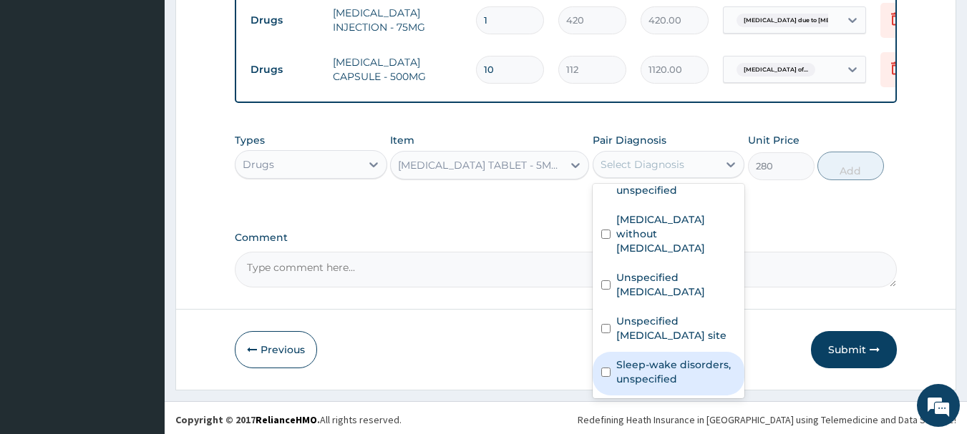
click at [678, 373] on label "Sleep-wake disorders, unspecified" at bounding box center [676, 372] width 120 height 29
checkbox input "true"
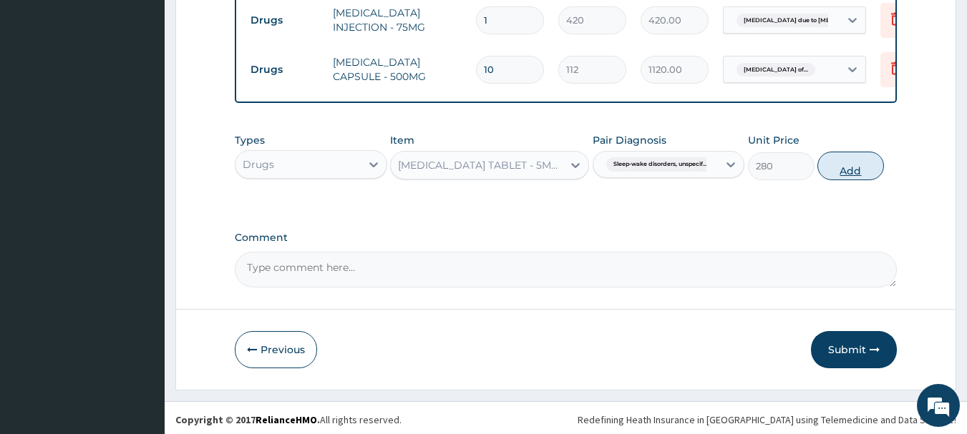
click at [852, 164] on button "Add" at bounding box center [850, 166] width 67 height 29
type input "0"
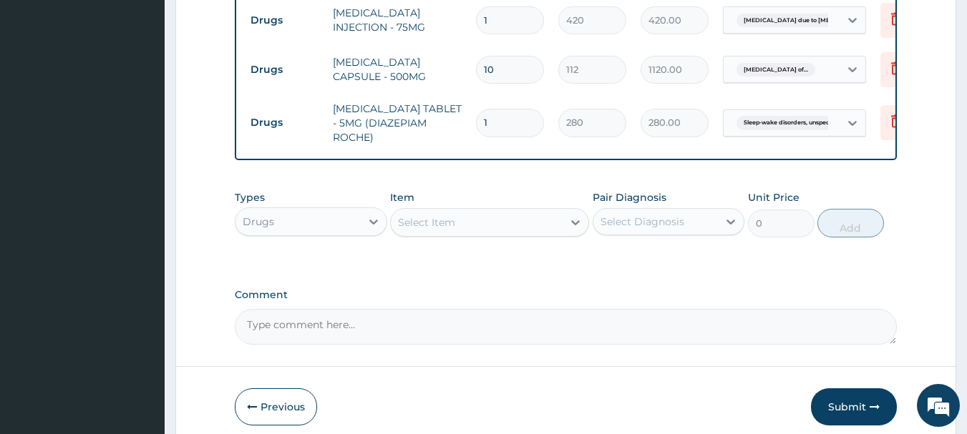
type input "0.00"
type input "5"
type input "1400.00"
type input "5"
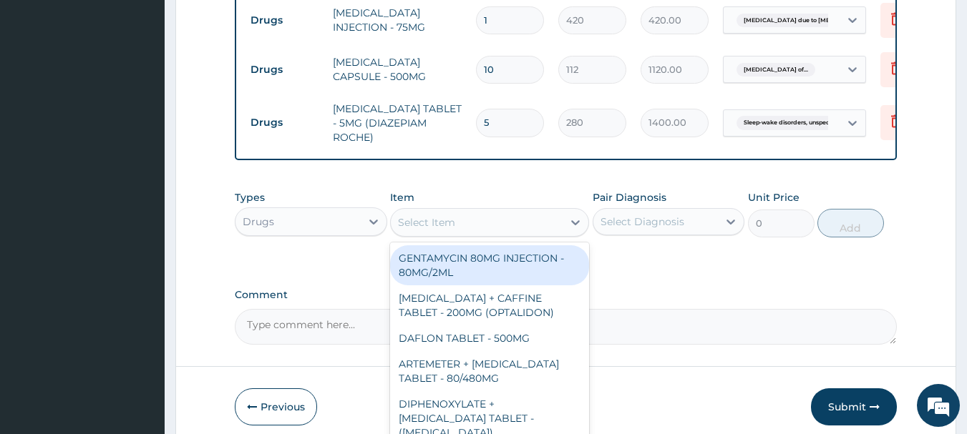
click at [426, 215] on div "Select Item" at bounding box center [426, 222] width 57 height 14
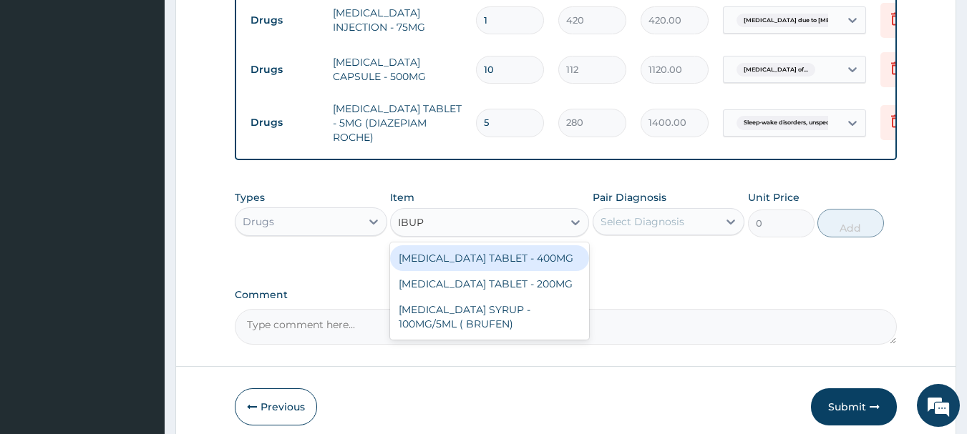
type input "IBUPR"
click at [429, 245] on div "IBUPROFEN TABLET - 400MG" at bounding box center [489, 258] width 199 height 26
type input "560"
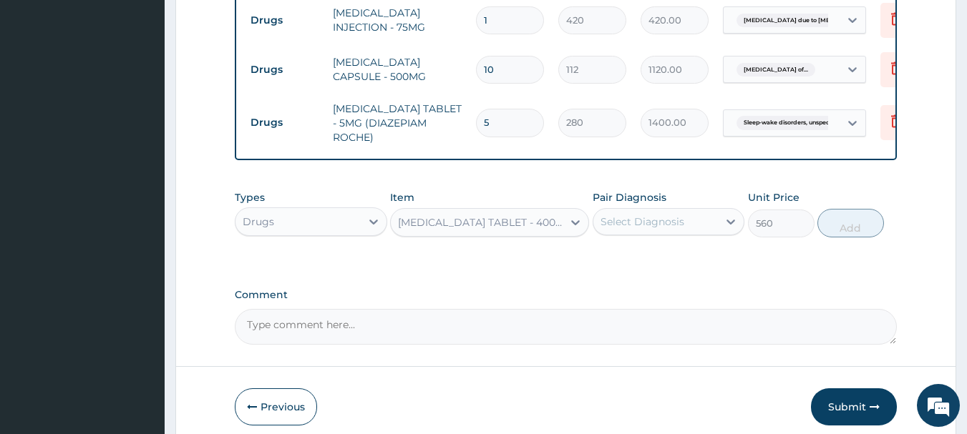
click at [671, 215] on div "Select Diagnosis" at bounding box center [642, 222] width 84 height 14
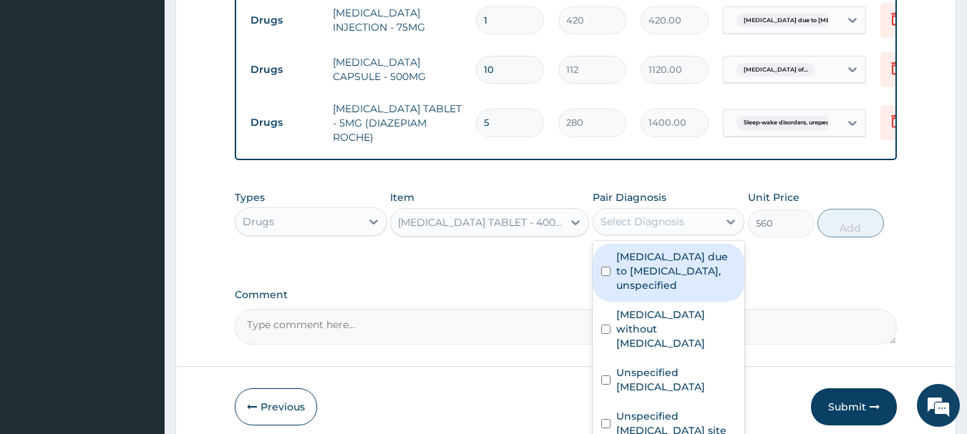
click at [660, 286] on label "Malaria due to Plasmodium falciparum, unspecified" at bounding box center [676, 271] width 120 height 43
checkbox input "true"
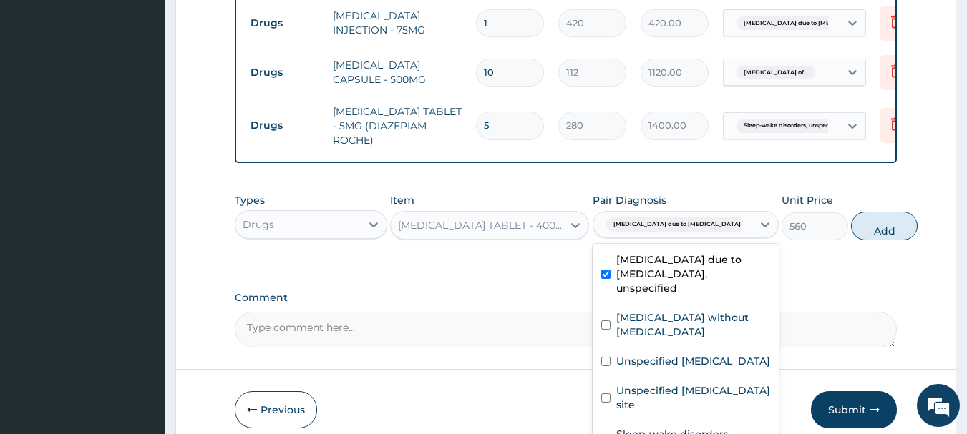
scroll to position [934, 0]
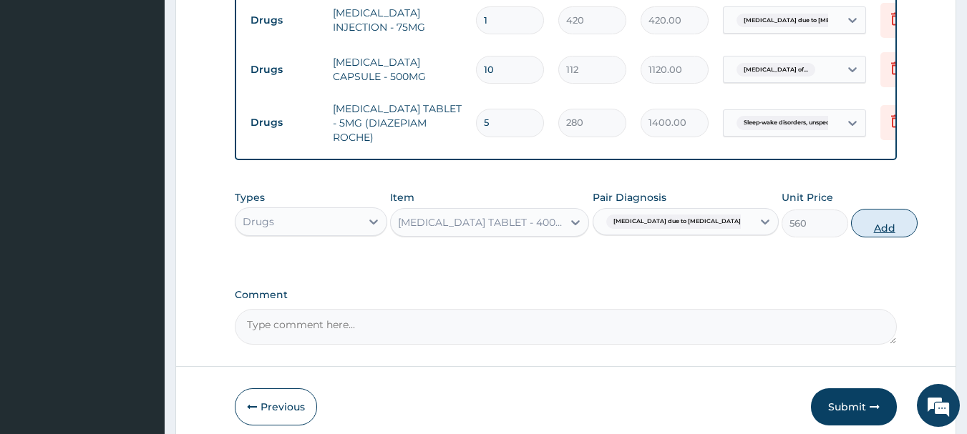
click at [851, 212] on button "Add" at bounding box center [884, 223] width 67 height 29
type input "0"
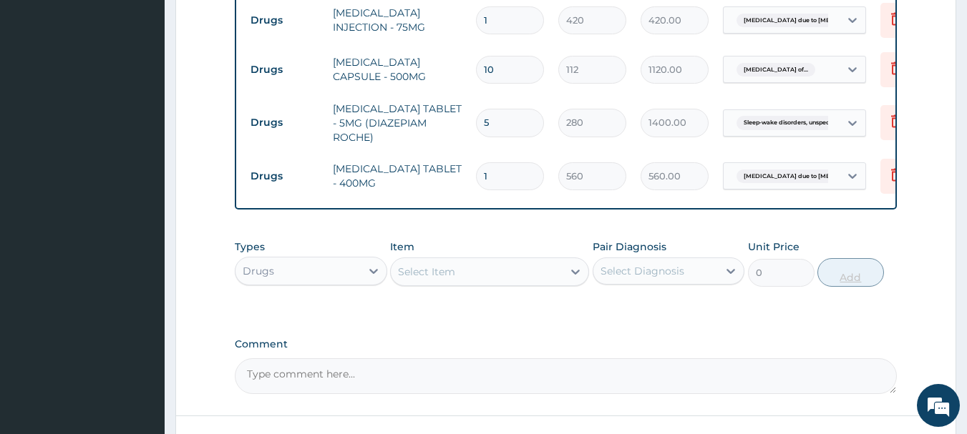
type input "10"
type input "5600.00"
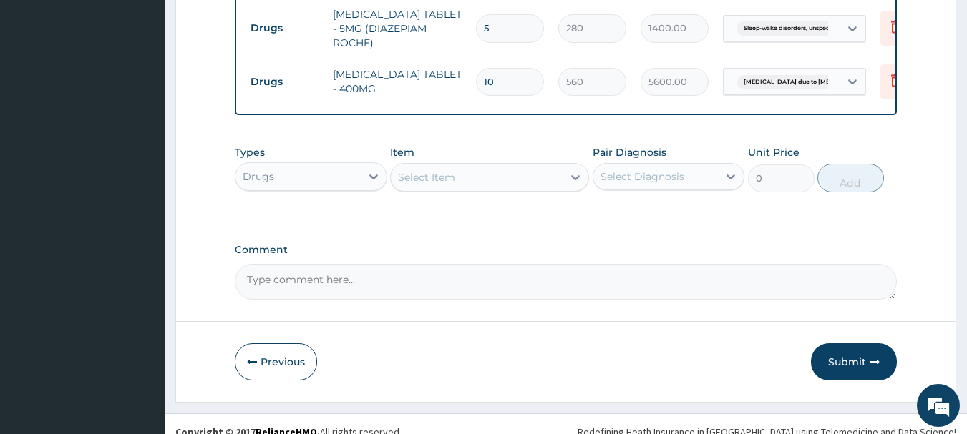
scroll to position [1033, 0]
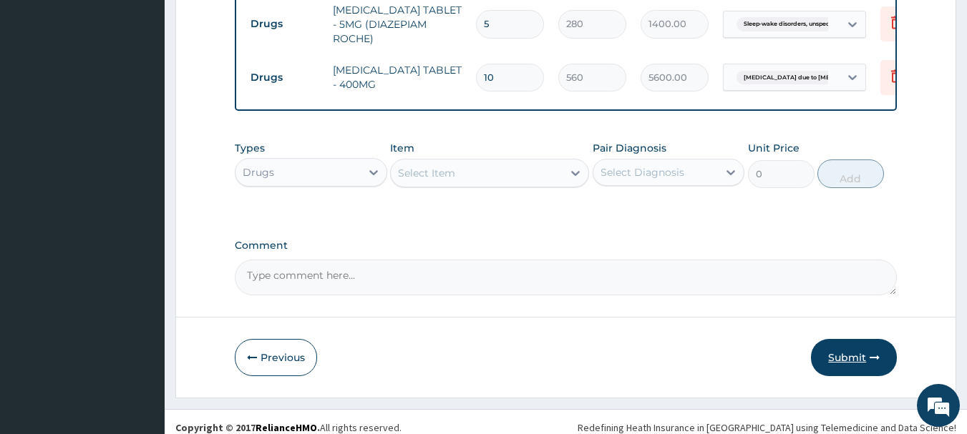
type input "10"
click at [857, 349] on button "Submit" at bounding box center [854, 357] width 86 height 37
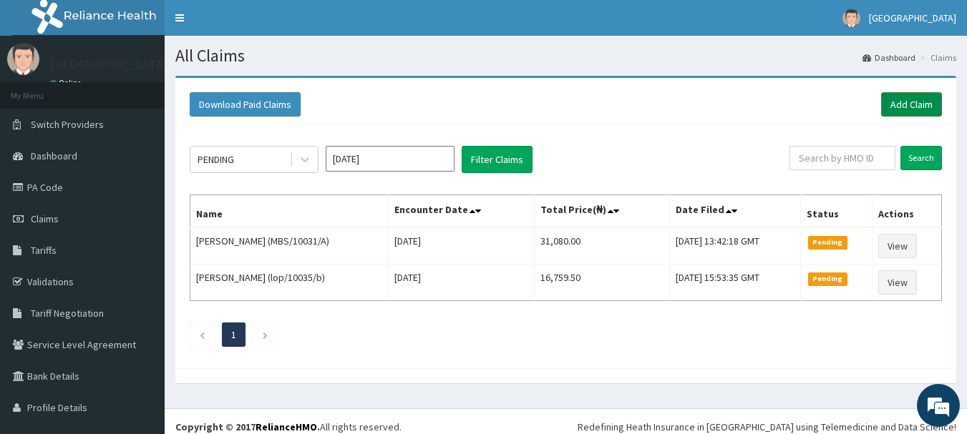
click at [895, 102] on link "Add Claim" at bounding box center [911, 104] width 61 height 24
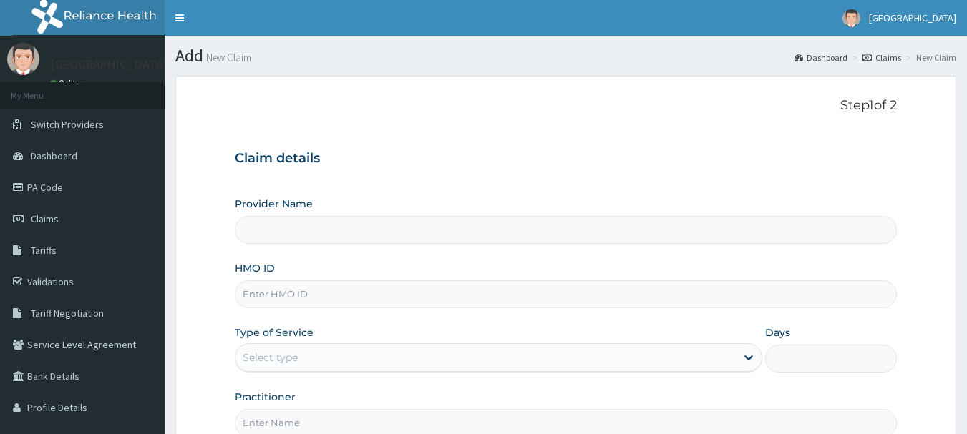
type input "Queen Stella Specialist Hospital"
click at [346, 286] on input "HMO ID" at bounding box center [566, 294] width 663 height 28
click at [54, 187] on link "PA Code" at bounding box center [82, 187] width 165 height 31
click at [396, 290] on input "HMO ID" at bounding box center [566, 294] width 663 height 28
type input "Queen Stella Specialist Hospital"
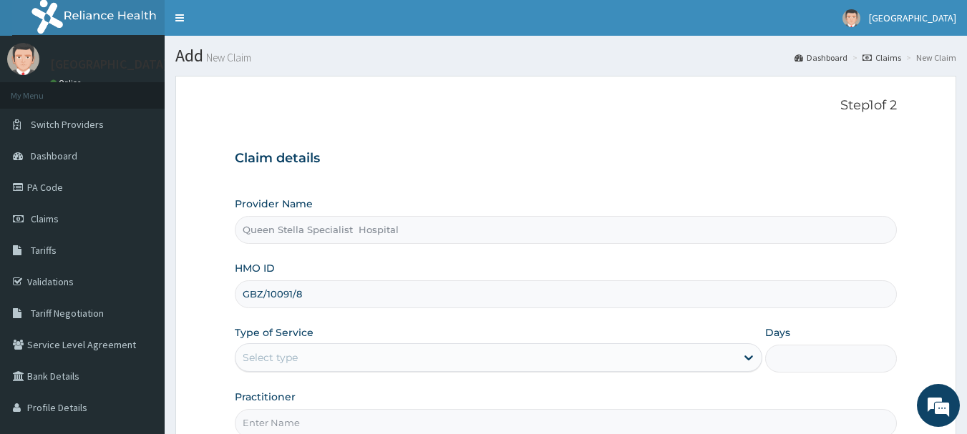
click at [290, 293] on input "GBZ/10091/8" at bounding box center [566, 294] width 663 height 28
click at [313, 293] on input "GBZ/10091/8" at bounding box center [566, 294] width 663 height 28
type input "GBZ/10013/C"
click at [336, 361] on div "Select type" at bounding box center [485, 357] width 500 height 23
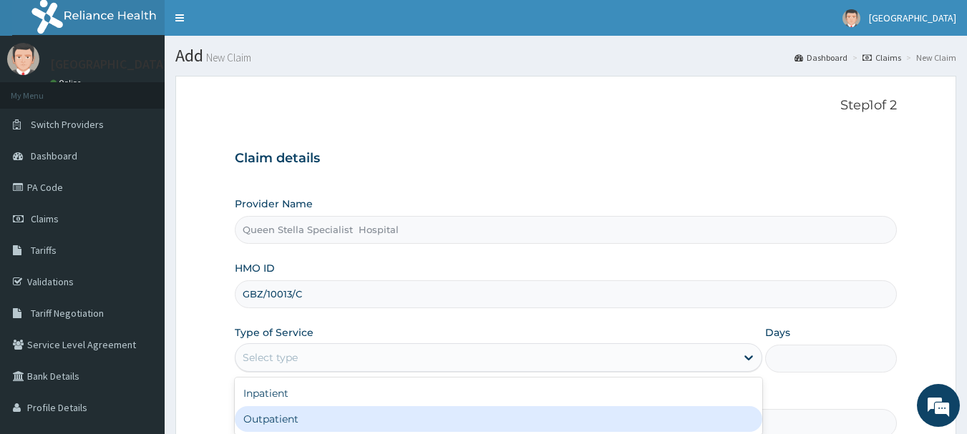
click at [331, 421] on div "Outpatient" at bounding box center [498, 419] width 527 height 26
type input "1"
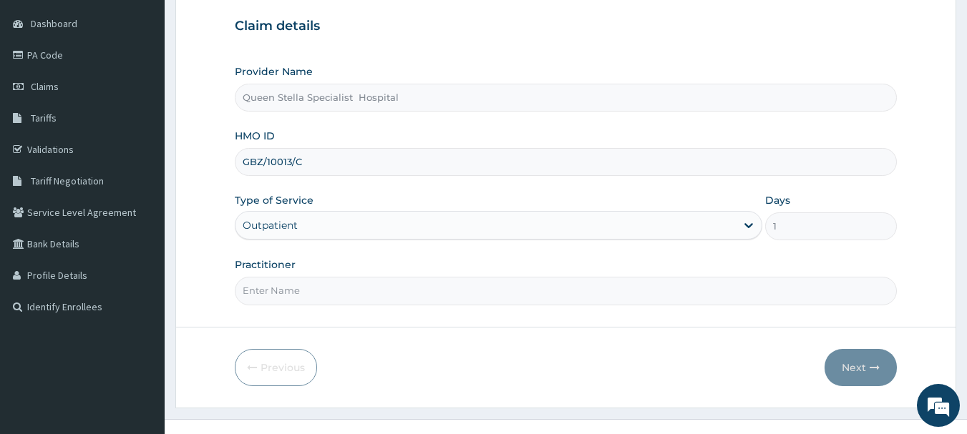
scroll to position [154, 0]
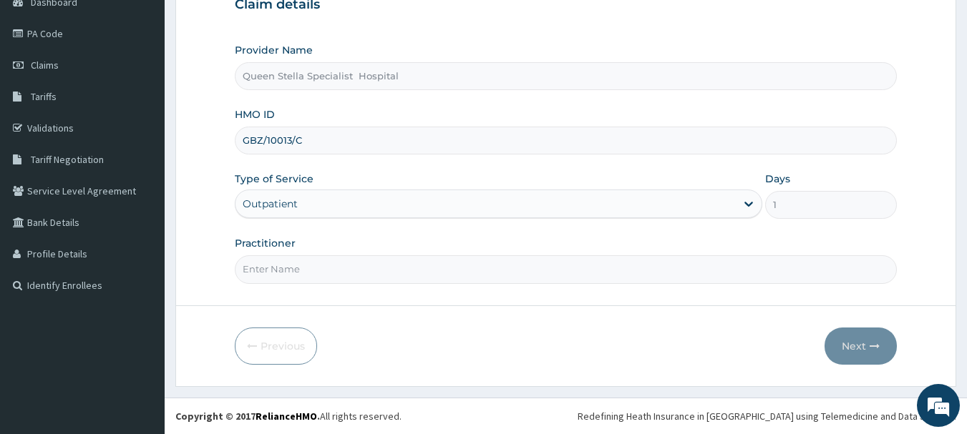
click at [316, 263] on input "Practitioner" at bounding box center [566, 269] width 663 height 28
type input "DR BASSSEY"
click at [861, 348] on button "Next" at bounding box center [860, 346] width 72 height 37
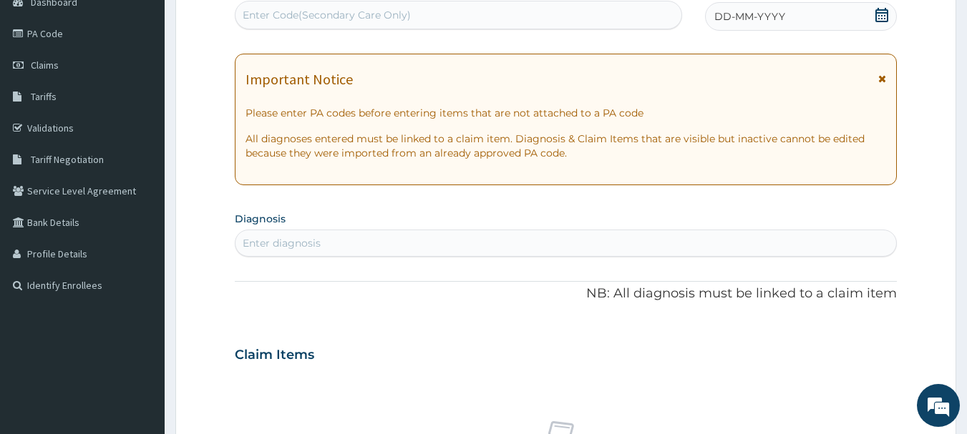
click at [879, 14] on icon at bounding box center [881, 15] width 14 height 14
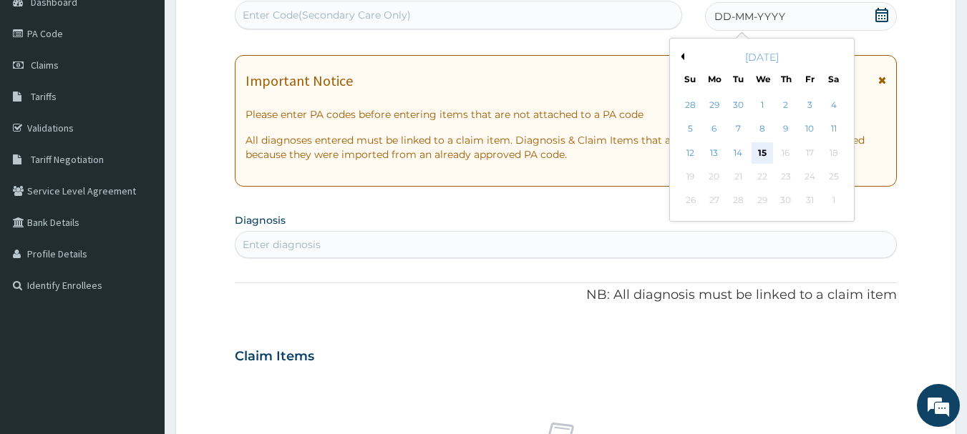
click at [768, 151] on div "15" at bounding box center [761, 152] width 21 height 21
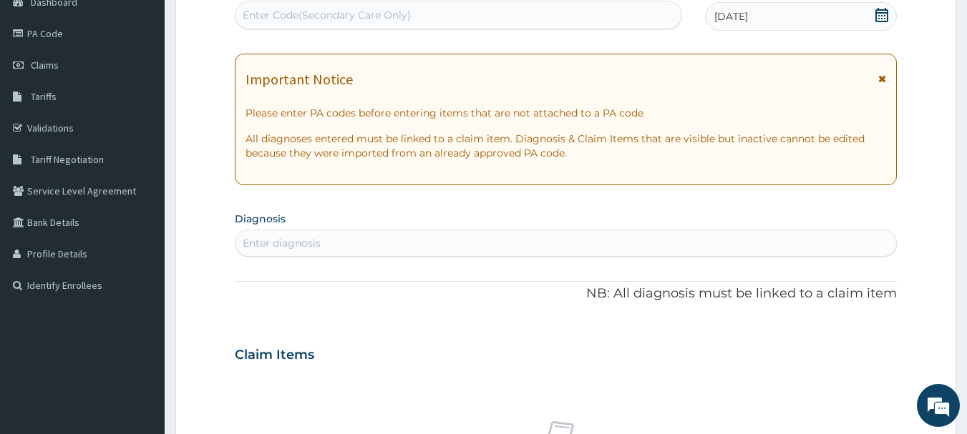
click at [327, 0] on div "PA Code / Prescription Code Enter Code(Secondary Care Only)" at bounding box center [459, 6] width 448 height 47
click at [326, 11] on div "Enter Code(Secondary Care Only)" at bounding box center [327, 15] width 168 height 14
paste input "PA/8D7199"
type input "PA/8D7199"
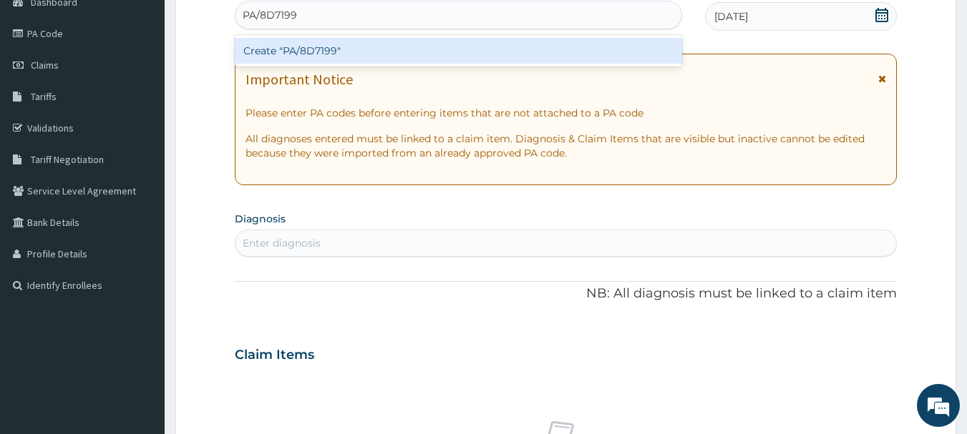
click at [337, 47] on div "Create "PA/8D7199"" at bounding box center [459, 51] width 448 height 26
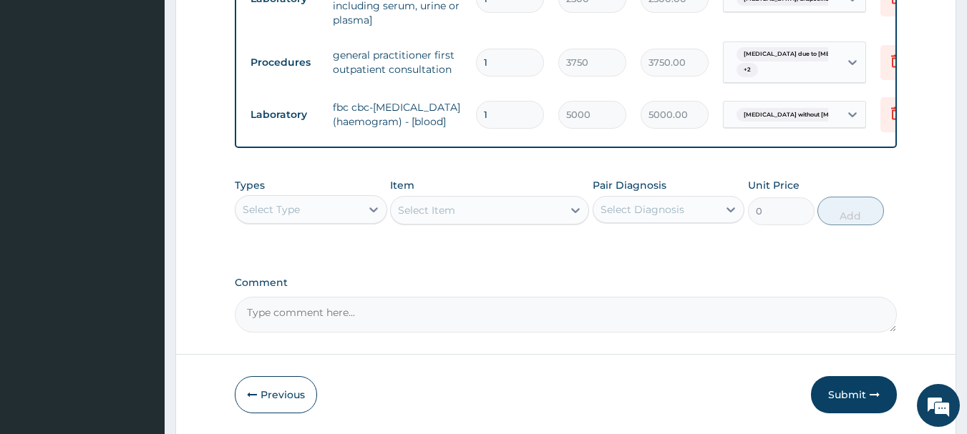
scroll to position [866, 0]
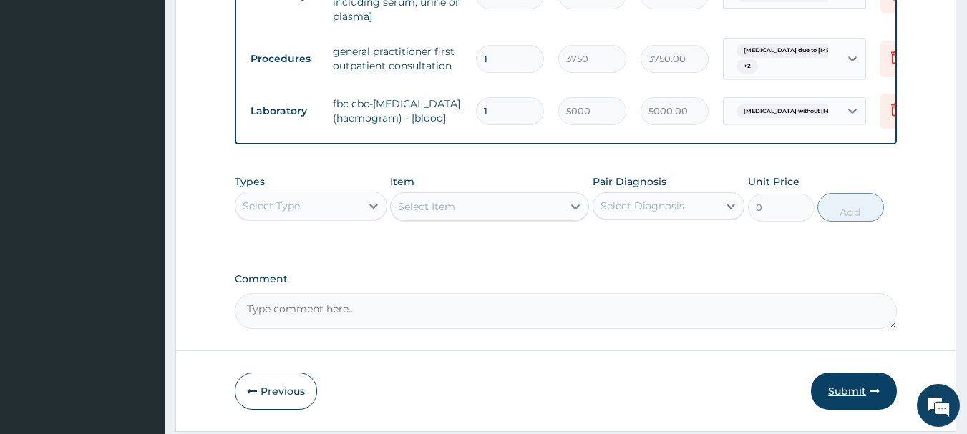
click at [861, 373] on button "Submit" at bounding box center [854, 391] width 86 height 37
